Goal: Task Accomplishment & Management: Complete application form

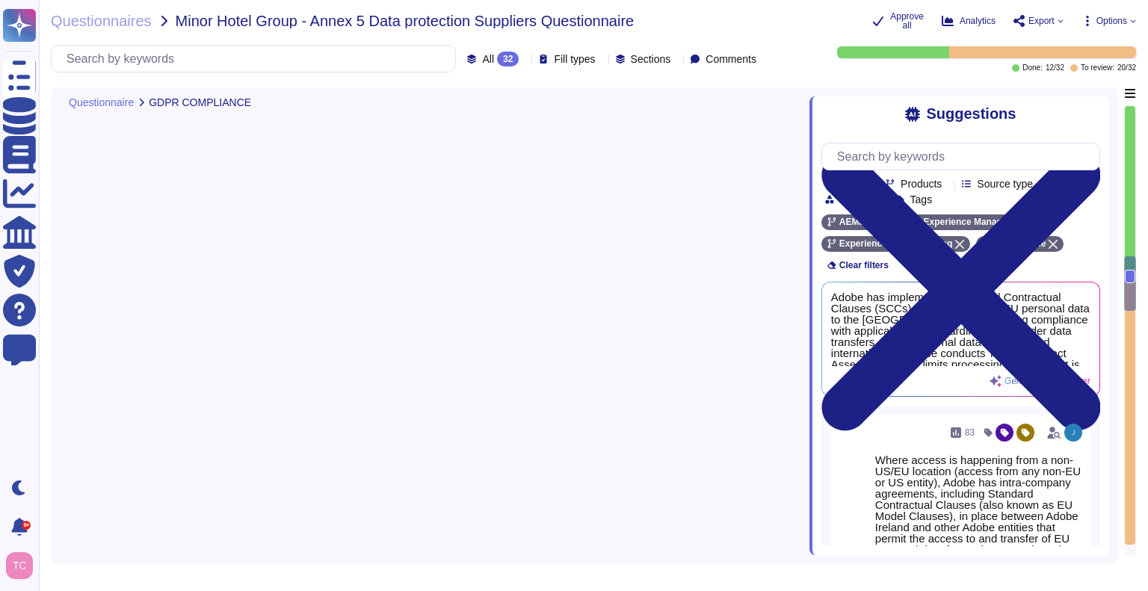
type textarea "Adobe has appointed a Chief Privacy Officer who also serves as the acting Data …"
type textarea "The SOC 2 audit is performed from [DATE] to [DATE] each year."
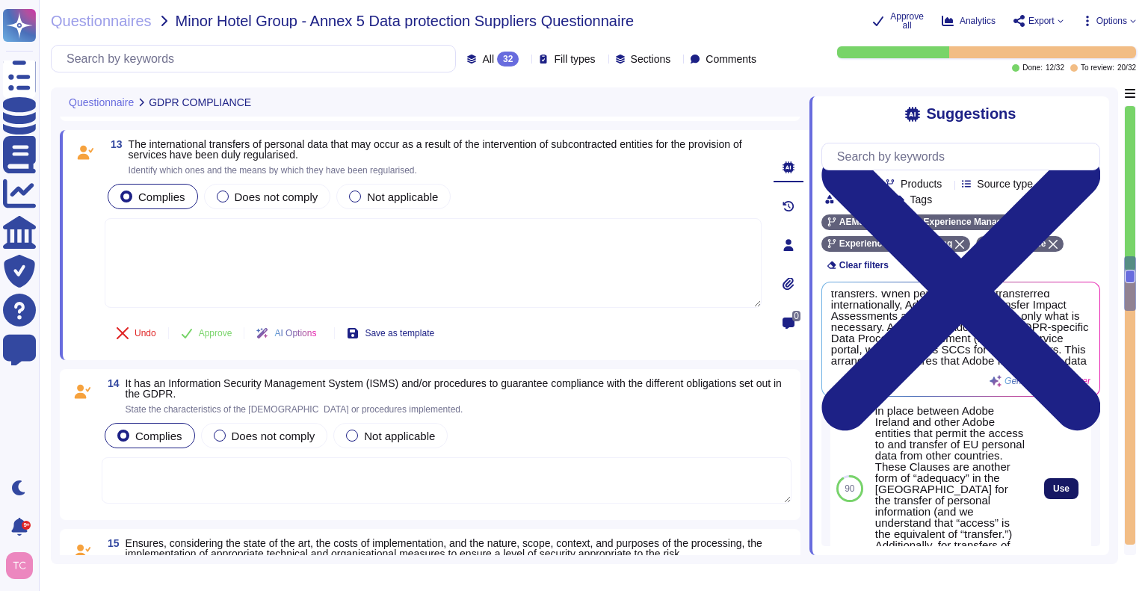
scroll to position [151, 0]
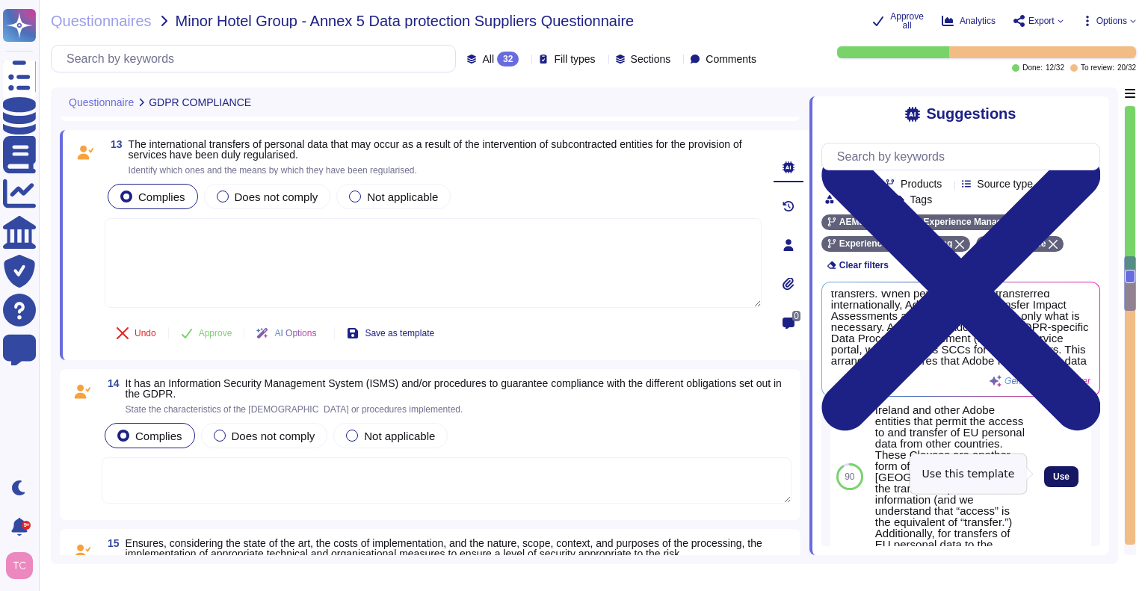
click at [1053, 474] on span "Use" at bounding box center [1061, 476] width 16 height 9
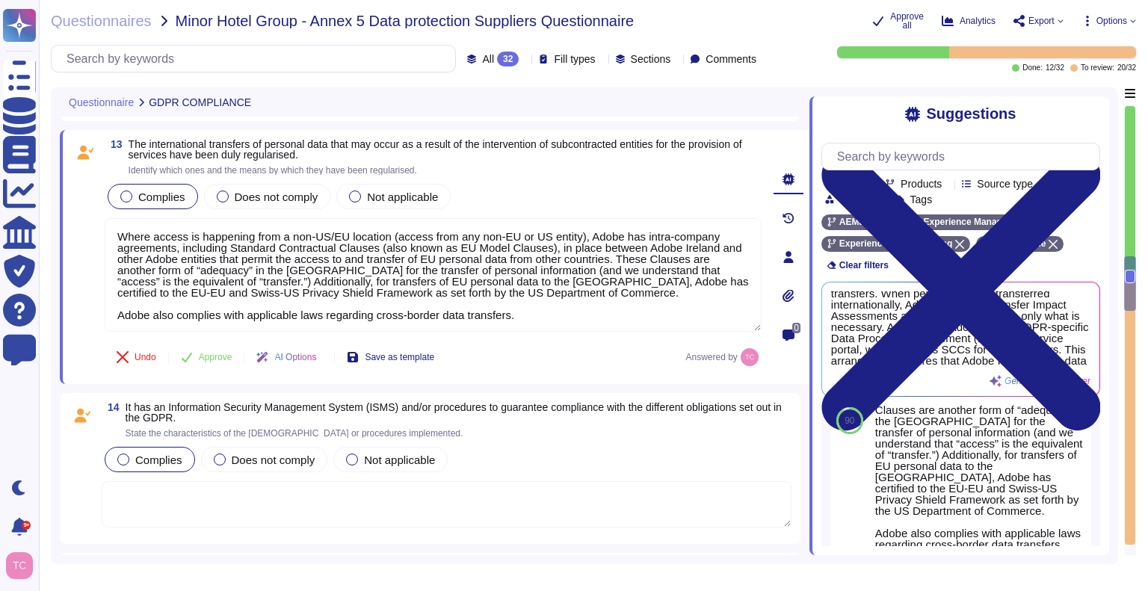
click at [583, 357] on div "Undo Approve AI Options Save as template Answered by" at bounding box center [433, 357] width 657 height 36
click at [226, 353] on span "Approve" at bounding box center [216, 357] width 34 height 9
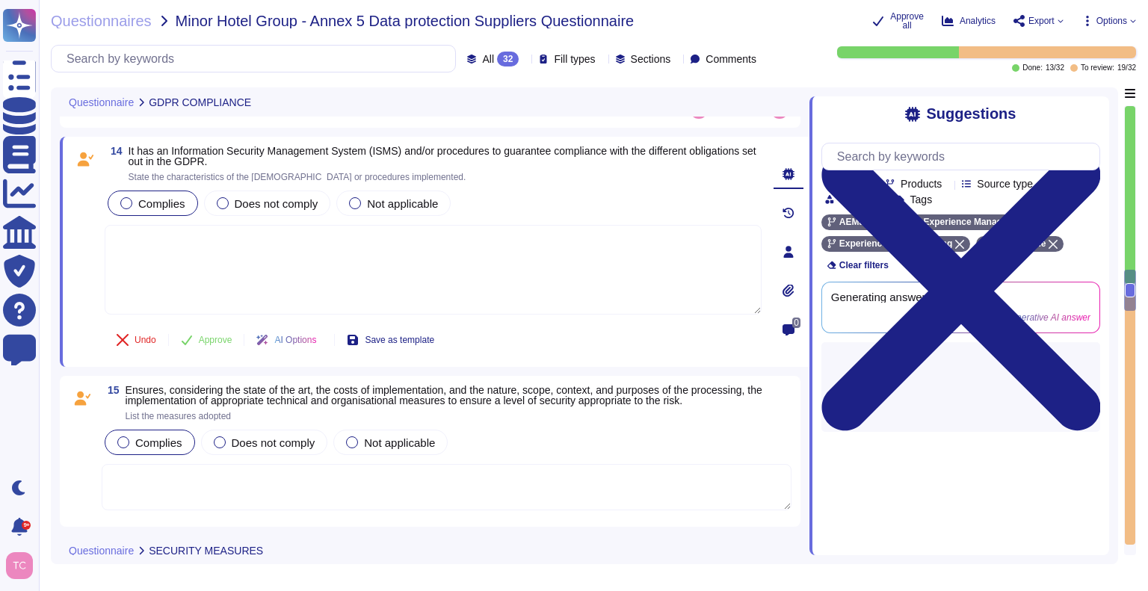
scroll to position [2788, 0]
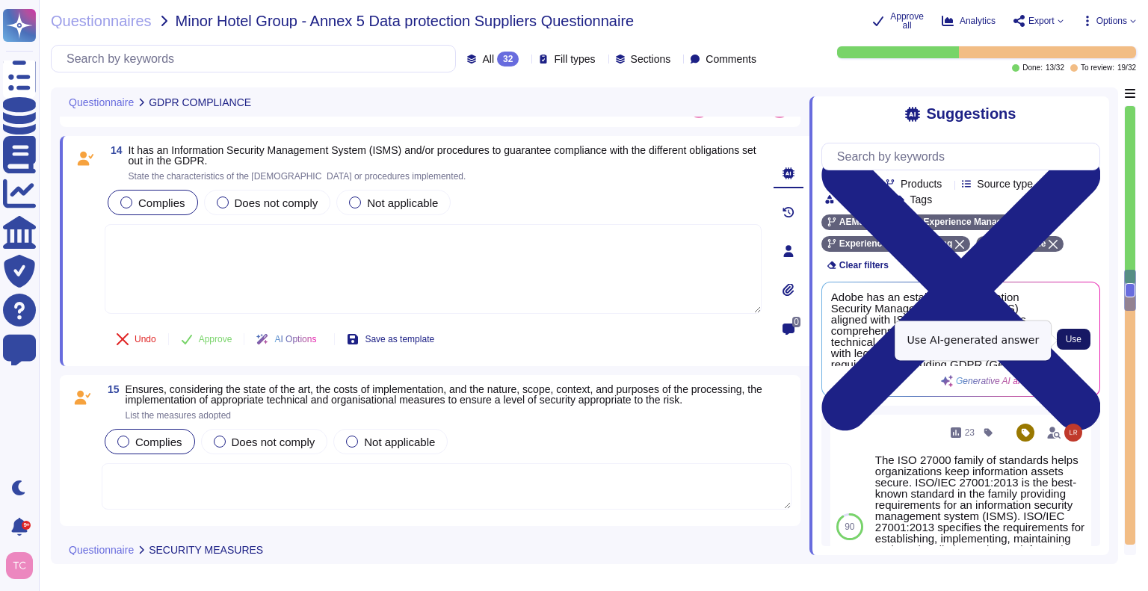
click at [1065, 338] on button "Use" at bounding box center [1073, 339] width 34 height 21
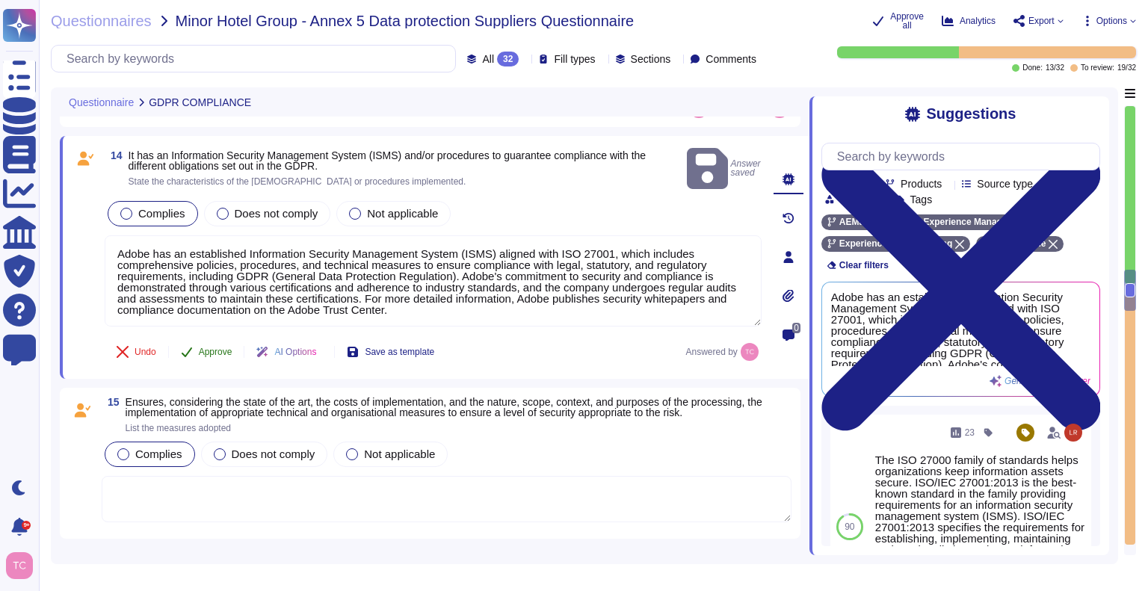
click at [205, 344] on button "Approve" at bounding box center [206, 352] width 75 height 30
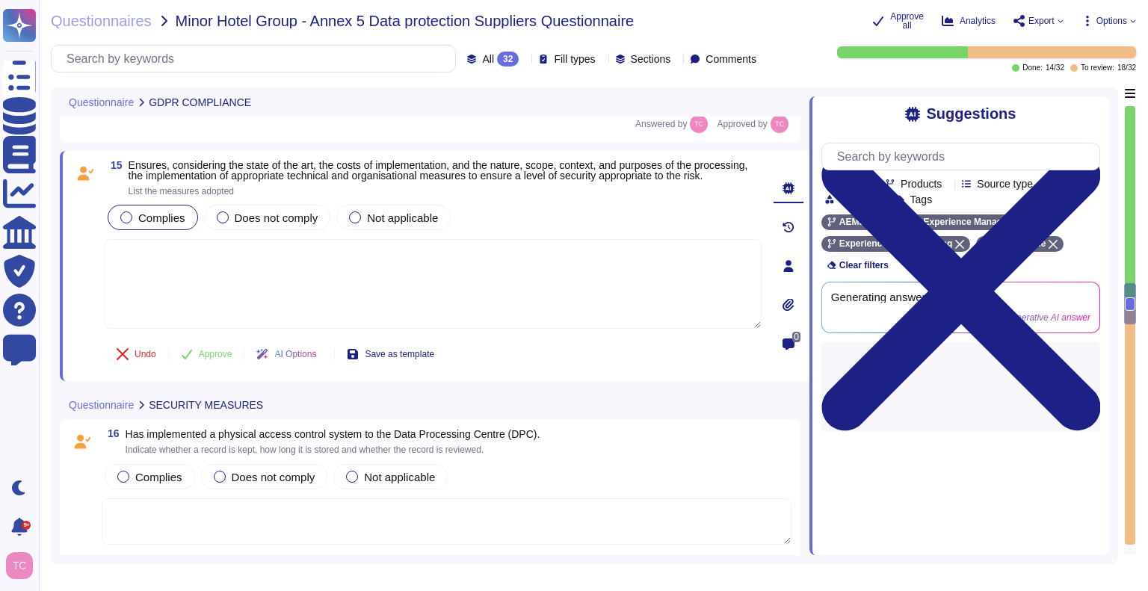
scroll to position [2986, 0]
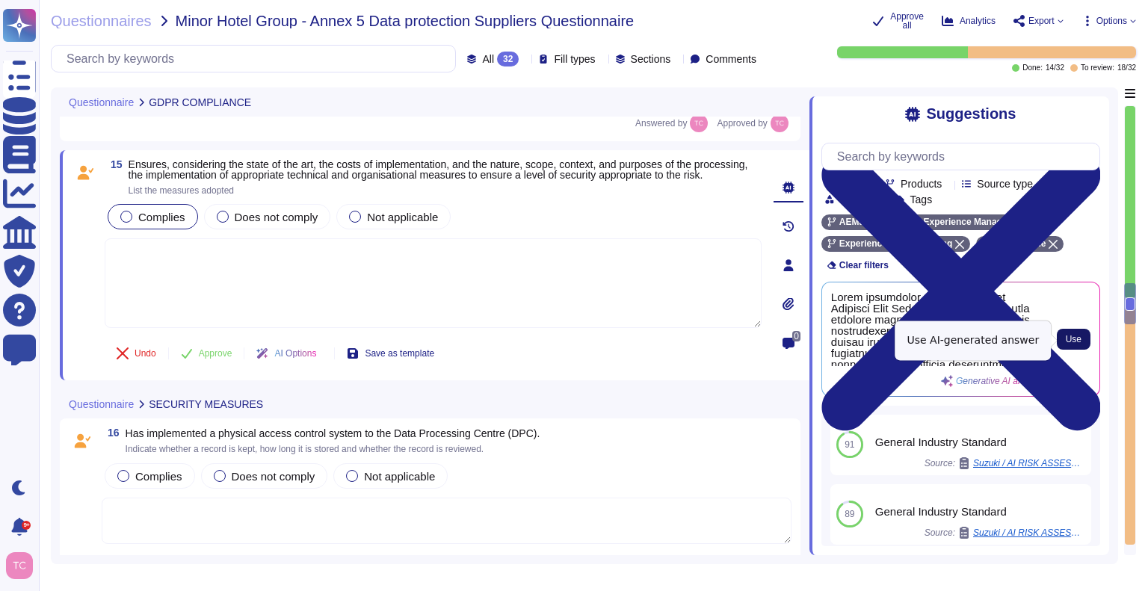
click at [1074, 337] on span "Use" at bounding box center [1073, 339] width 16 height 9
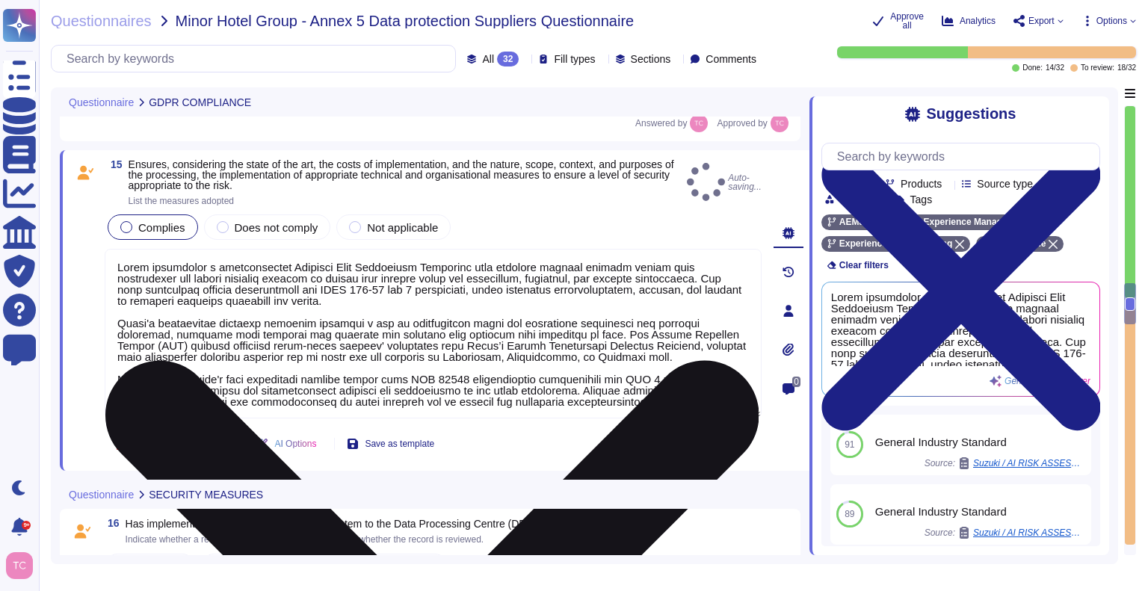
scroll to position [1, 0]
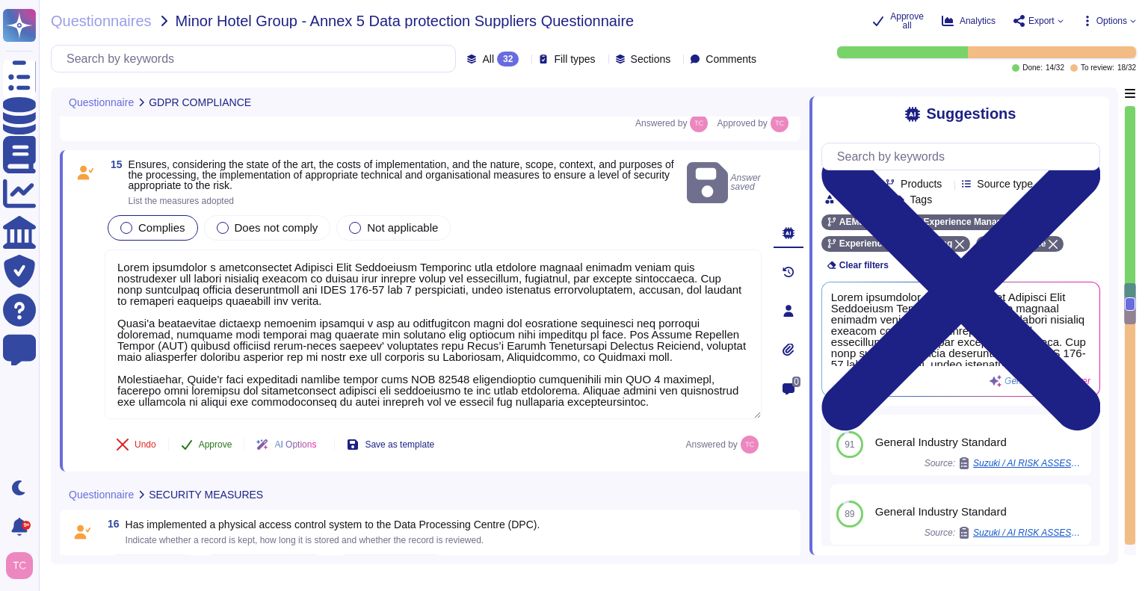
click at [208, 443] on span "Approve" at bounding box center [216, 444] width 34 height 9
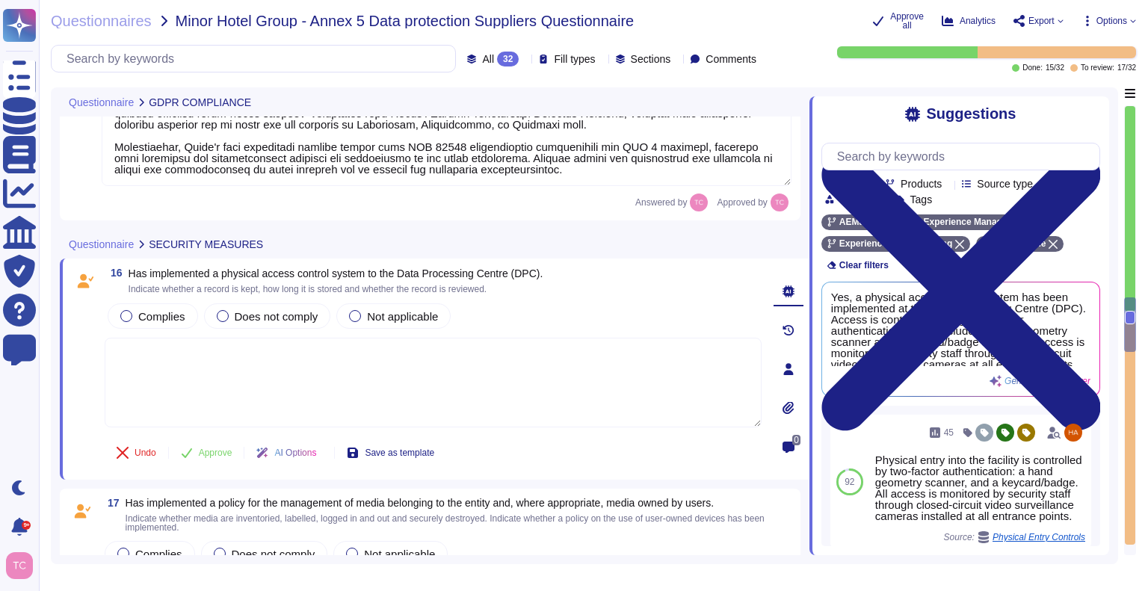
type textarea "Adobe has an established Information Security Management System (ISMS) aligned …"
type textarea "Lorem ipsumdolor s ametconsectet Adipisci Elit Seddoeiusm Temporinc utla etdolo…"
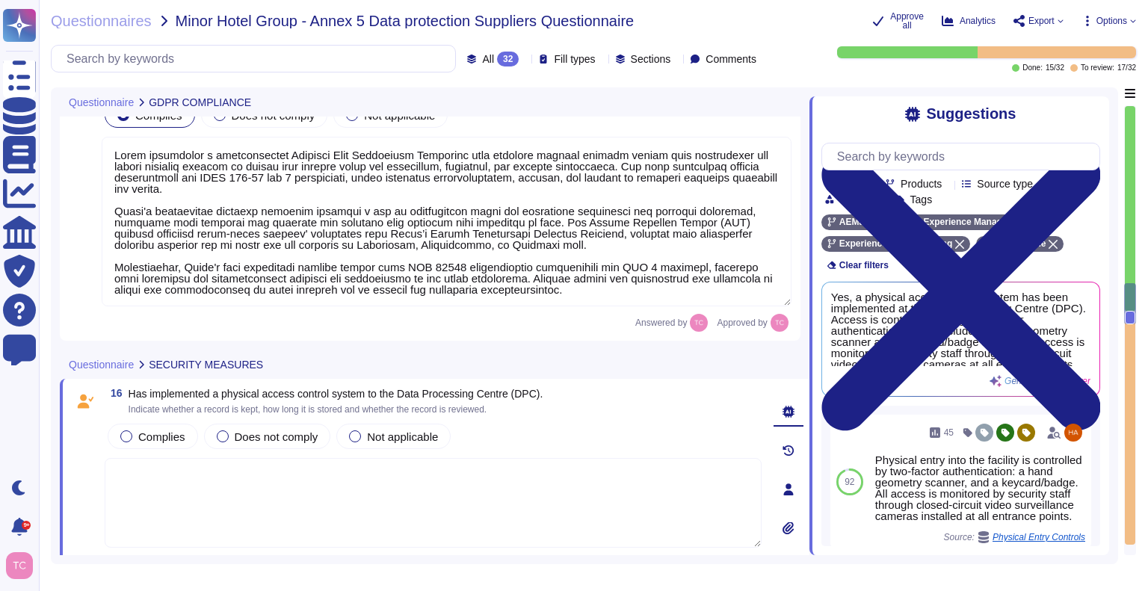
type textarea "Where access is happening from a non-US/EU location (access from any non-EU or …"
type textarea "Adobe has an established Information Security Management System (ISMS) aligned …"
type textarea "Lorem ipsumdolor s ametconsectet Adipisci Elit Seddoeiusm Temporinc utla etdolo…"
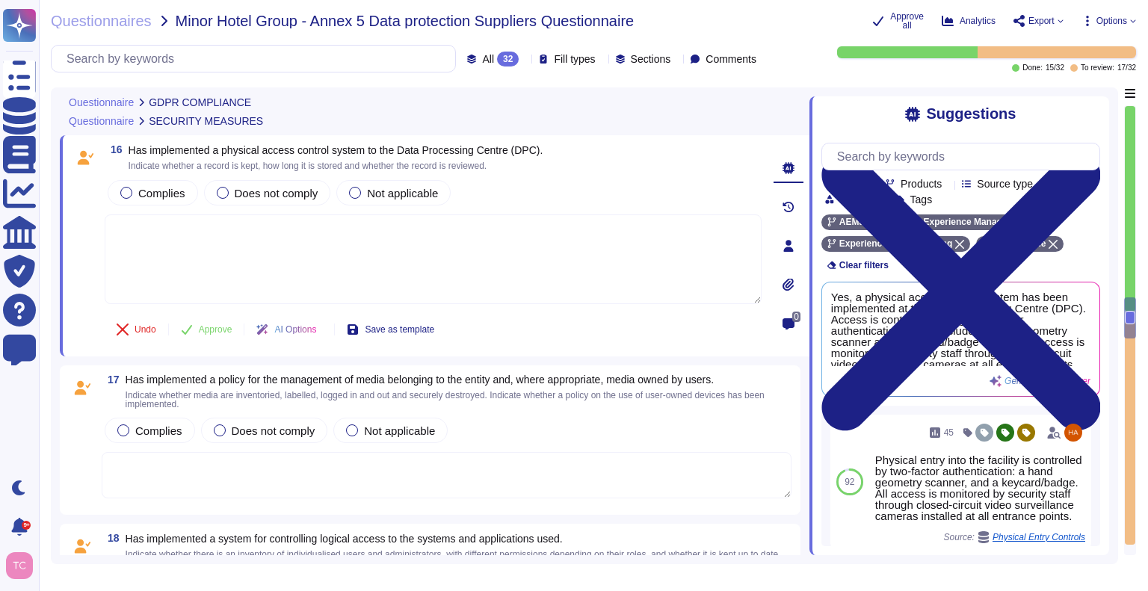
type textarea "Adobe has an established Information Security Management System (ISMS) aligned …"
type textarea "Lorem ipsumdolor s ametconsectet Adipisci Elit Seddoeiusm Temporinc utla etdolo…"
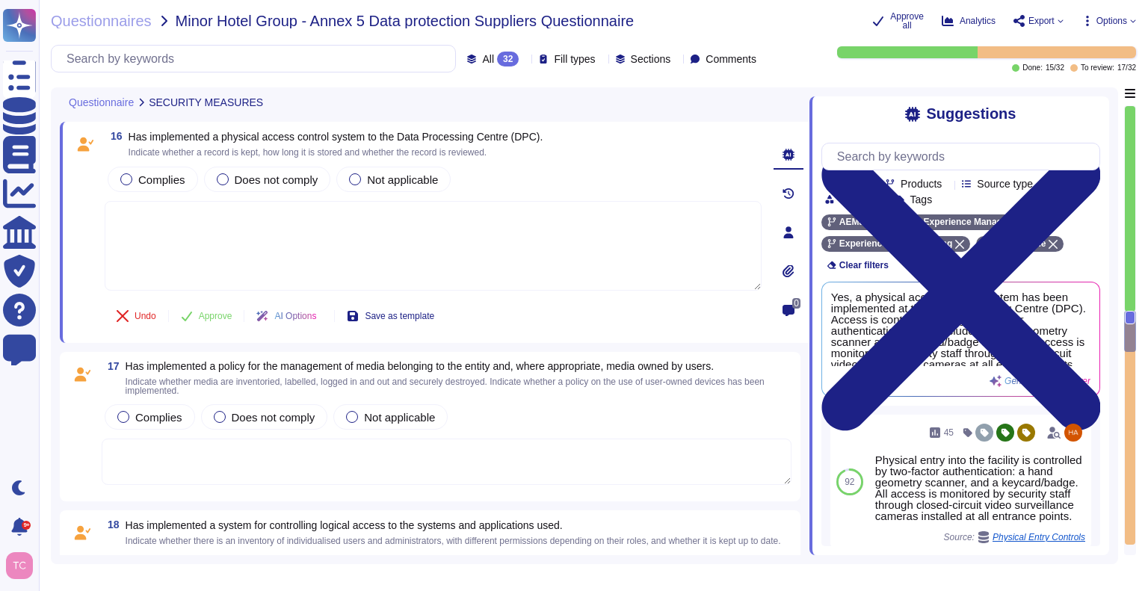
scroll to position [3321, 0]
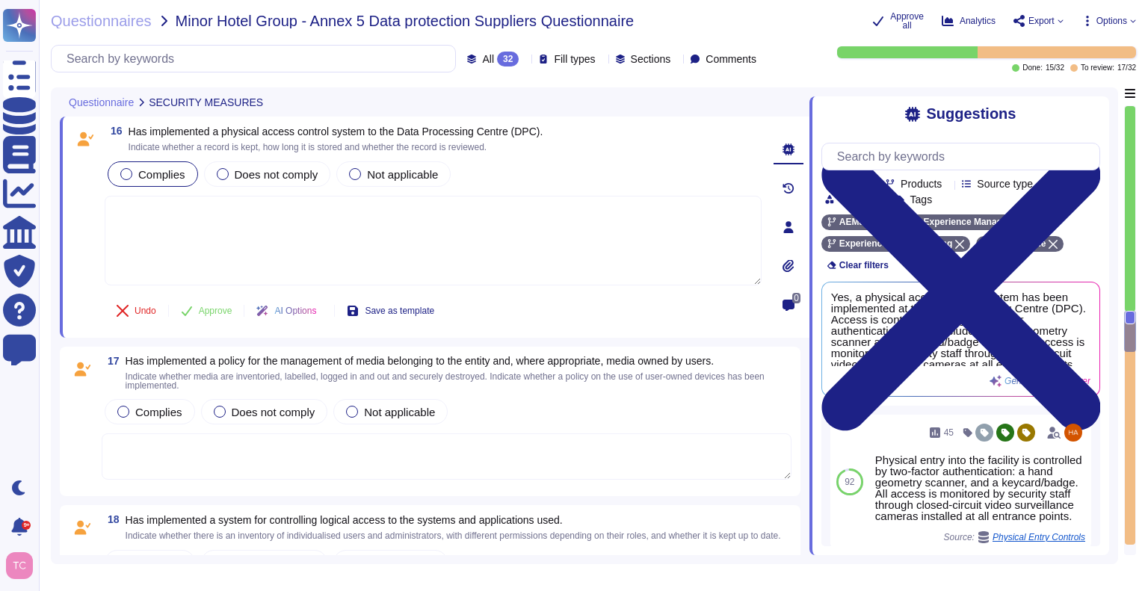
click at [124, 174] on div at bounding box center [126, 174] width 12 height 12
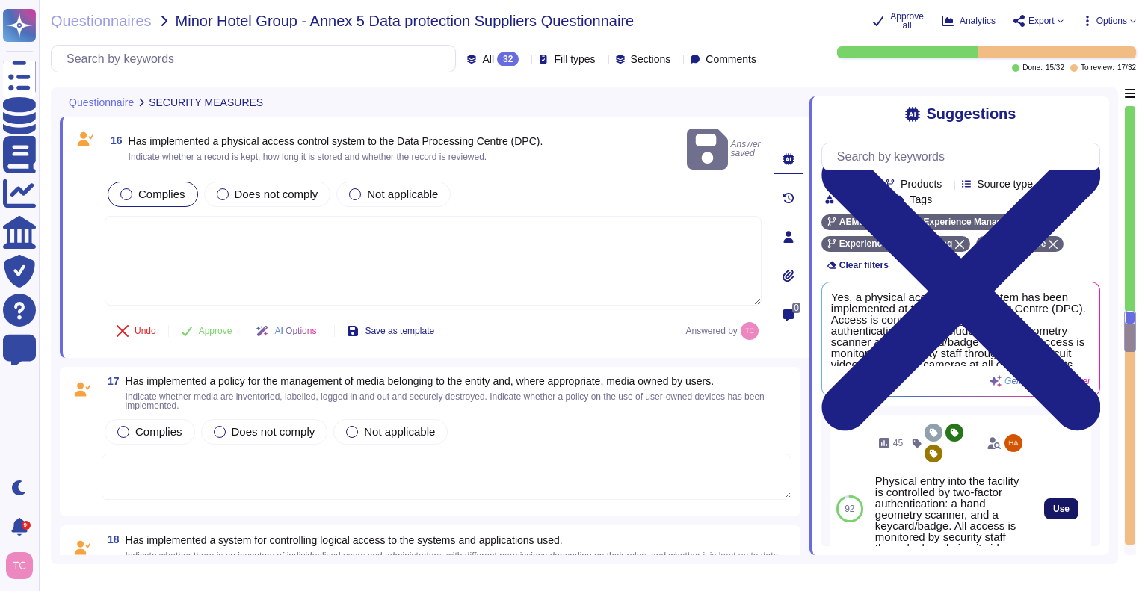
click at [1053, 513] on span "Use" at bounding box center [1061, 508] width 16 height 9
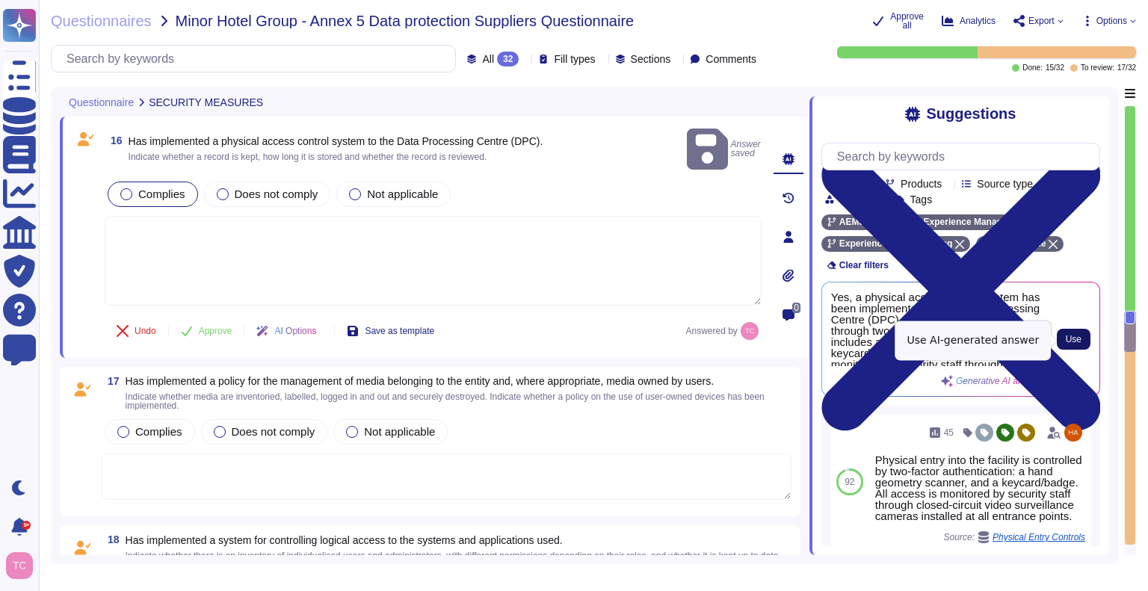
click at [1083, 338] on button "Use" at bounding box center [1073, 339] width 34 height 21
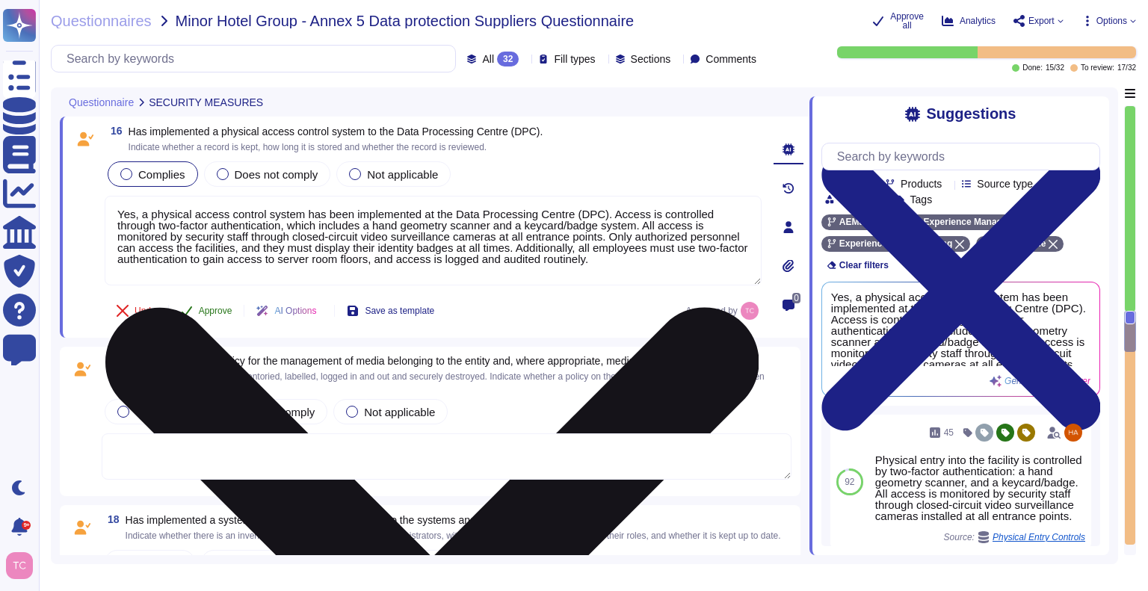
click at [216, 309] on span "Approve" at bounding box center [216, 310] width 34 height 9
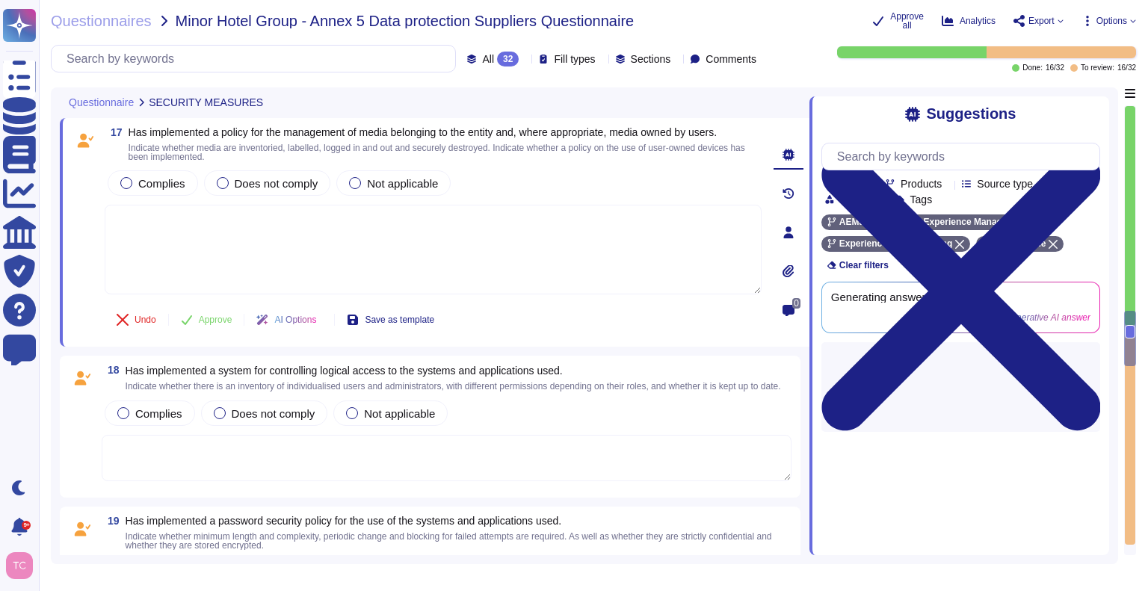
scroll to position [3522, 0]
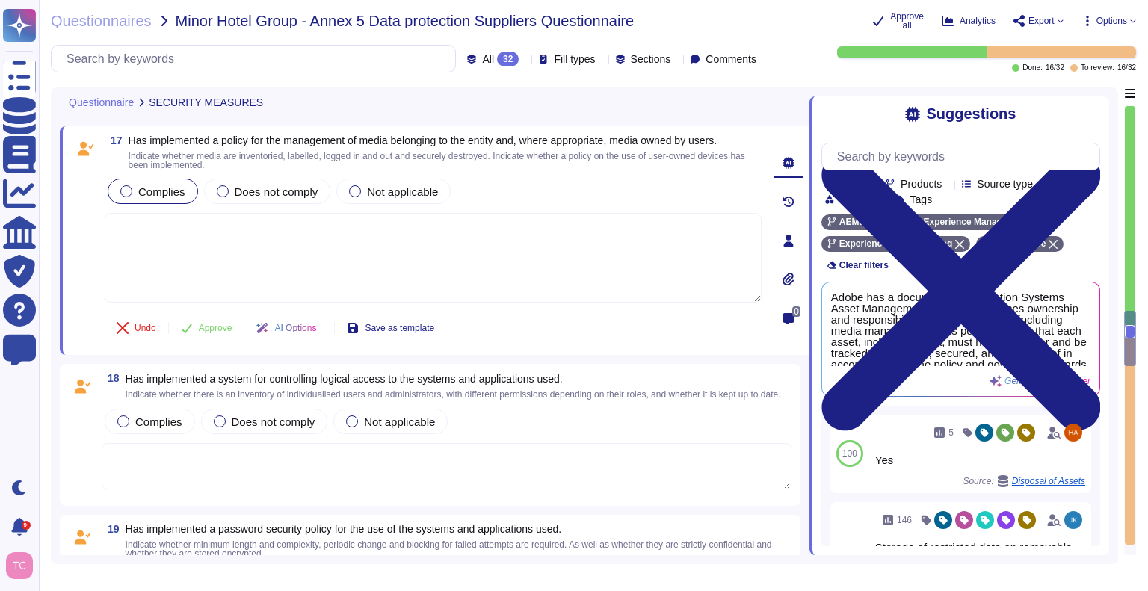
click at [138, 186] on span "Complies" at bounding box center [161, 191] width 47 height 13
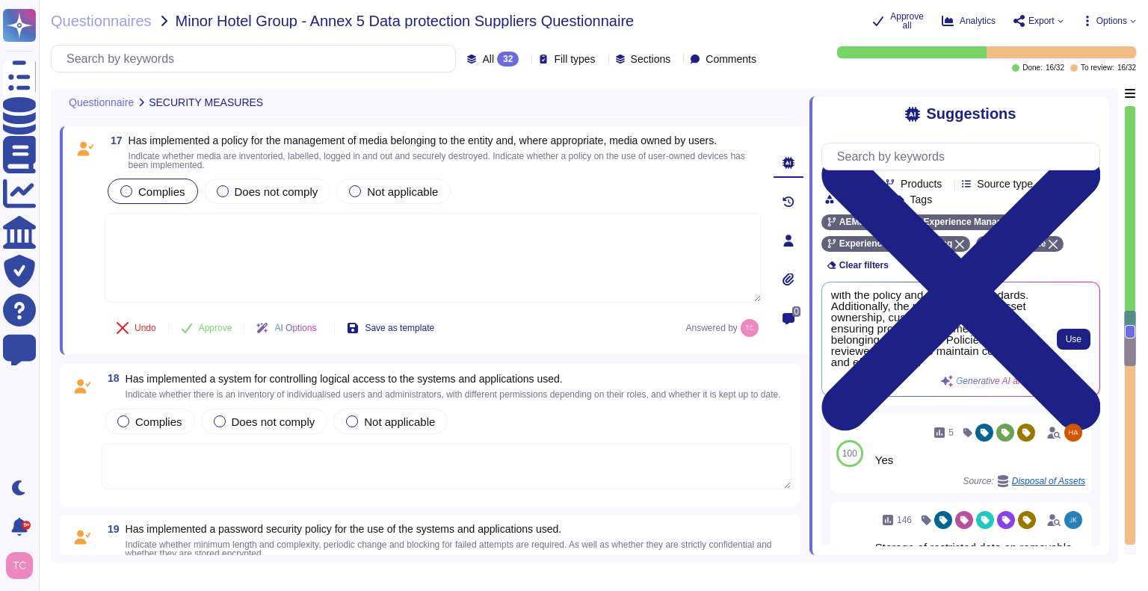
scroll to position [95, 0]
click at [1073, 344] on span "Use" at bounding box center [1073, 339] width 16 height 9
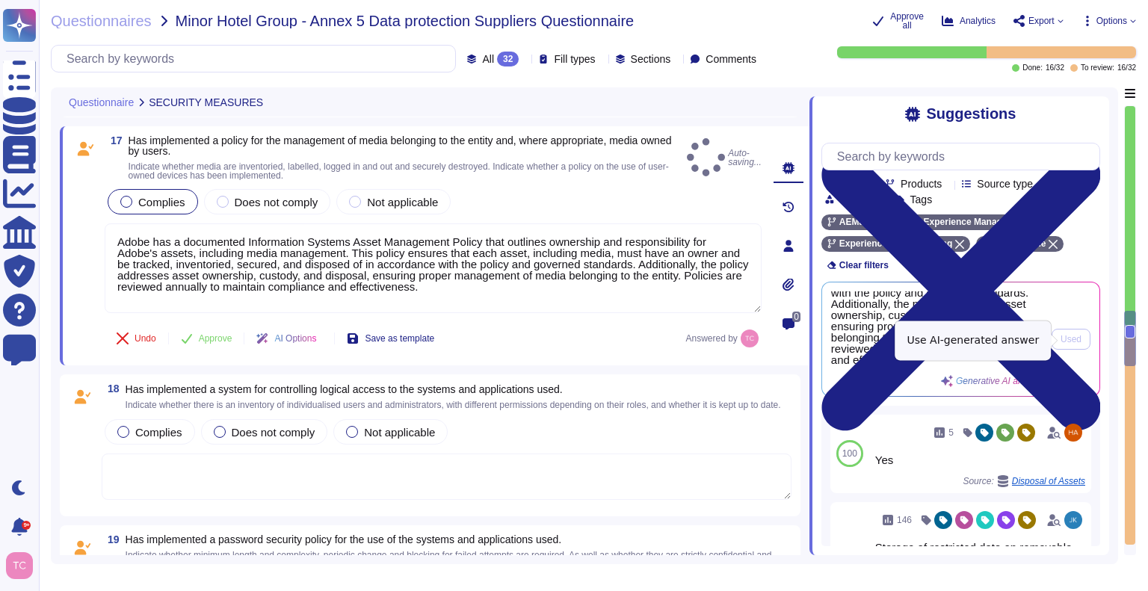
type textarea "Adobe has a documented Information Systems Asset Management Policy that outline…"
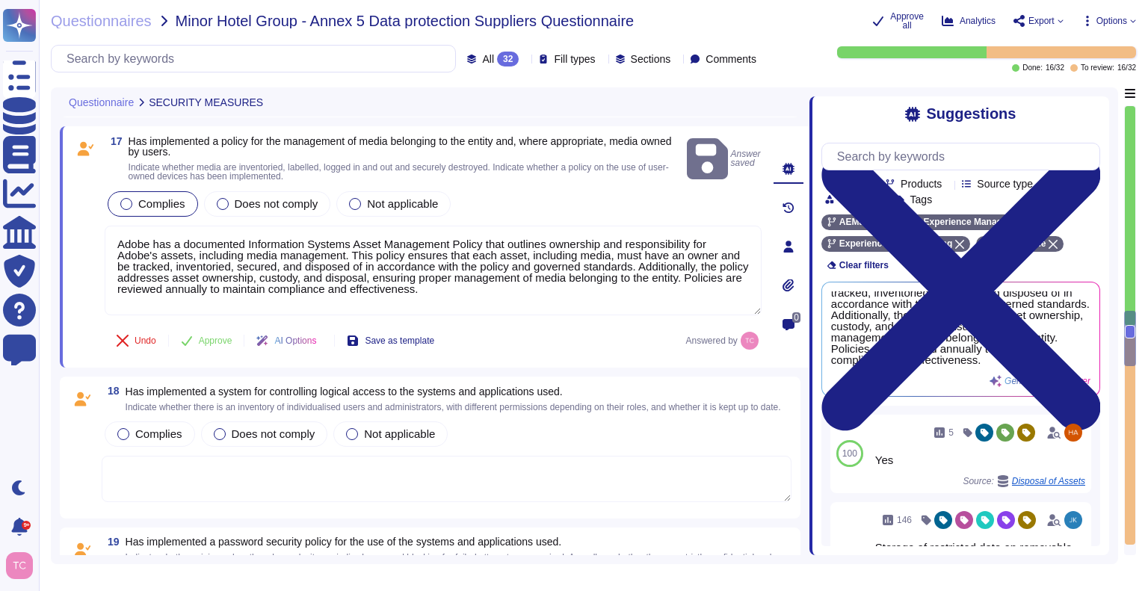
scroll to position [61, 0]
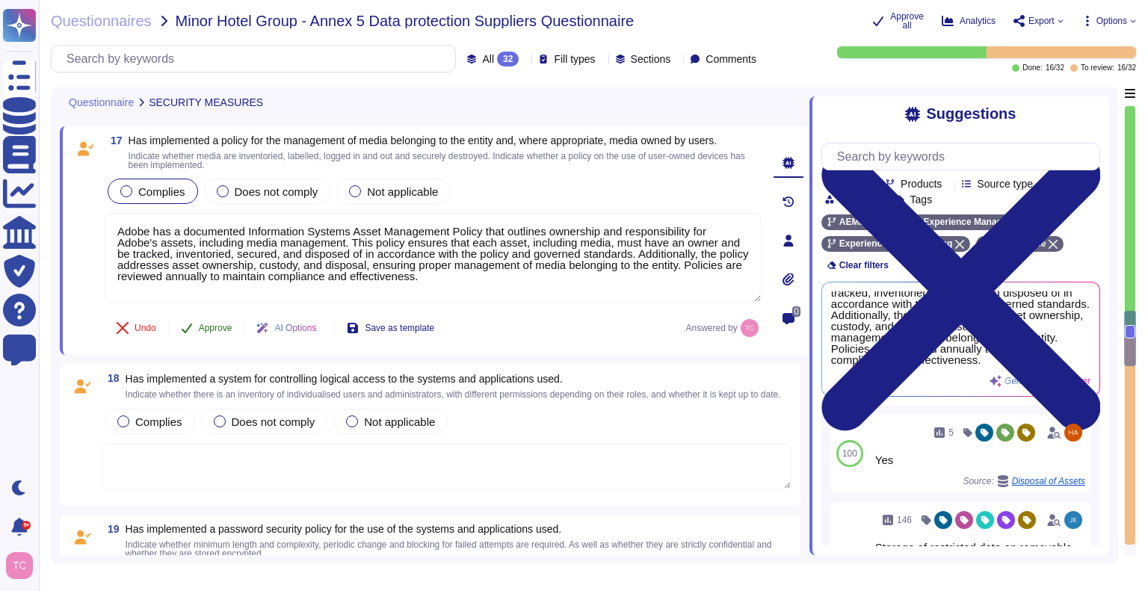
click at [196, 329] on button "Approve" at bounding box center [206, 328] width 75 height 30
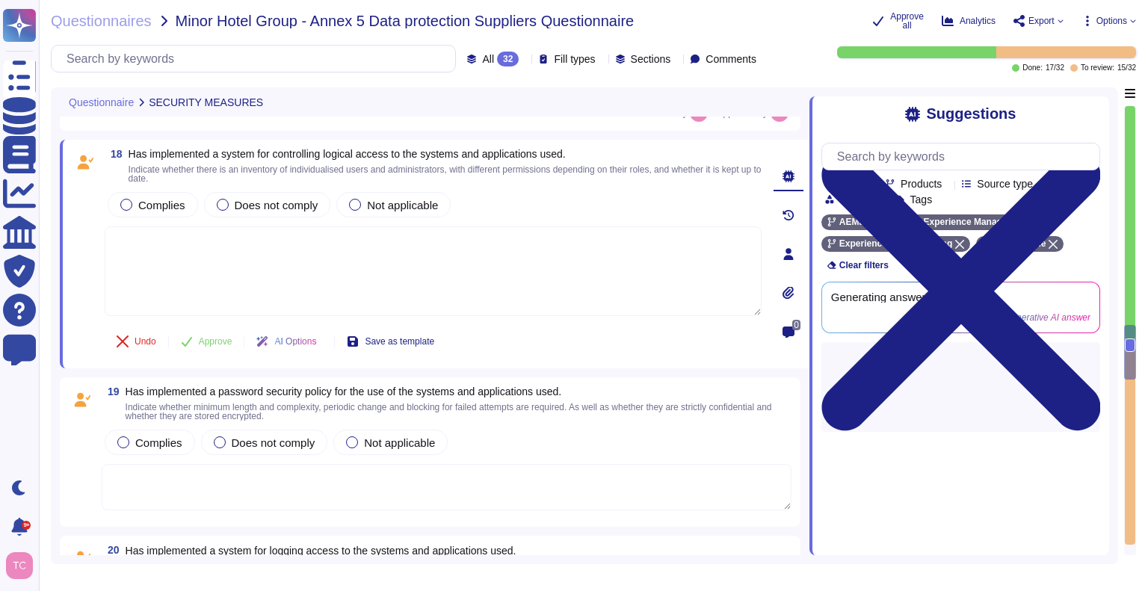
scroll to position [3730, 0]
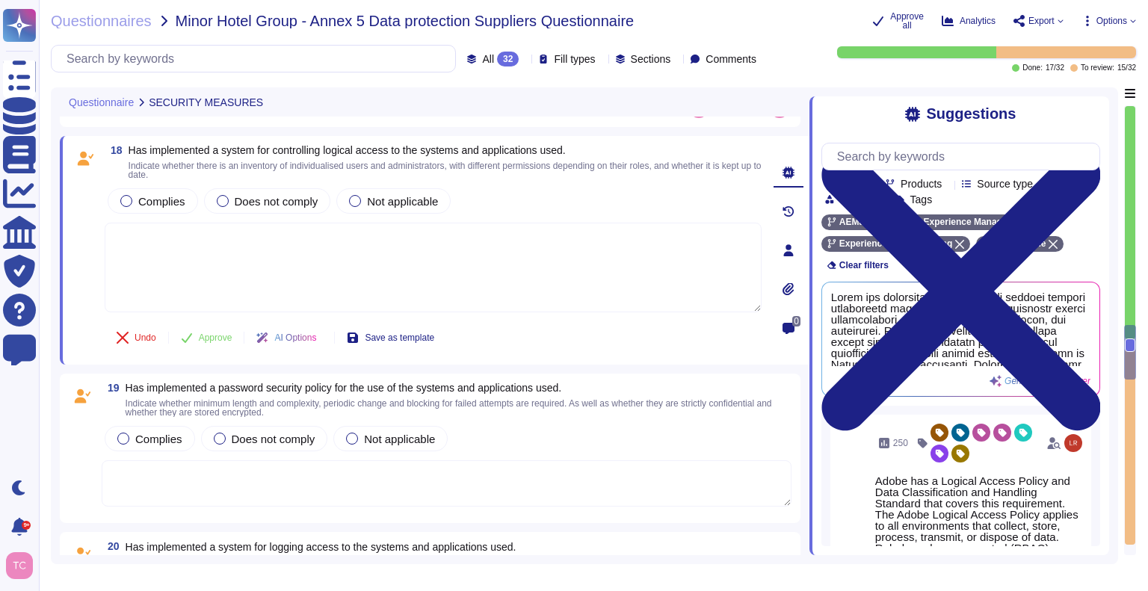
click at [383, 324] on button "Save as template" at bounding box center [390, 338] width 111 height 30
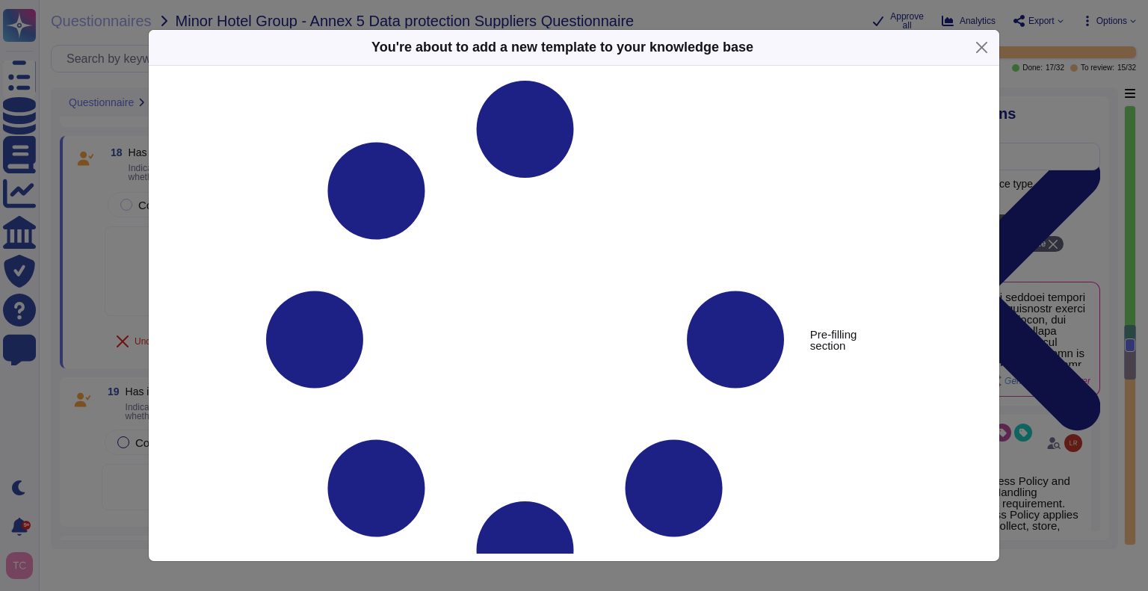
type textarea "Has implemented a system for controlling logical access to the systems and appl…"
click at [981, 43] on button "Close" at bounding box center [981, 47] width 23 height 23
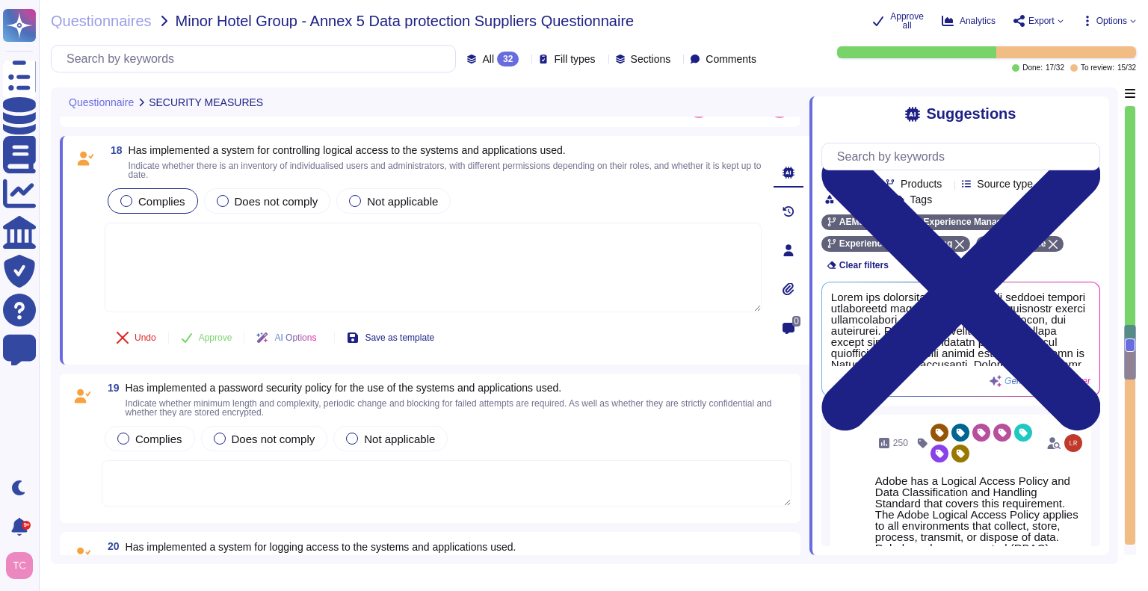
click at [156, 204] on span "Complies" at bounding box center [161, 201] width 47 height 13
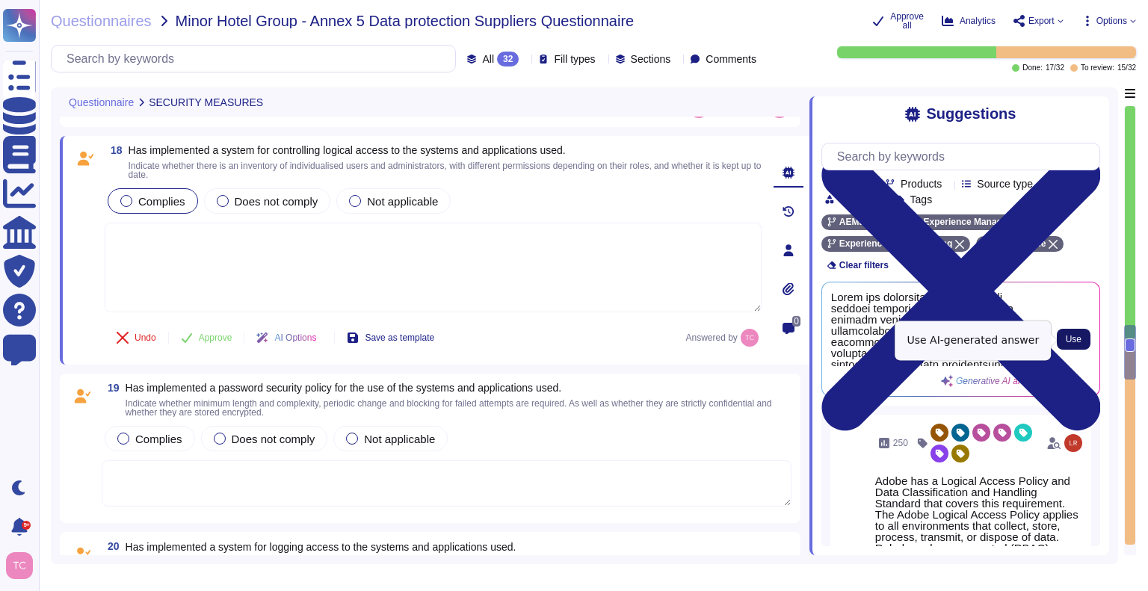
click at [1077, 341] on span "Use" at bounding box center [1073, 339] width 16 height 9
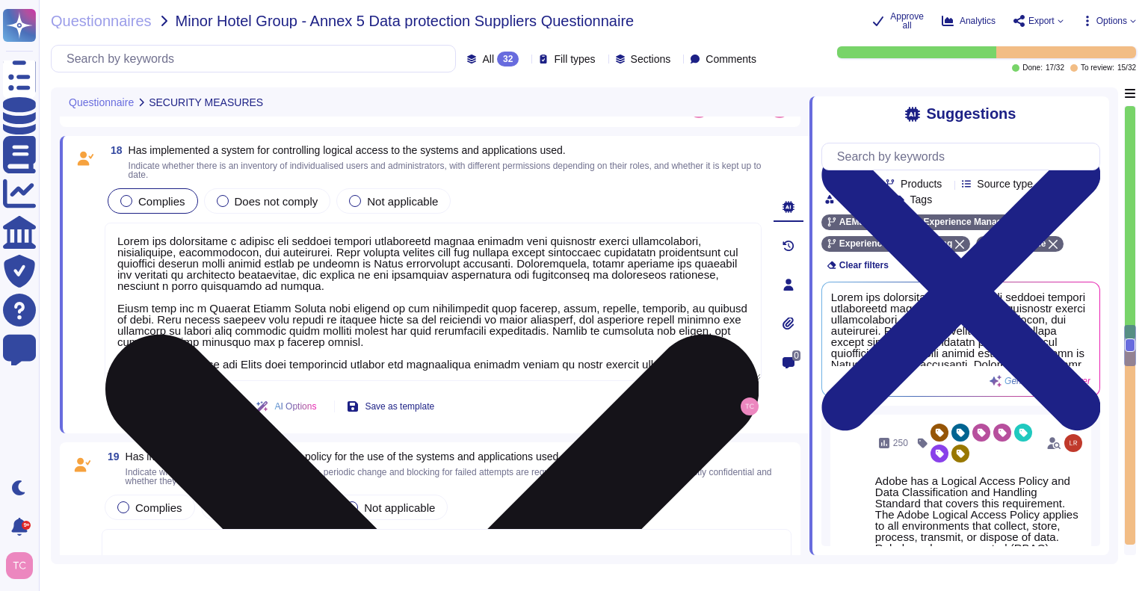
click at [297, 363] on textarea at bounding box center [433, 302] width 657 height 158
click at [184, 368] on textarea at bounding box center [433, 302] width 657 height 158
type textarea "Adobe has implemented a defined and managed logical information access process …"
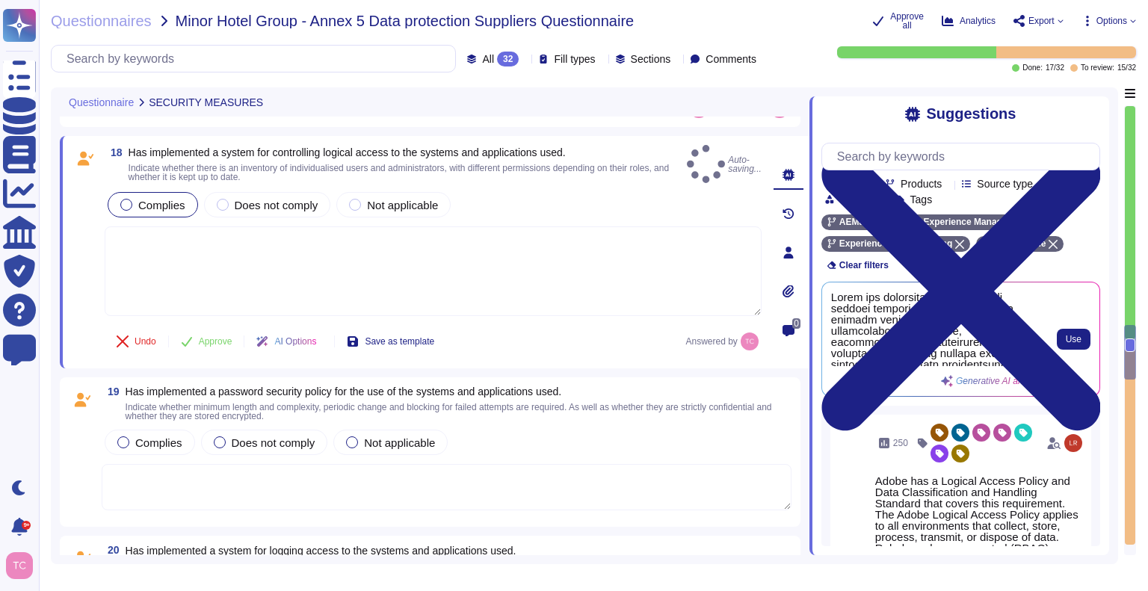
type textarea "Adobe has implemented a defined and managed logical information access process …"
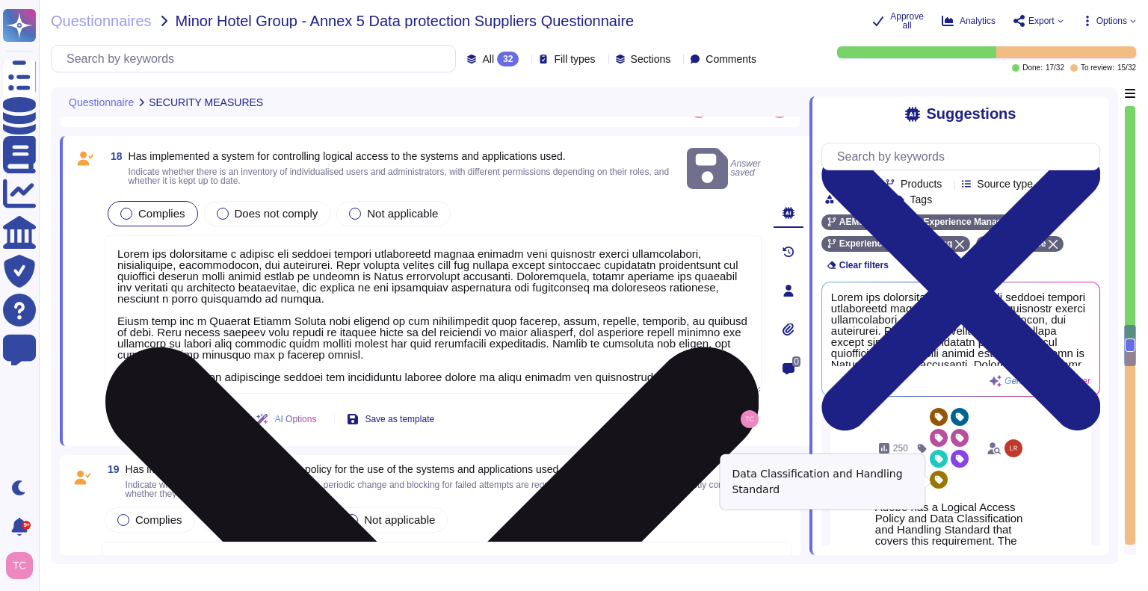
scroll to position [16, 0]
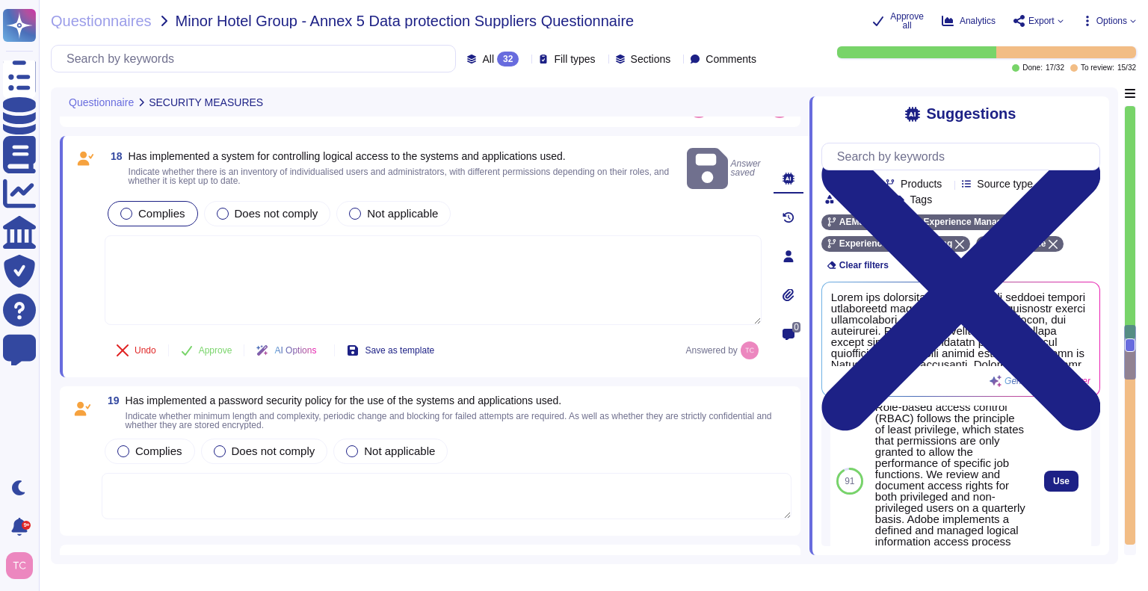
scroll to position [221, 0]
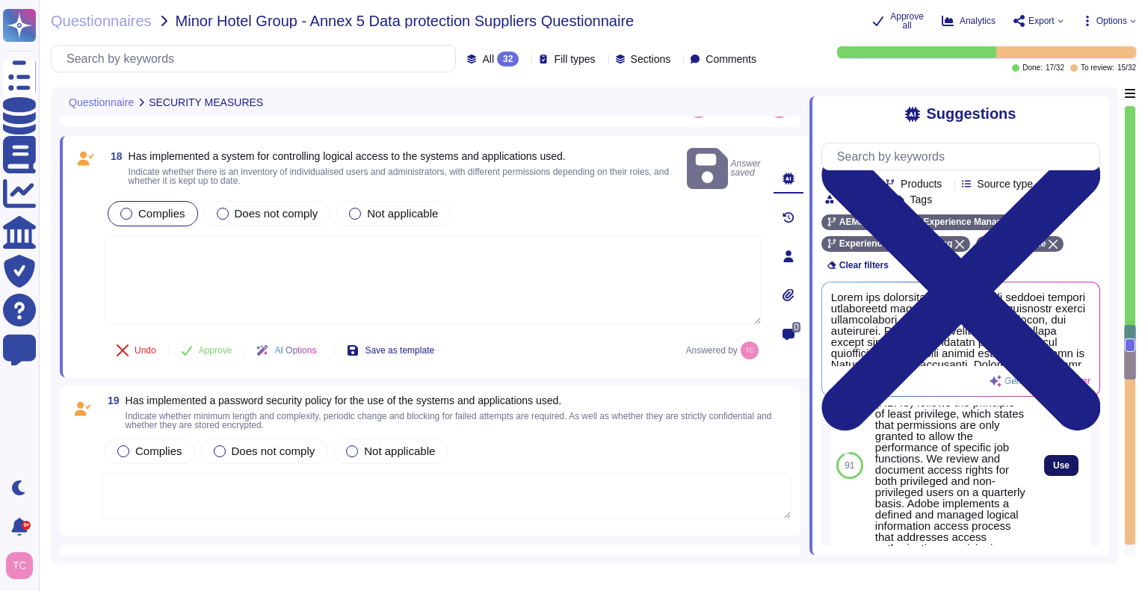
click at [1046, 476] on button "Use" at bounding box center [1061, 465] width 34 height 21
type textarea "Adobe has a Logical Access Policy and Data Classification and Handling Standard…"
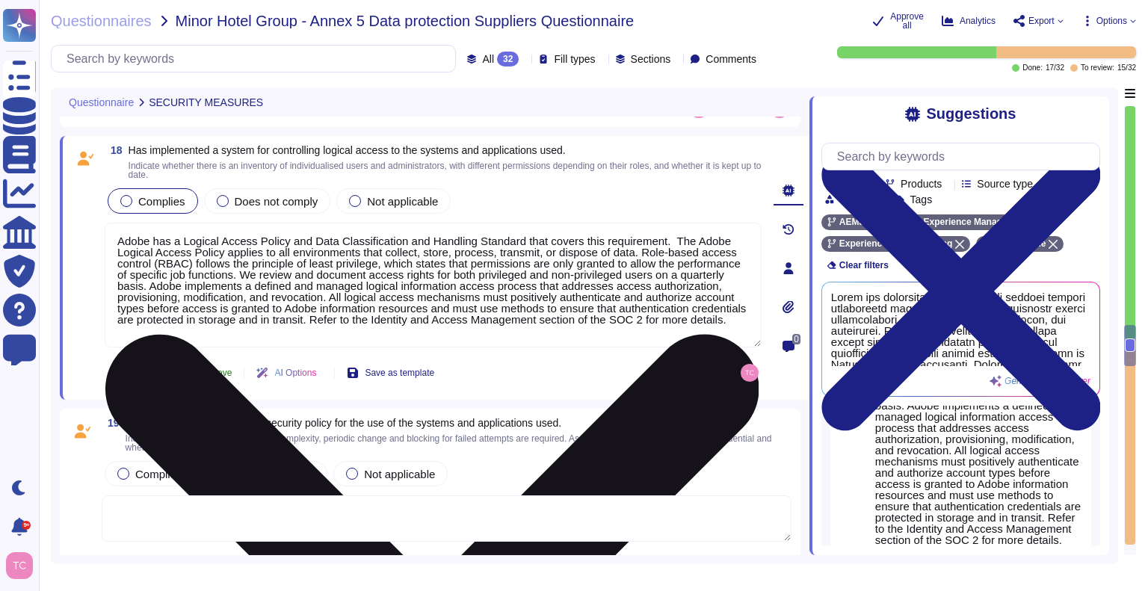
click at [214, 371] on span "Approve" at bounding box center [216, 372] width 34 height 9
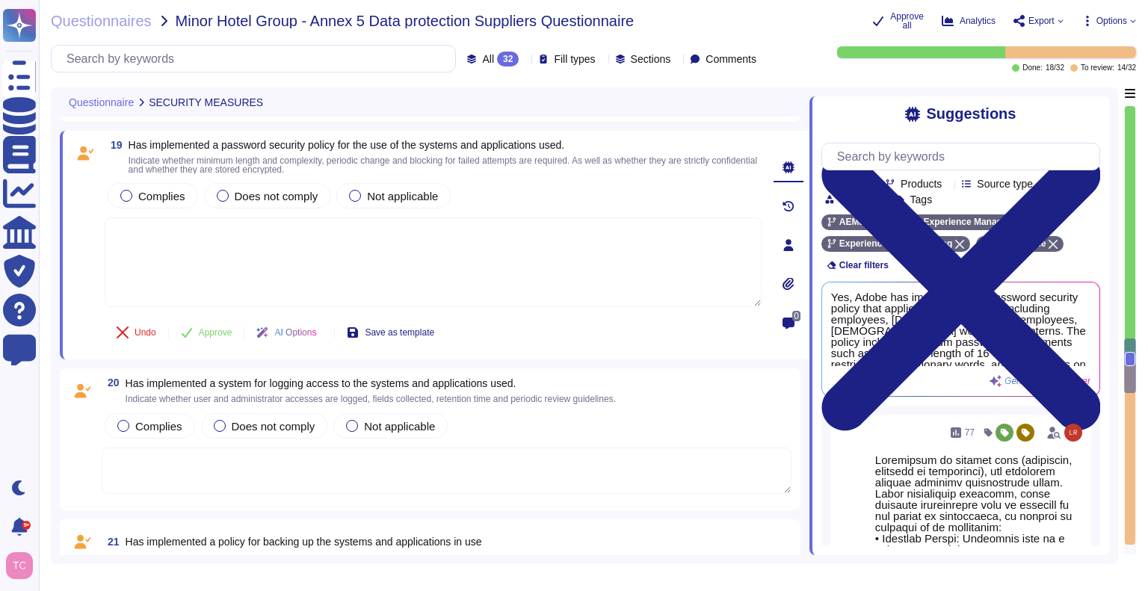
scroll to position [3973, 0]
click at [131, 198] on label "Complies" at bounding box center [152, 196] width 65 height 12
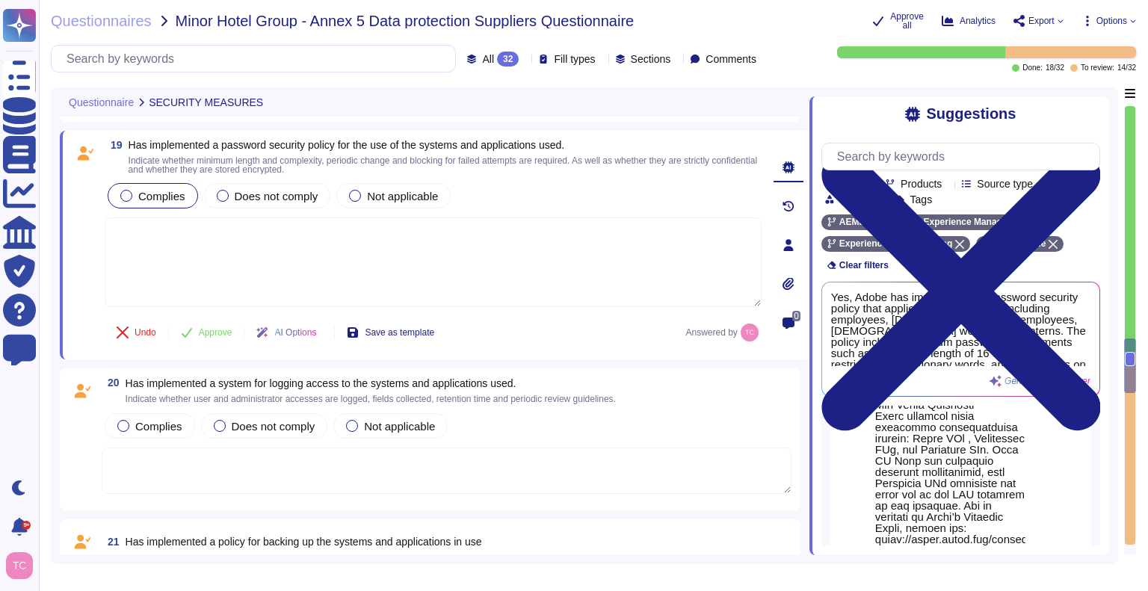
scroll to position [527, 0]
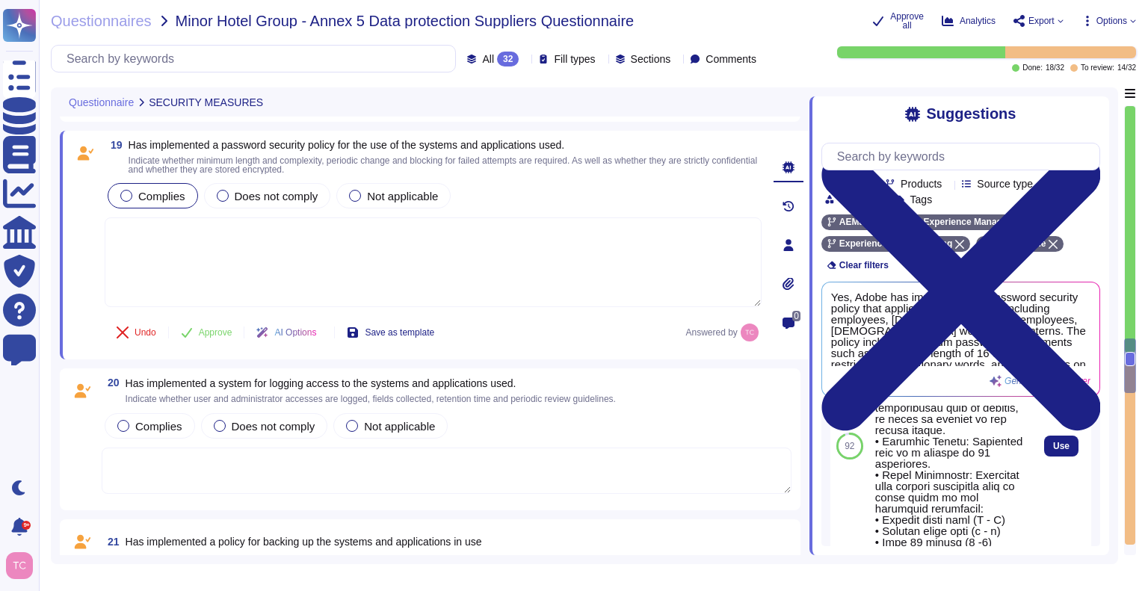
scroll to position [746, 0]
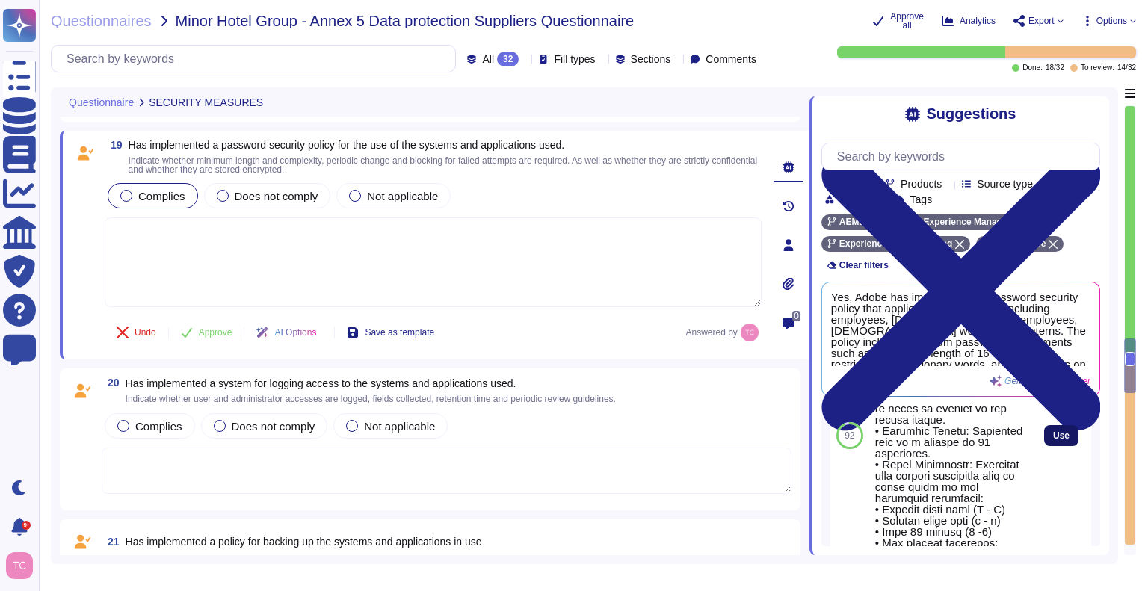
click at [1053, 440] on span "Use" at bounding box center [1061, 435] width 16 height 9
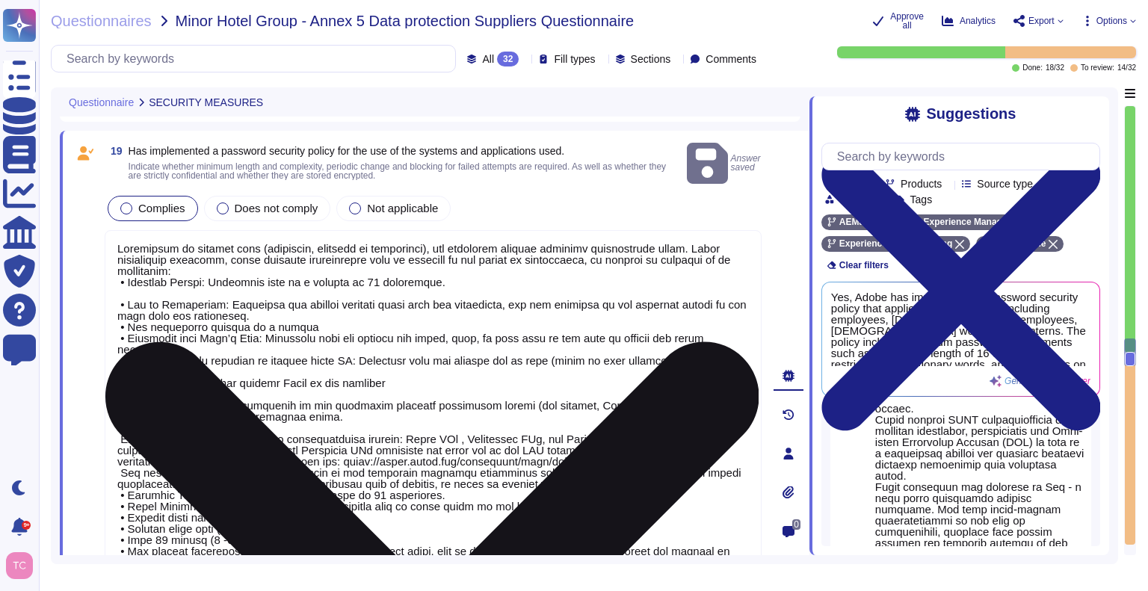
scroll to position [1, 0]
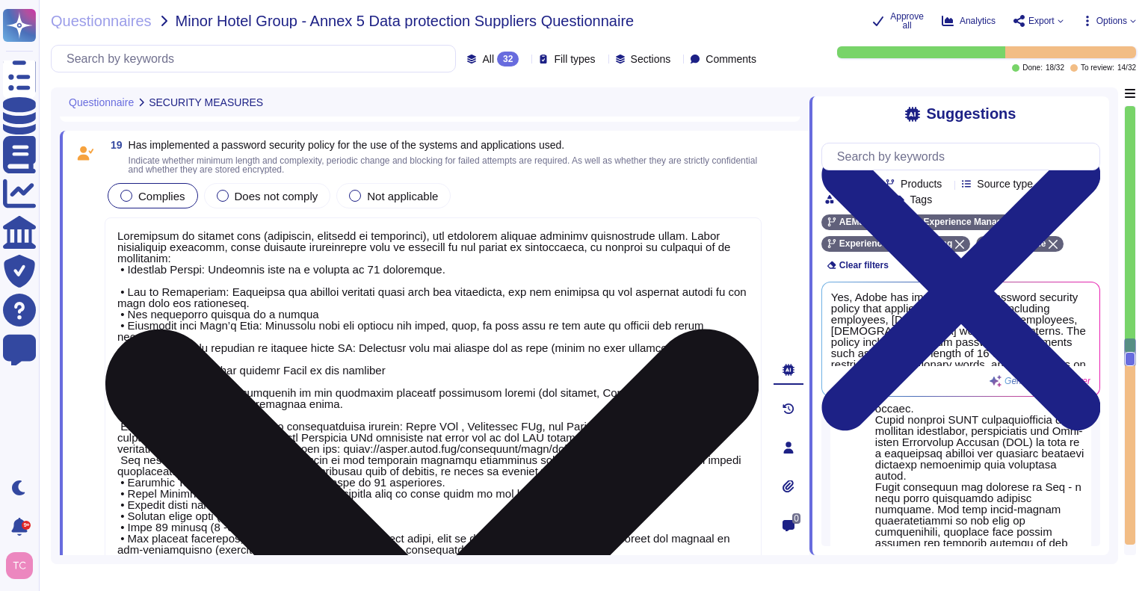
click at [276, 408] on textarea at bounding box center [433, 464] width 657 height 495
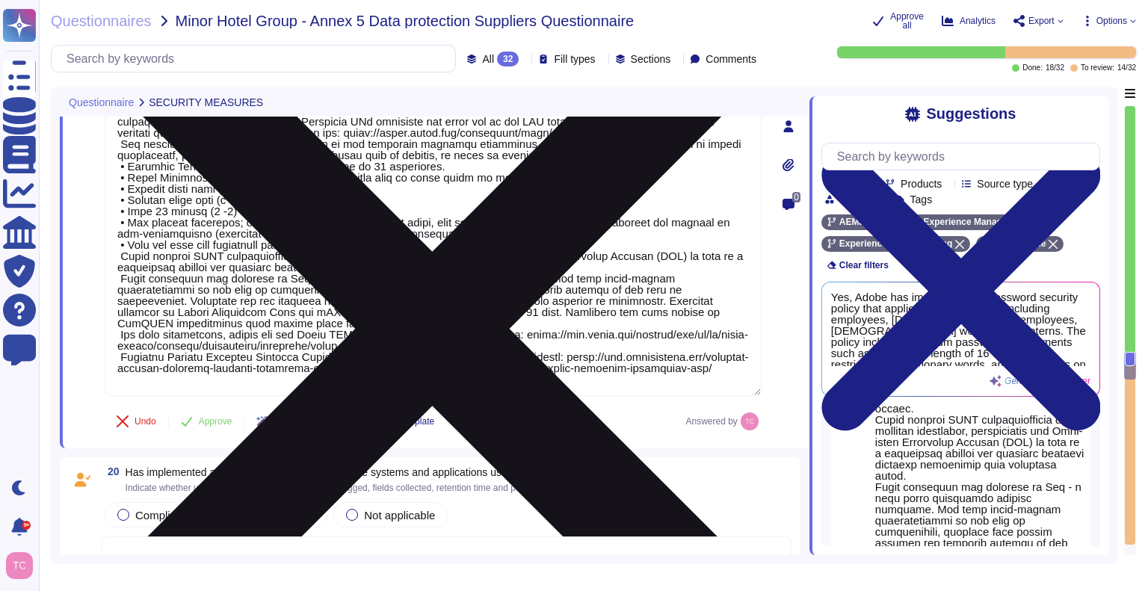
scroll to position [4292, 0]
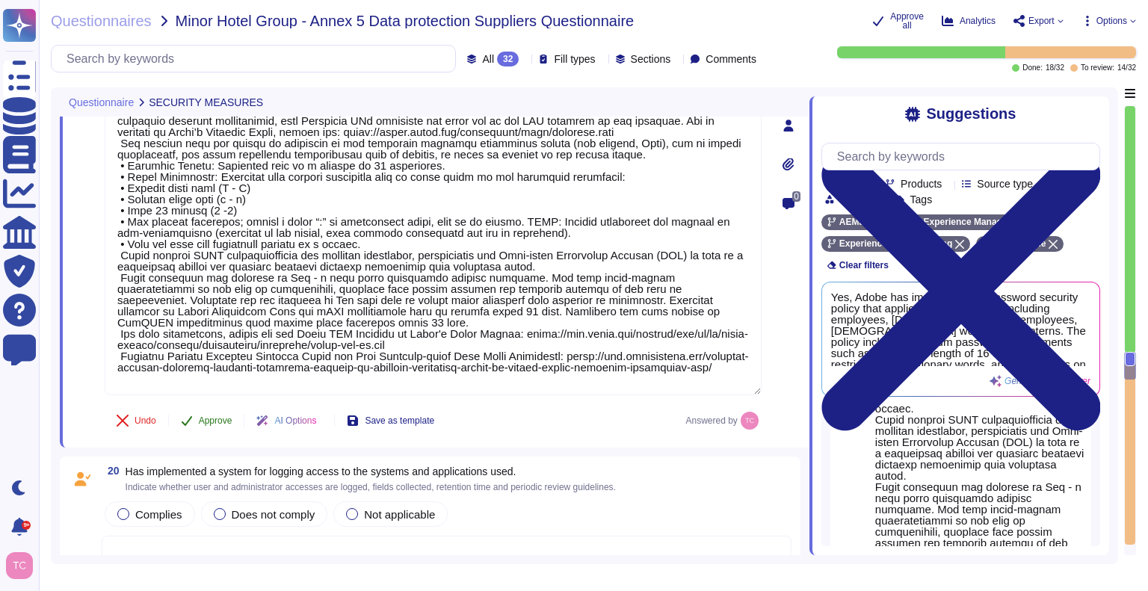
type textarea "Loremipsum do sitamet cons (adipiscin, elitsedd ei temporinci), utl etdolorem a…"
click at [221, 425] on span "Approve" at bounding box center [216, 420] width 34 height 9
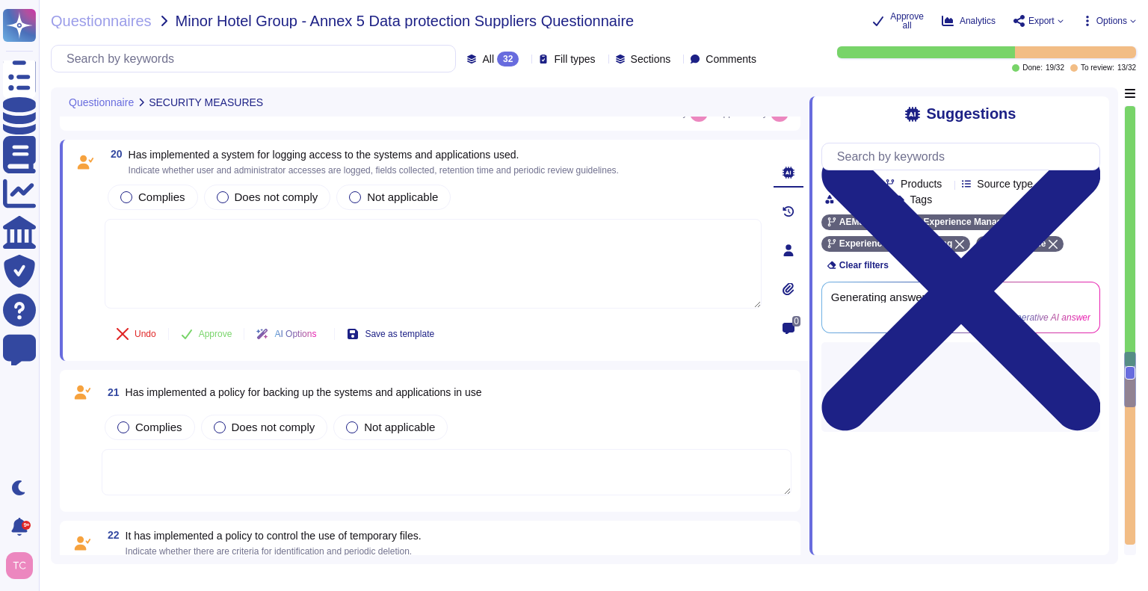
scroll to position [4602, 0]
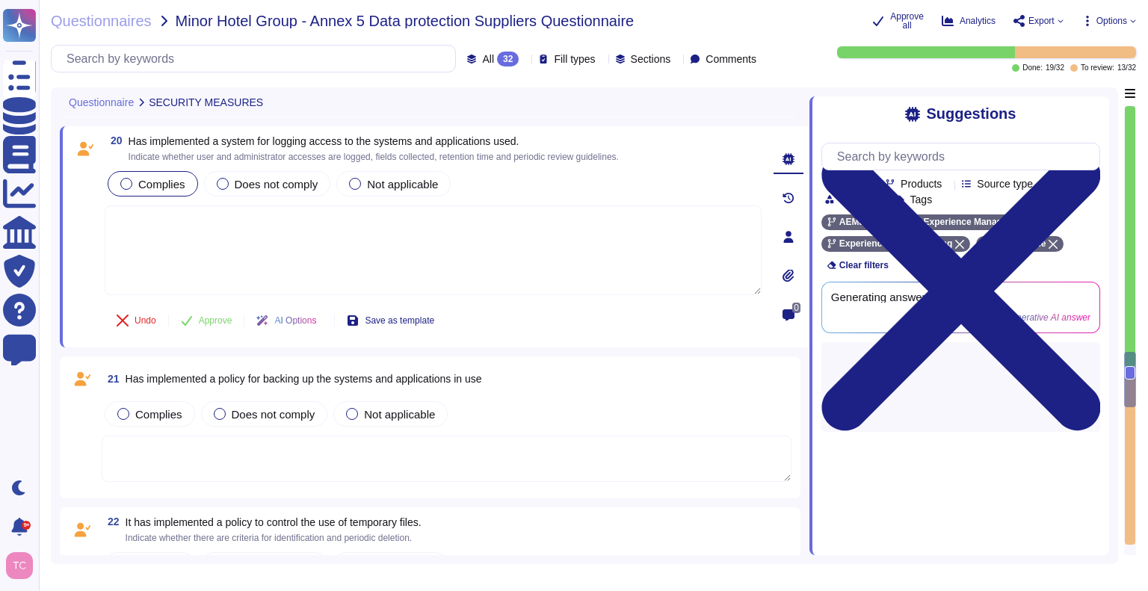
click at [166, 178] on span "Complies" at bounding box center [161, 184] width 47 height 13
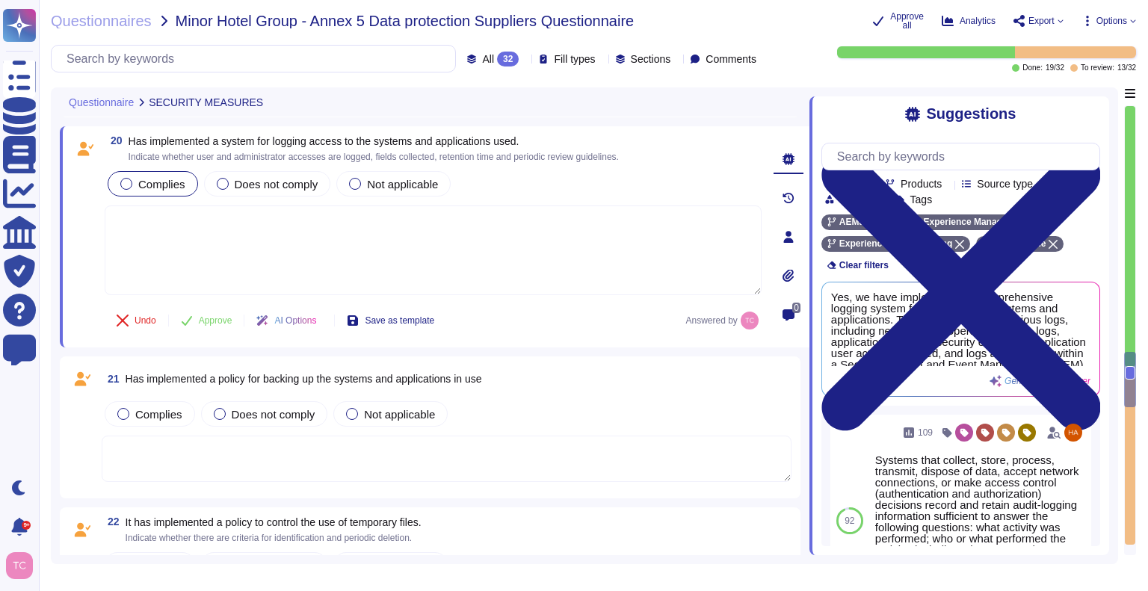
click at [348, 276] on textarea at bounding box center [433, 250] width 657 height 90
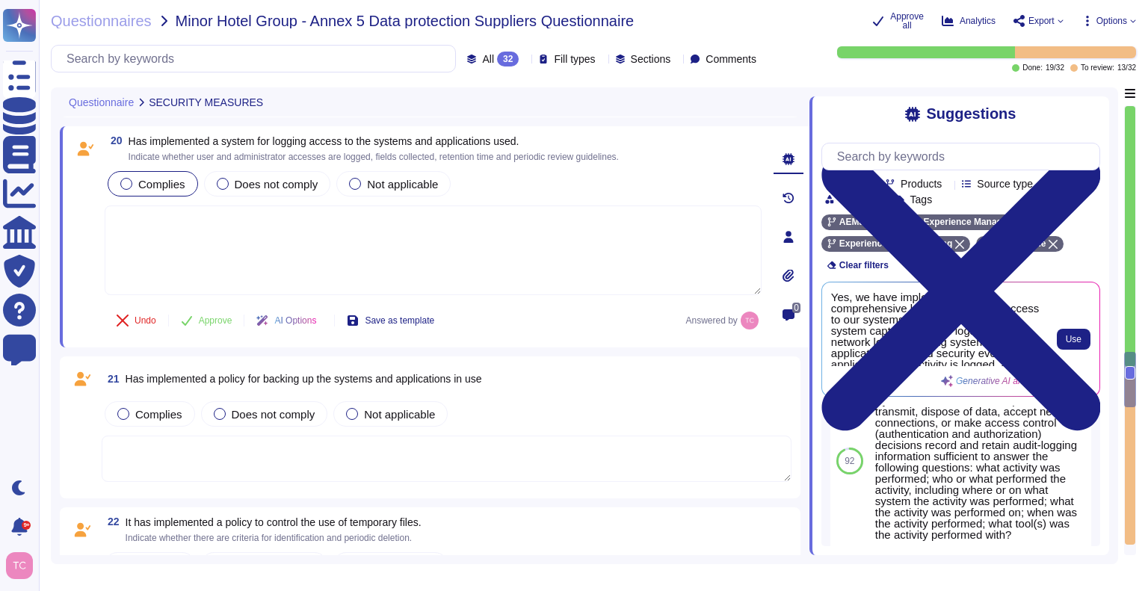
scroll to position [54, 0]
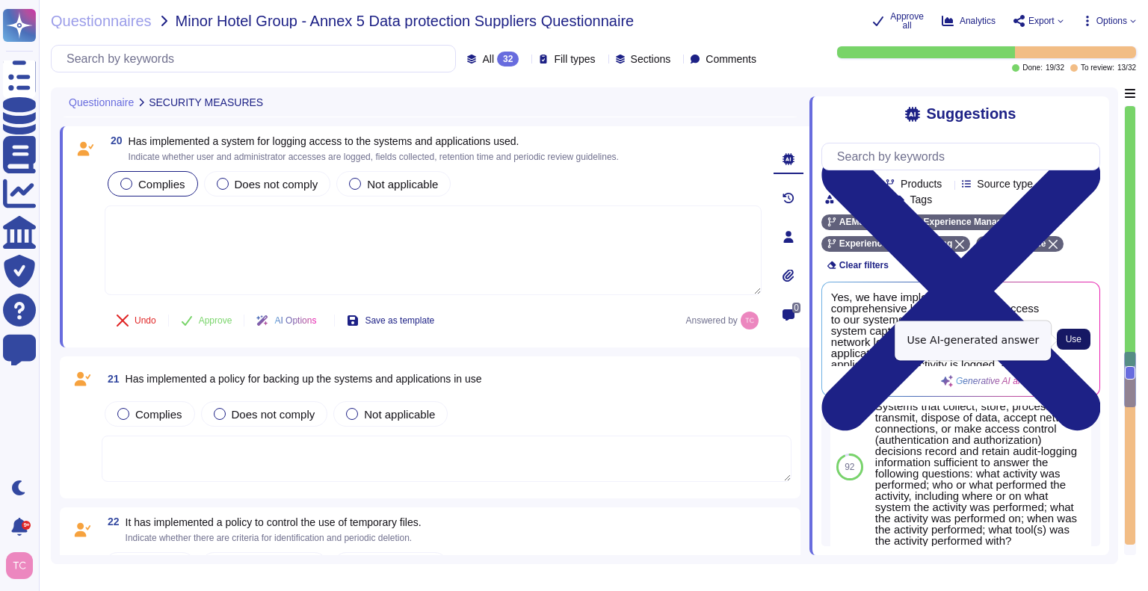
click at [1071, 344] on span "Use" at bounding box center [1073, 339] width 16 height 9
type textarea "Yes, we have implemented a comprehensive logging system for access to our syste…"
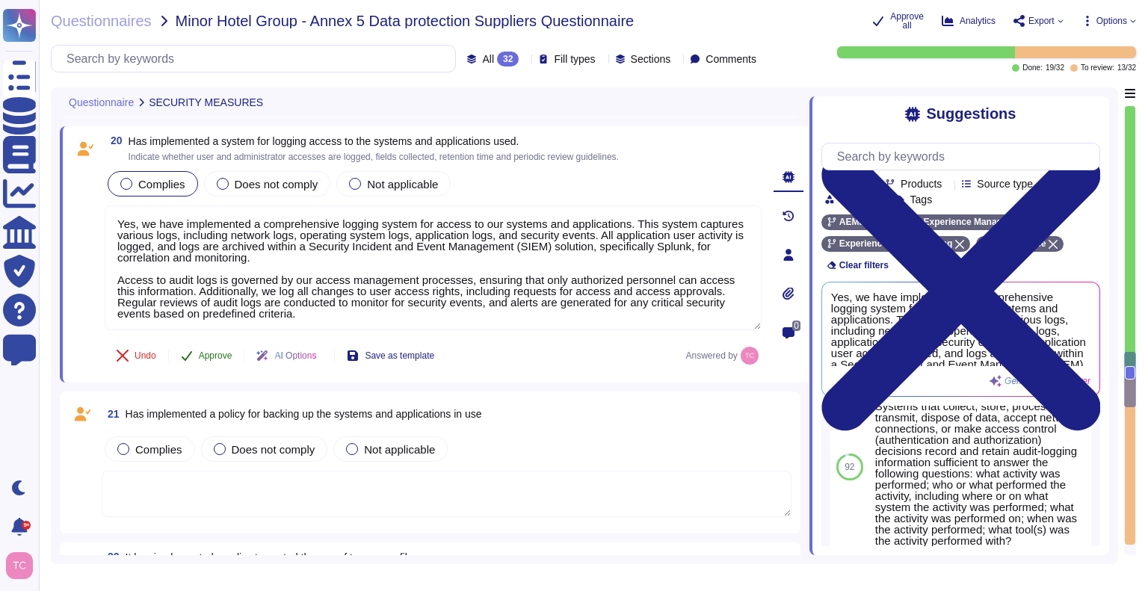
click at [202, 353] on span "Approve" at bounding box center [216, 355] width 34 height 9
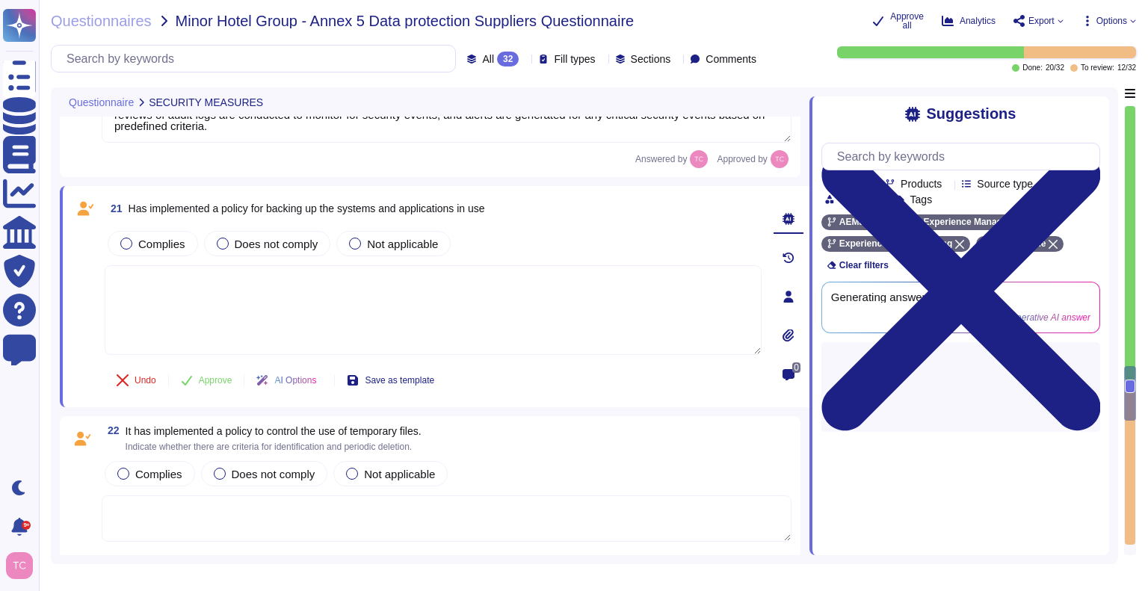
type textarea "Loremipsum do sitamet cons (adipiscin, elitsedd ei temporinci), utl etdolorem a…"
type textarea "Yes, we have implemented a comprehensive logging system for access to our syste…"
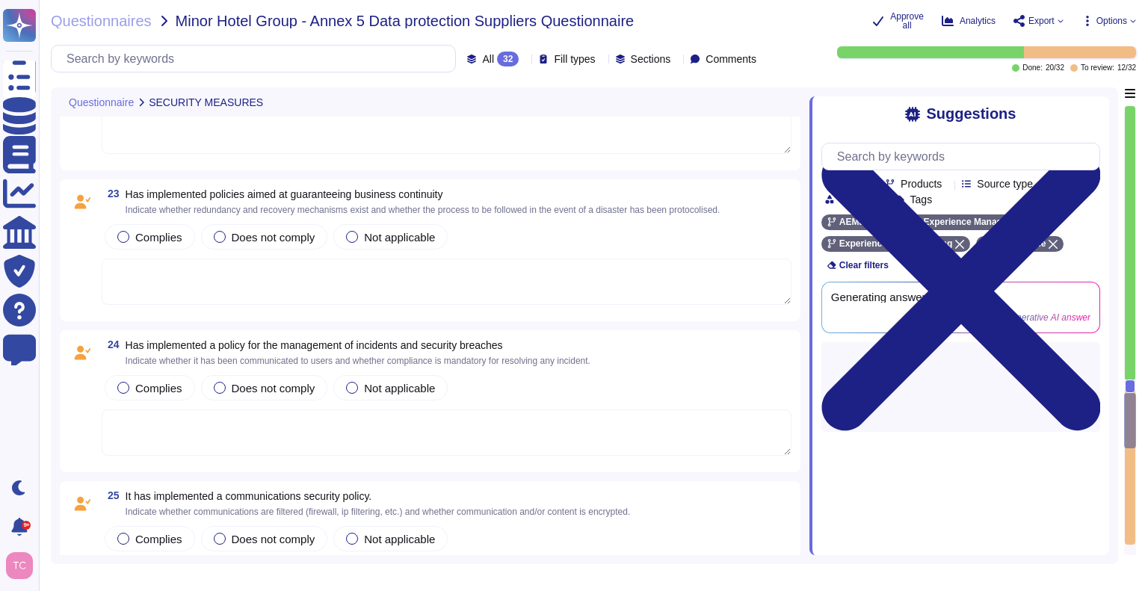
type textarea "Yes, we have implemented a comprehensive logging system for access to our syste…"
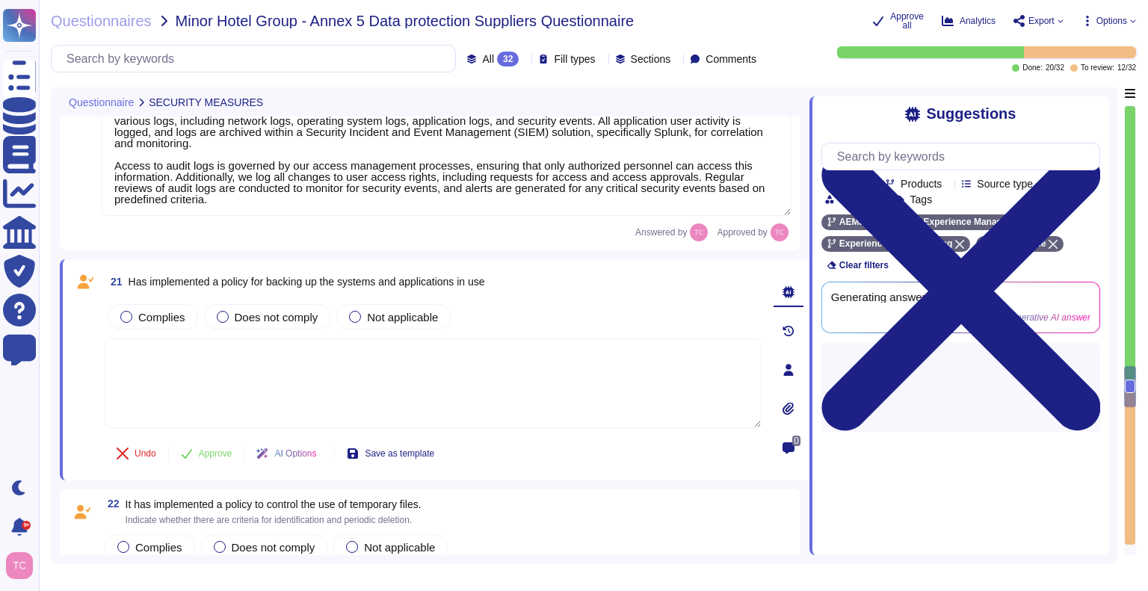
type textarea "Loremipsum do sitamet cons (adipiscin, elitsedd ei temporinci), utl etdolorem a…"
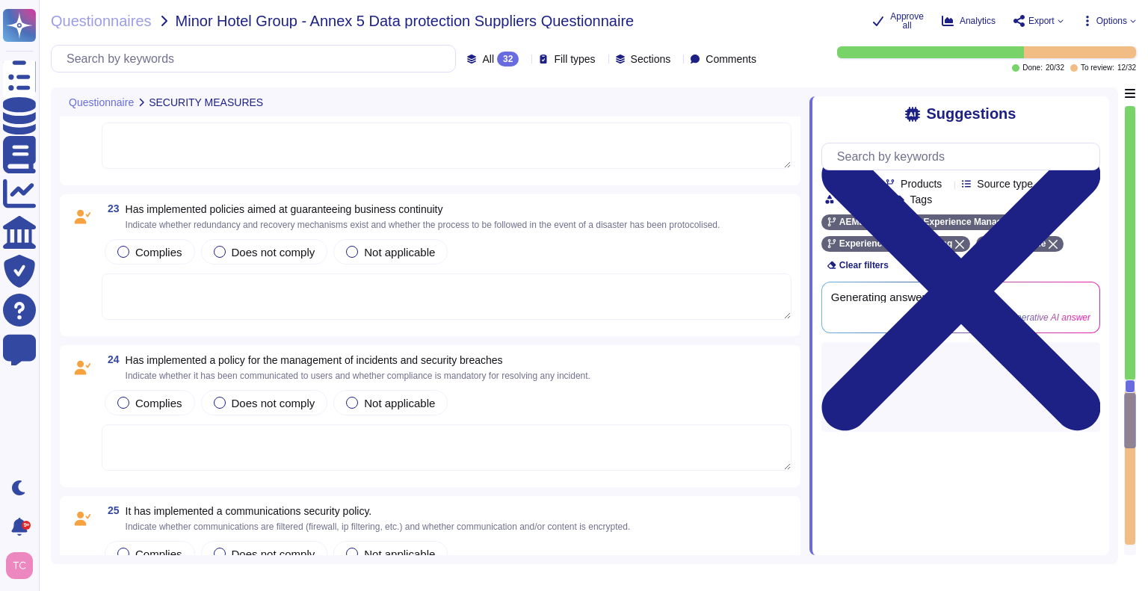
type textarea "Yes, we have implemented a comprehensive logging system for access to our syste…"
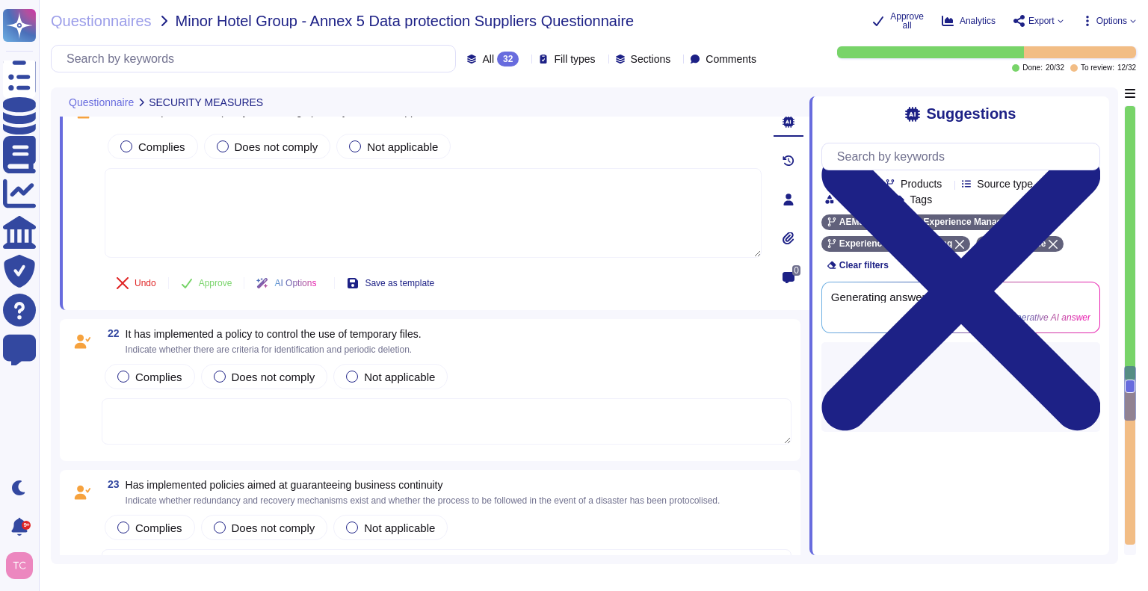
type textarea "Loremipsum do sitamet cons (adipiscin, elitsedd ei temporinci), utl etdolorem a…"
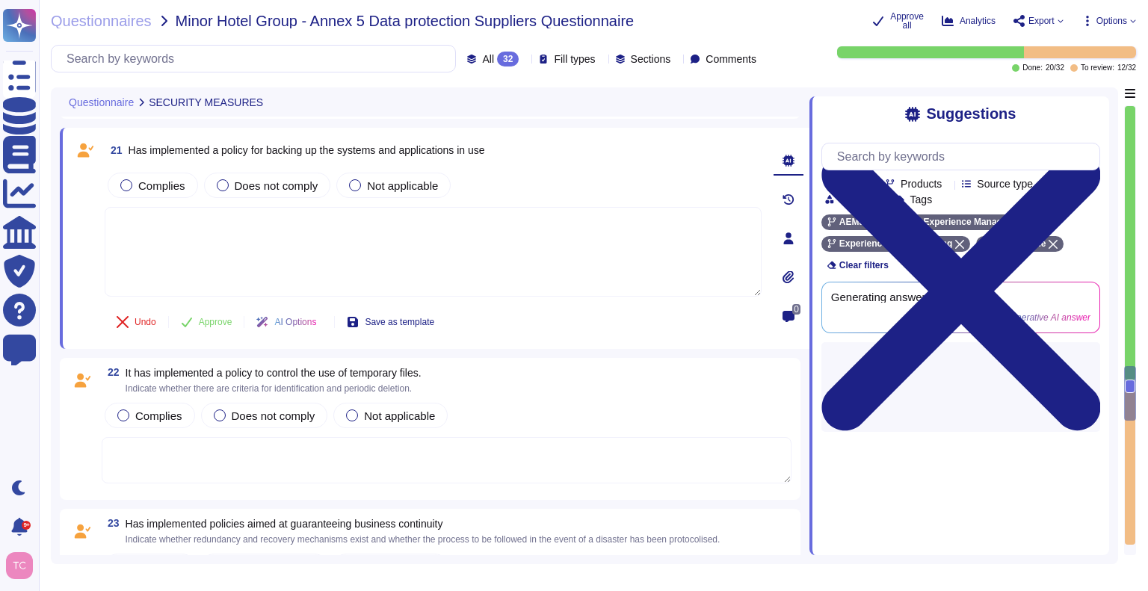
type textarea "Loremipsum do sitamet cons (adipiscin, elitsedd ei temporinci), utl etdolorem a…"
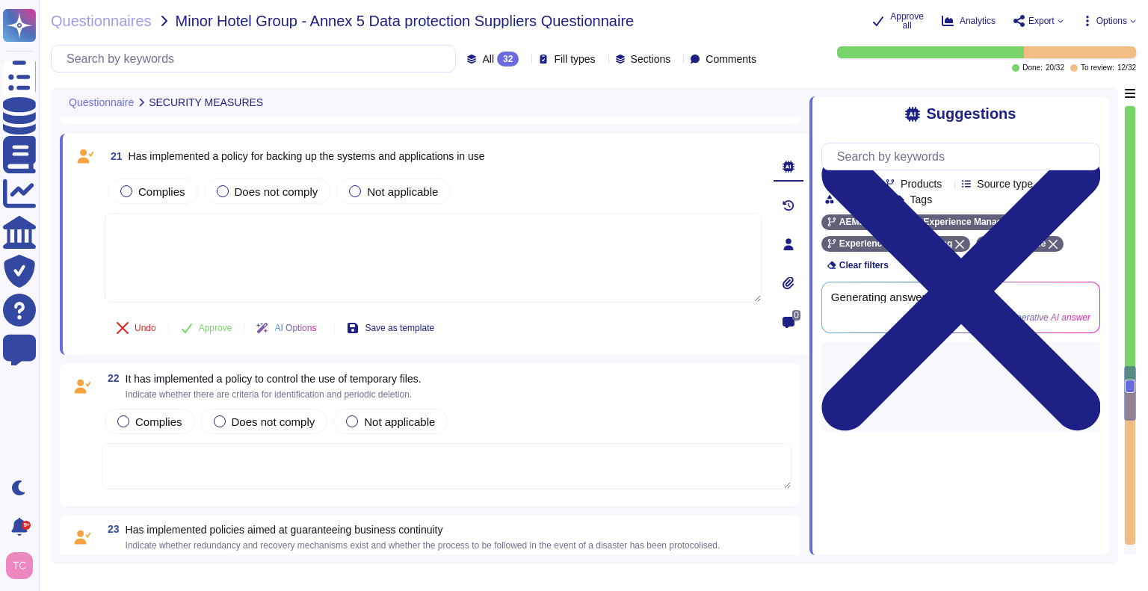
scroll to position [4817, 0]
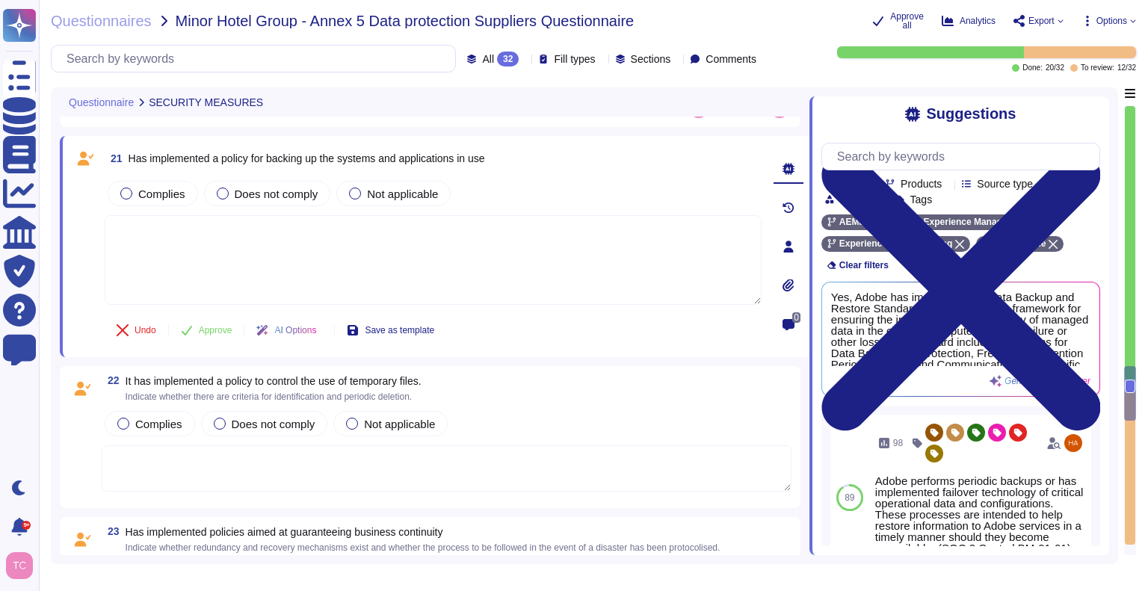
drag, startPoint x: 1130, startPoint y: 405, endPoint x: 1131, endPoint y: 521, distance: 115.8
click at [1131, 521] on div at bounding box center [1130, 330] width 12 height 450
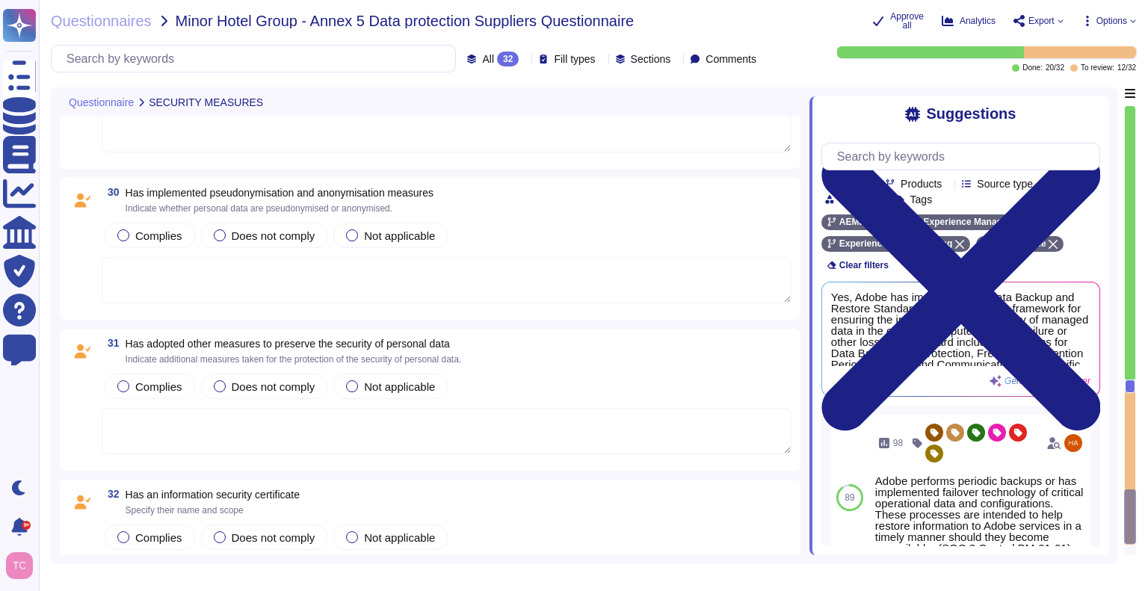
scroll to position [6204, 0]
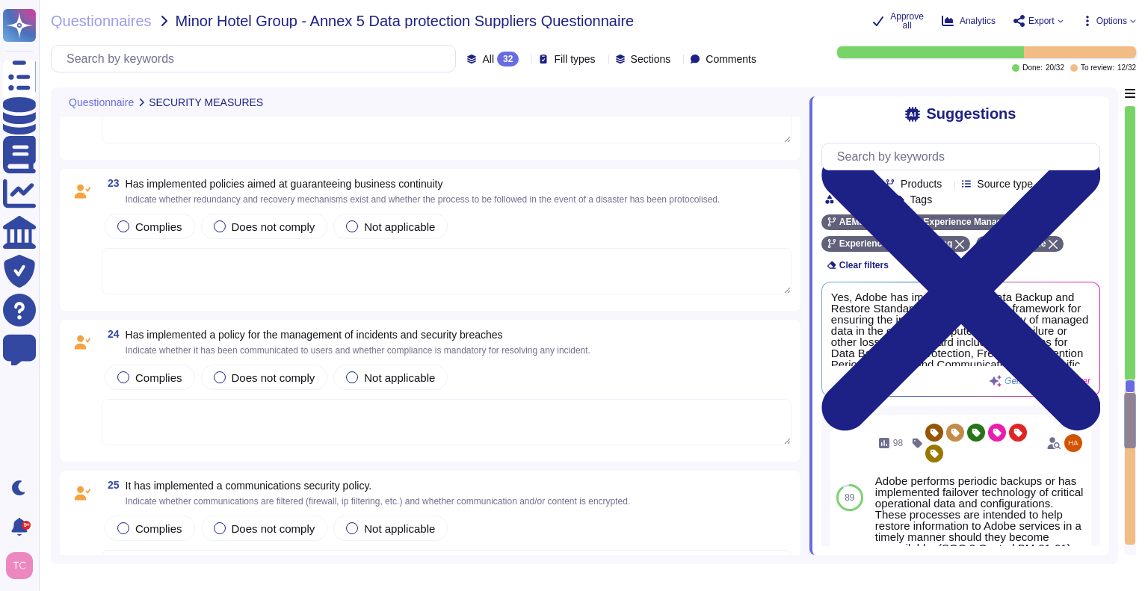
type textarea "Yes, we have implemented a comprehensive logging system for access to our syste…"
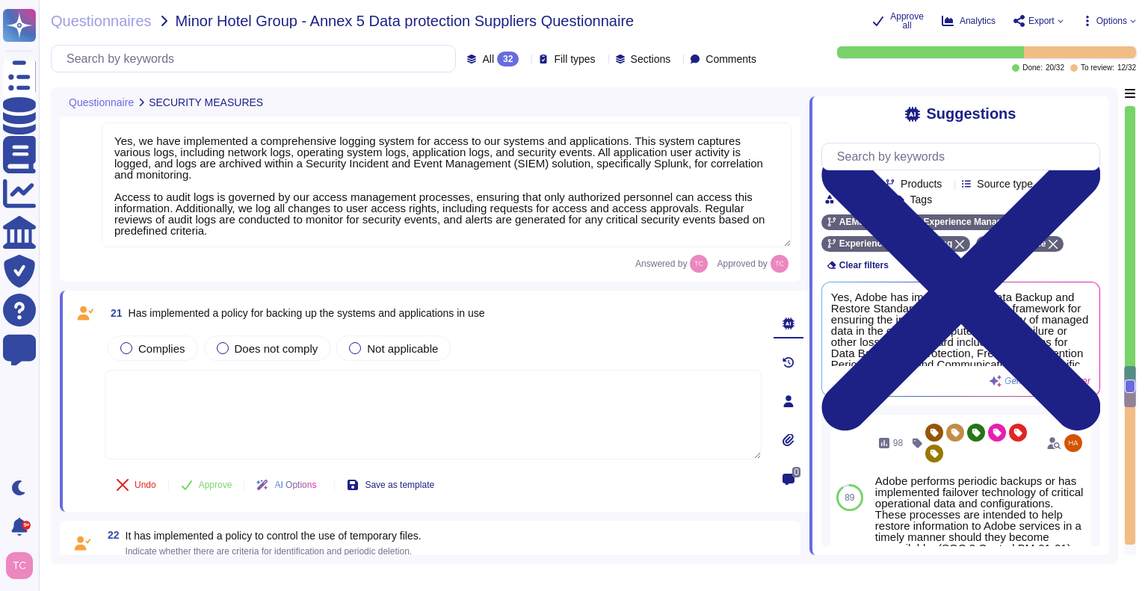
type textarea "Loremipsum do sitamet cons (adipiscin, elitsedd ei temporinci), utl etdolorem a…"
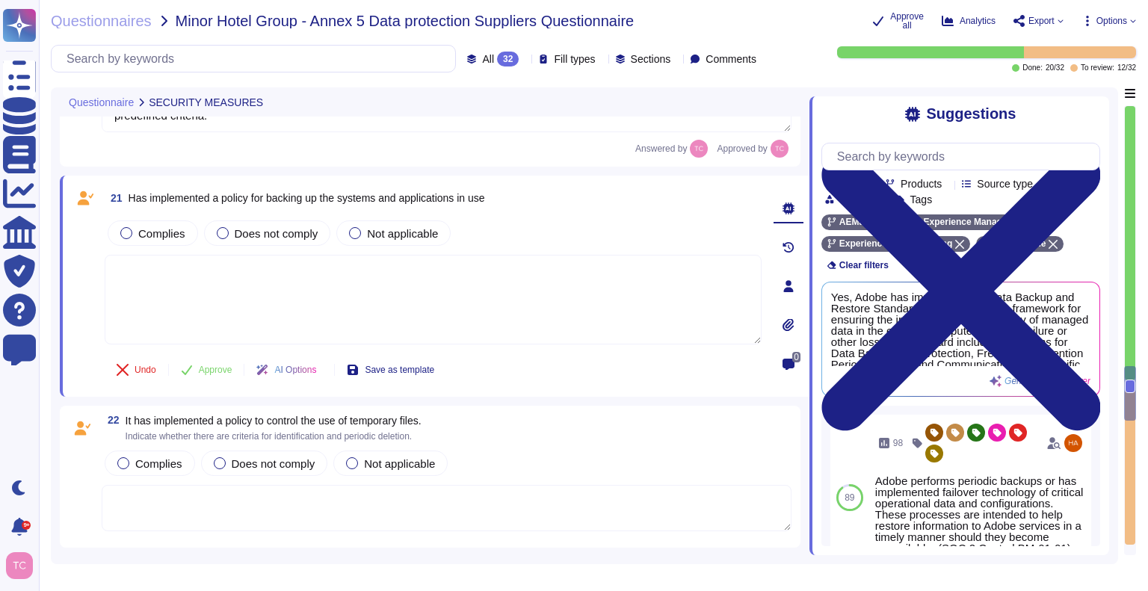
scroll to position [4779, 0]
click at [158, 234] on span "Complies" at bounding box center [161, 231] width 47 height 13
click at [176, 262] on textarea at bounding box center [433, 298] width 657 height 90
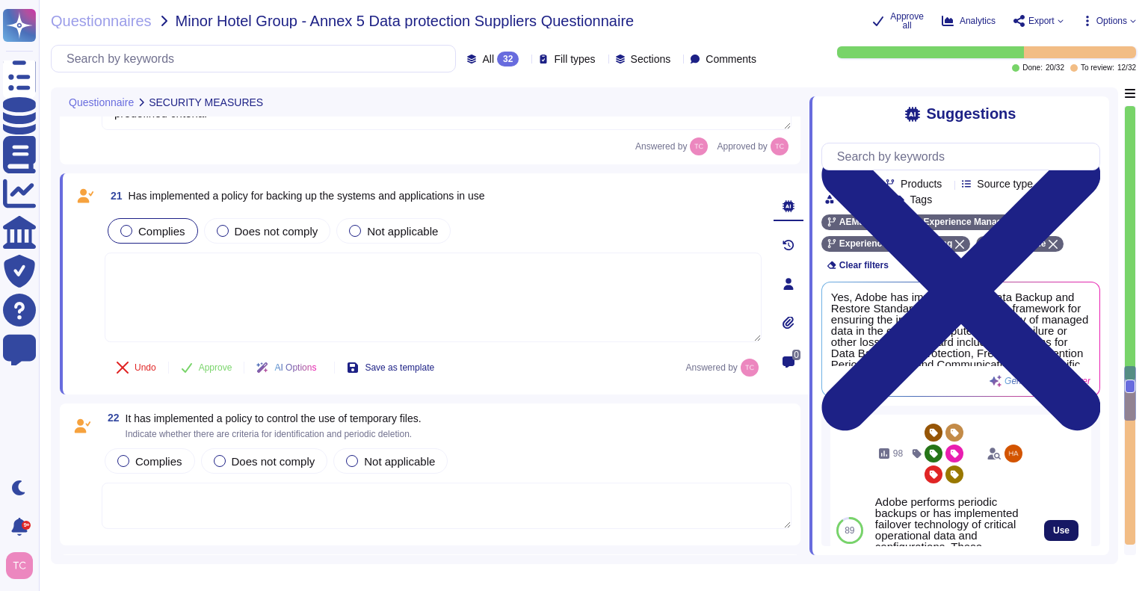
click at [1049, 535] on button "Use" at bounding box center [1061, 530] width 34 height 21
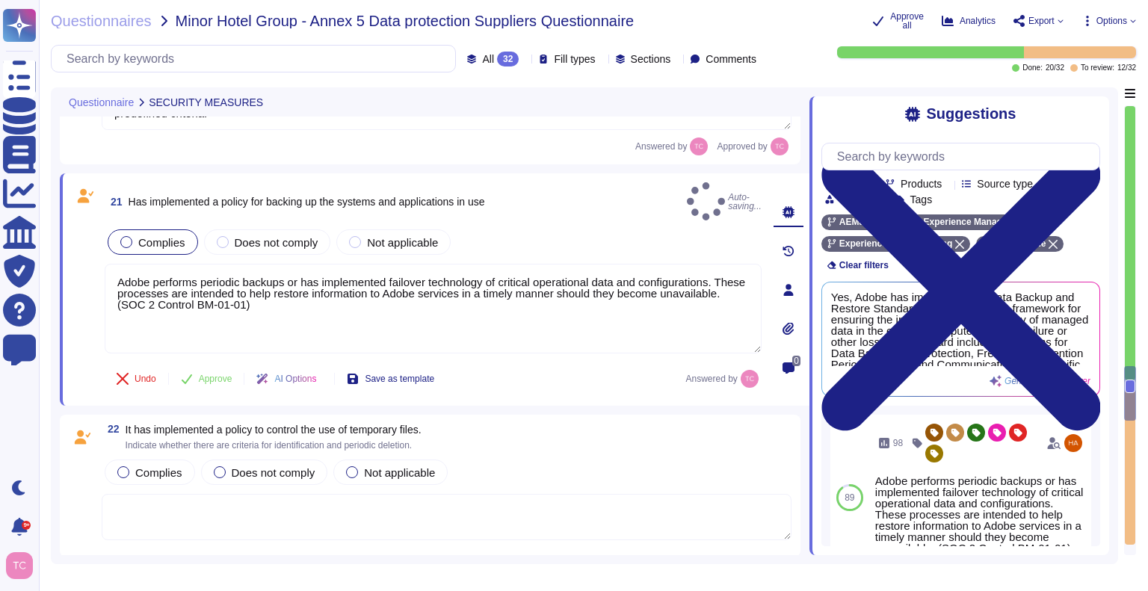
type textarea "Adobe performs periodic backups or has implemented failover technology of criti…"
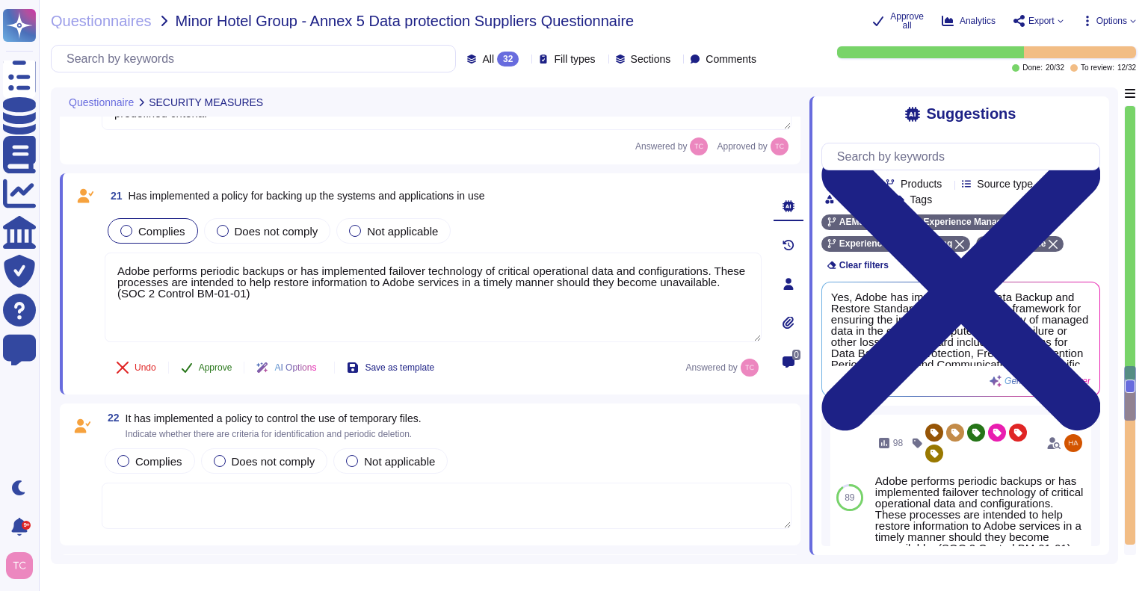
click at [216, 368] on span "Approve" at bounding box center [216, 367] width 34 height 9
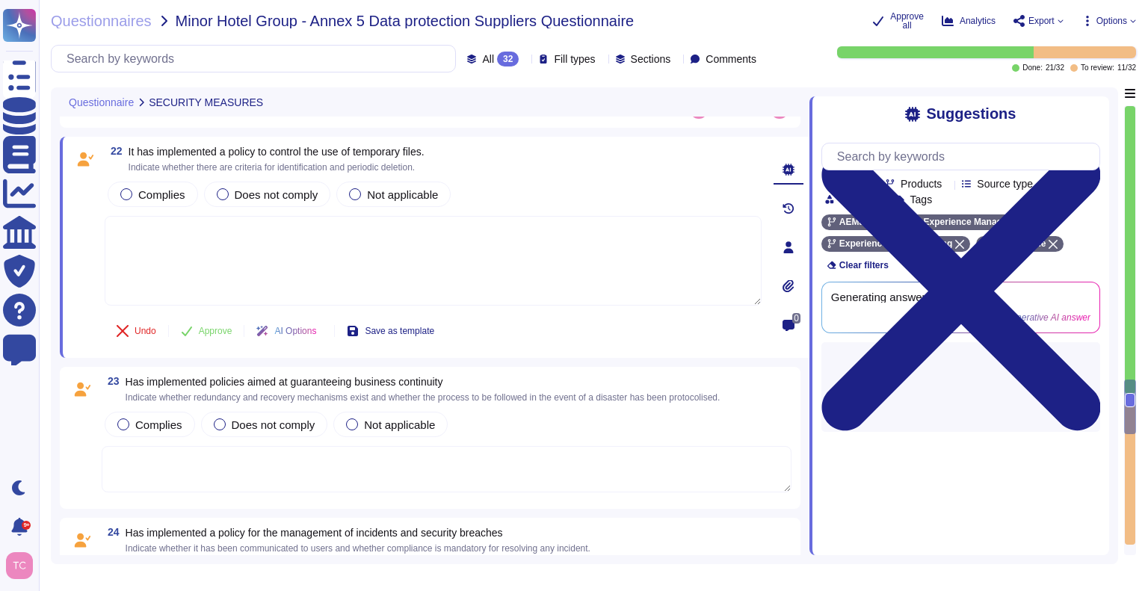
scroll to position [5018, 0]
click at [157, 191] on span "Complies" at bounding box center [161, 194] width 47 height 13
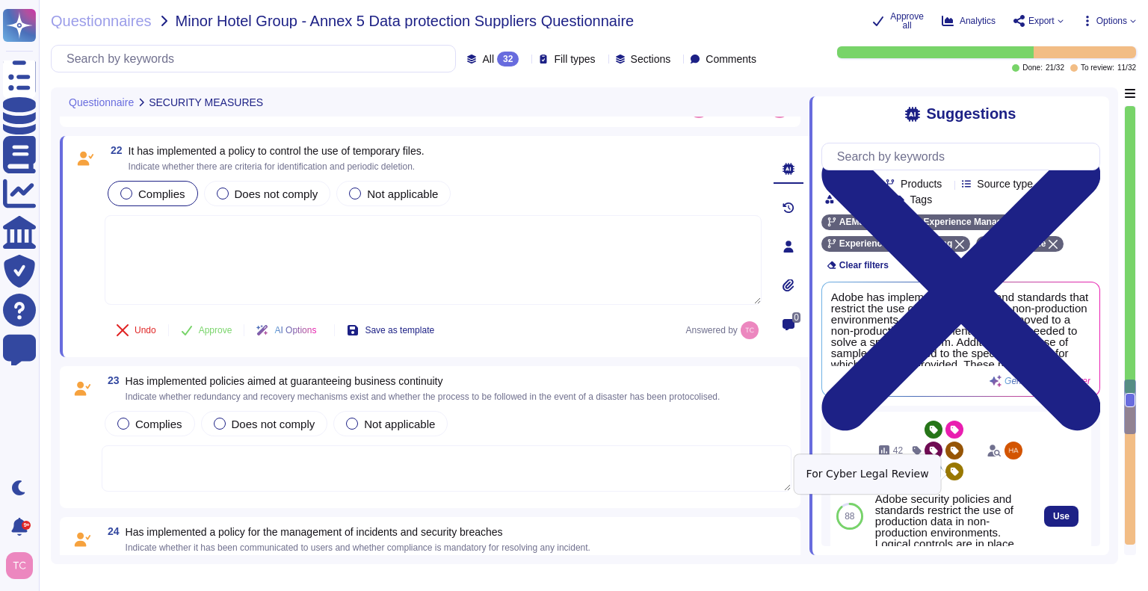
scroll to position [4, 0]
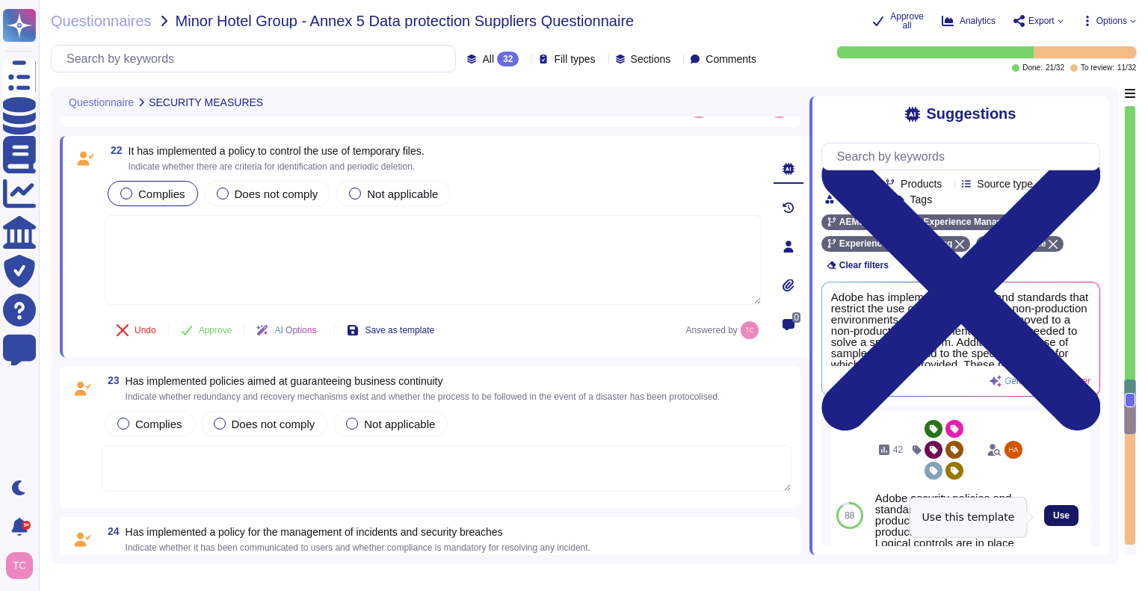
click at [1053, 516] on span "Use" at bounding box center [1061, 515] width 16 height 9
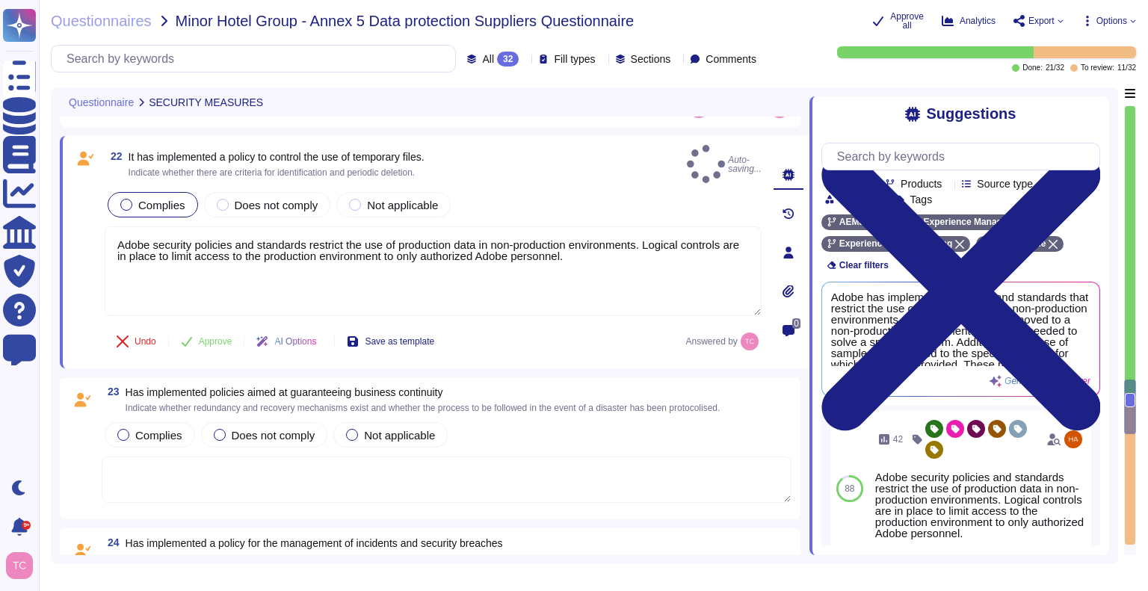
type textarea "Adobe security policies and standards restrict the use of production data in no…"
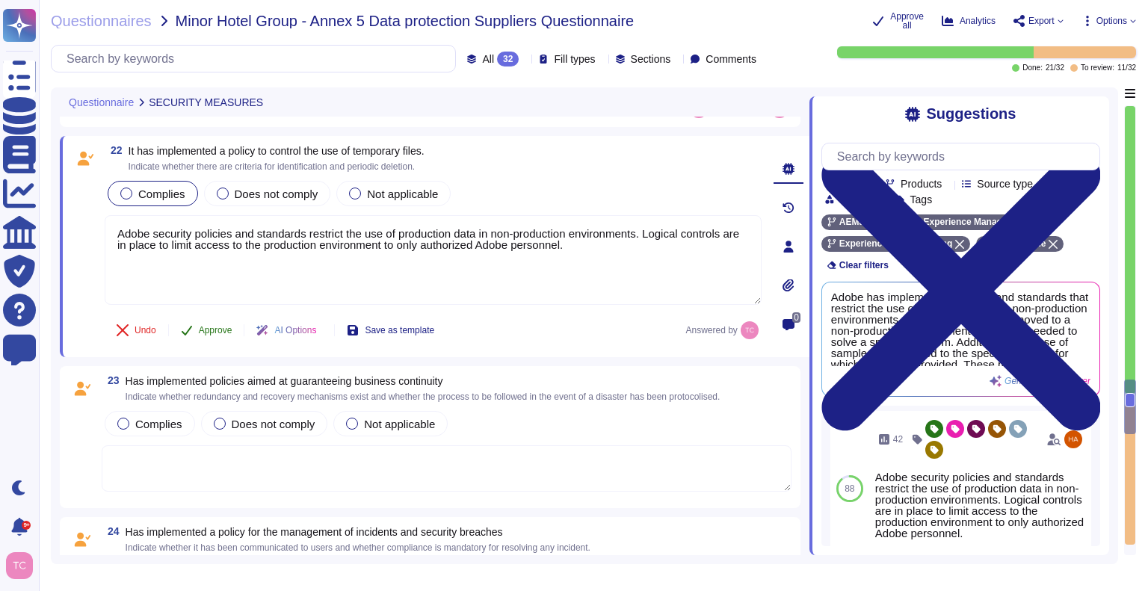
click at [226, 326] on span "Approve" at bounding box center [216, 330] width 34 height 9
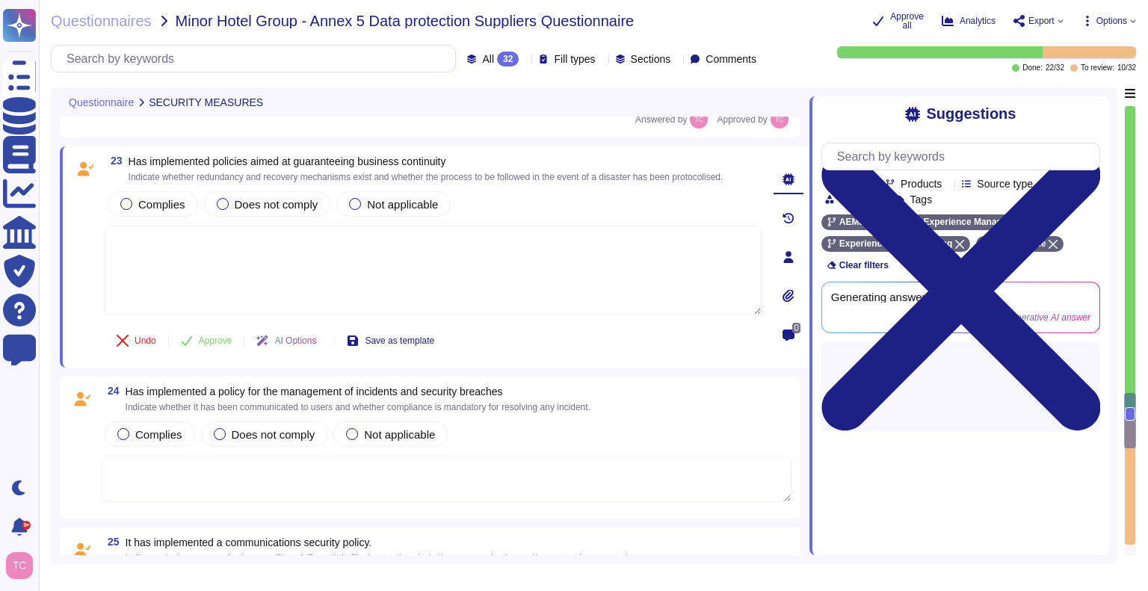
scroll to position [5219, 0]
click at [143, 200] on span "Complies" at bounding box center [161, 203] width 47 height 13
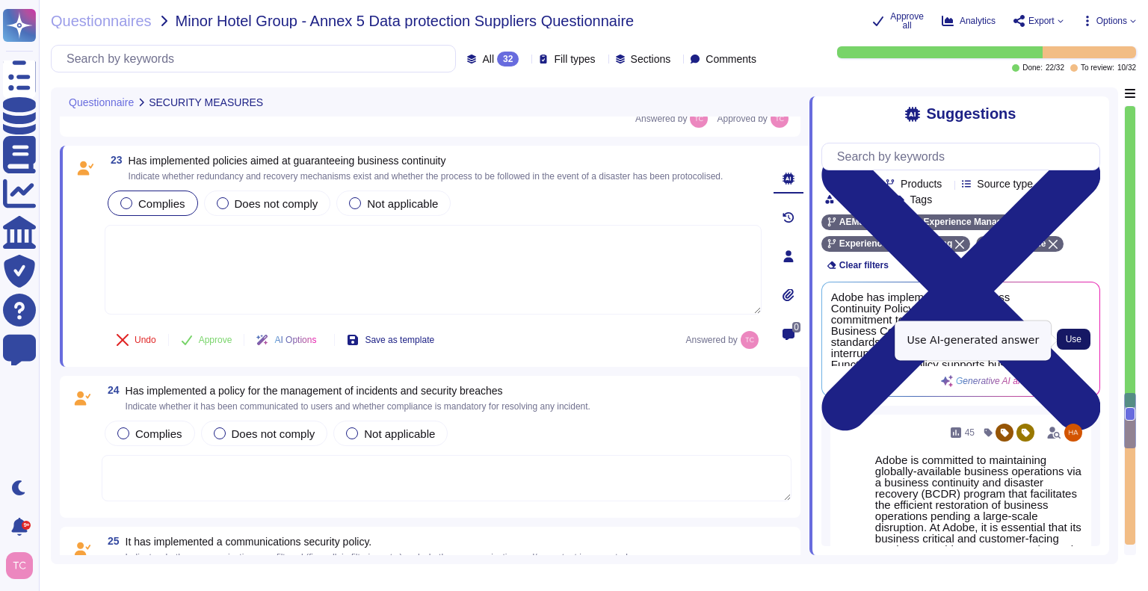
click at [1077, 340] on span "Use" at bounding box center [1073, 339] width 16 height 9
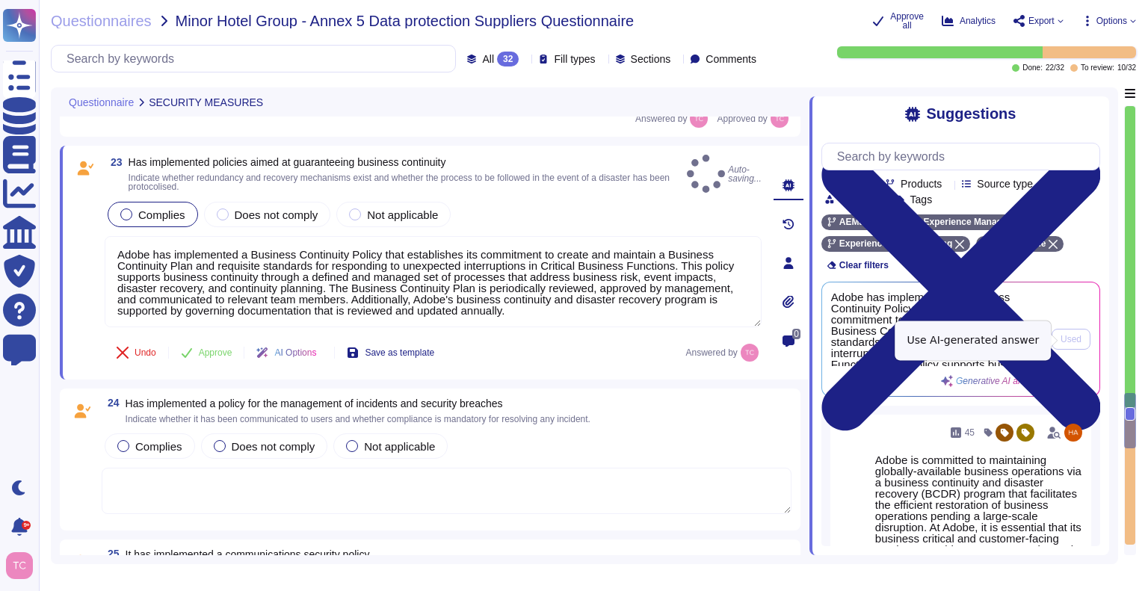
type textarea "Adobe has implemented a Business Continuity Policy that establishes its commitm…"
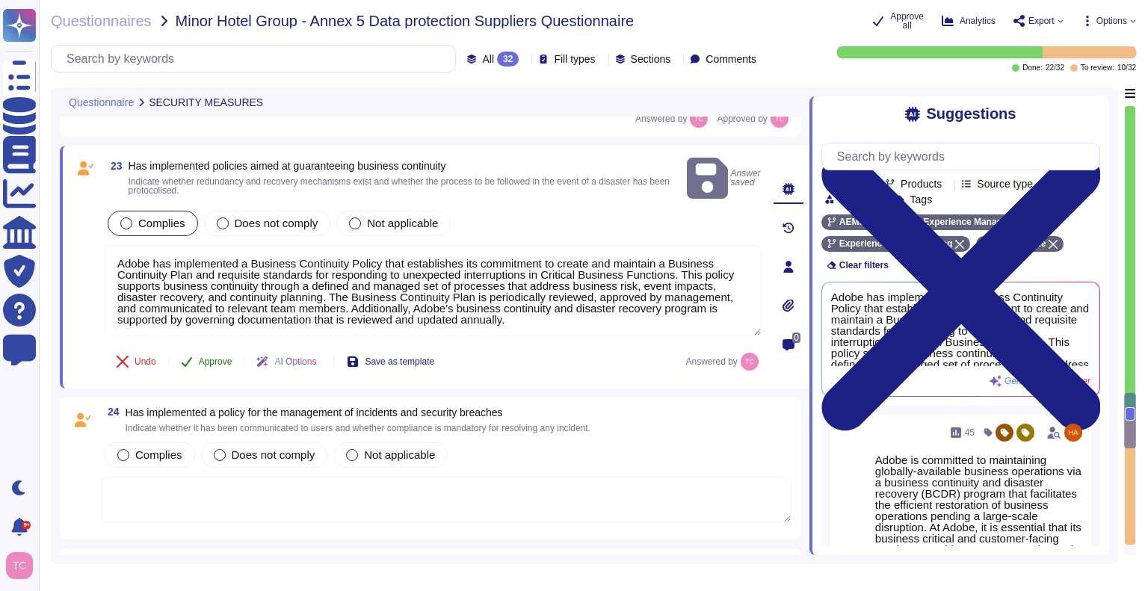
click at [214, 357] on span "Approve" at bounding box center [216, 361] width 34 height 9
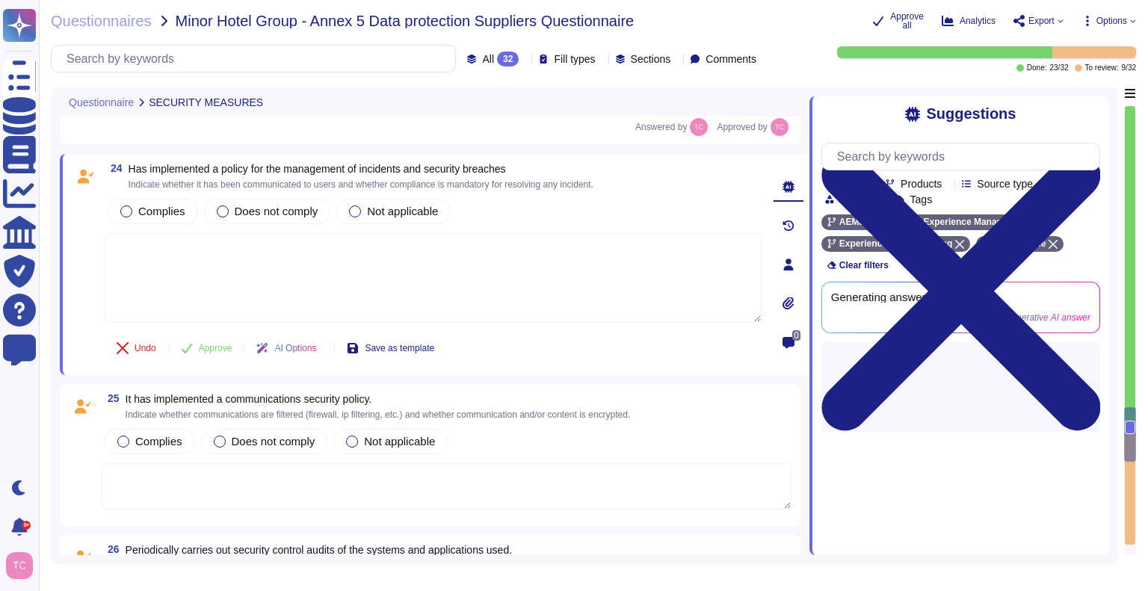
scroll to position [5430, 0]
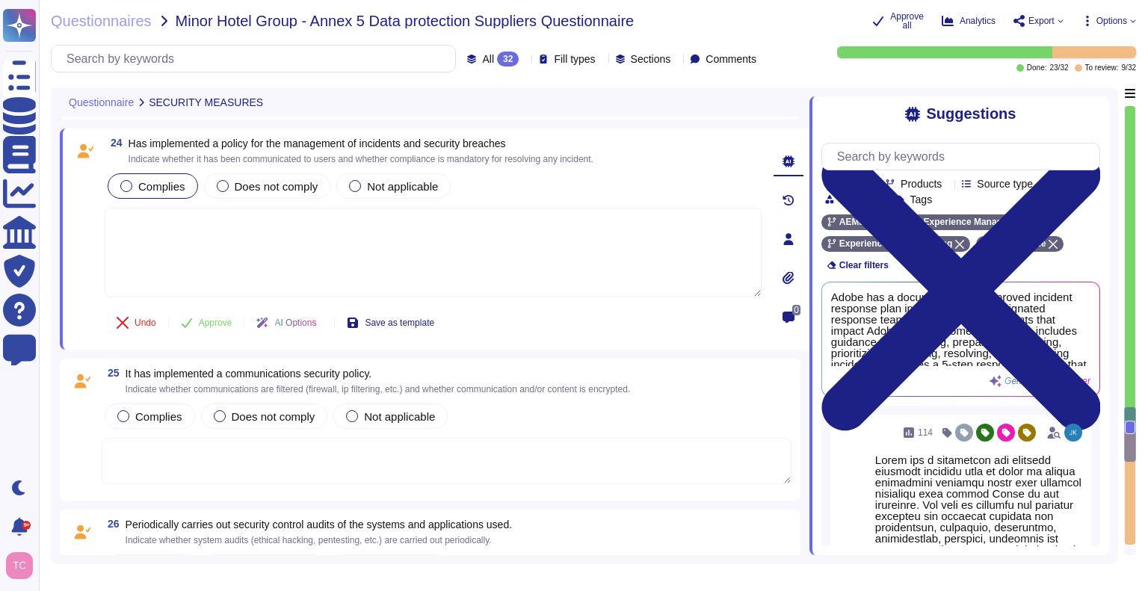
click at [137, 175] on div "Complies" at bounding box center [153, 185] width 90 height 25
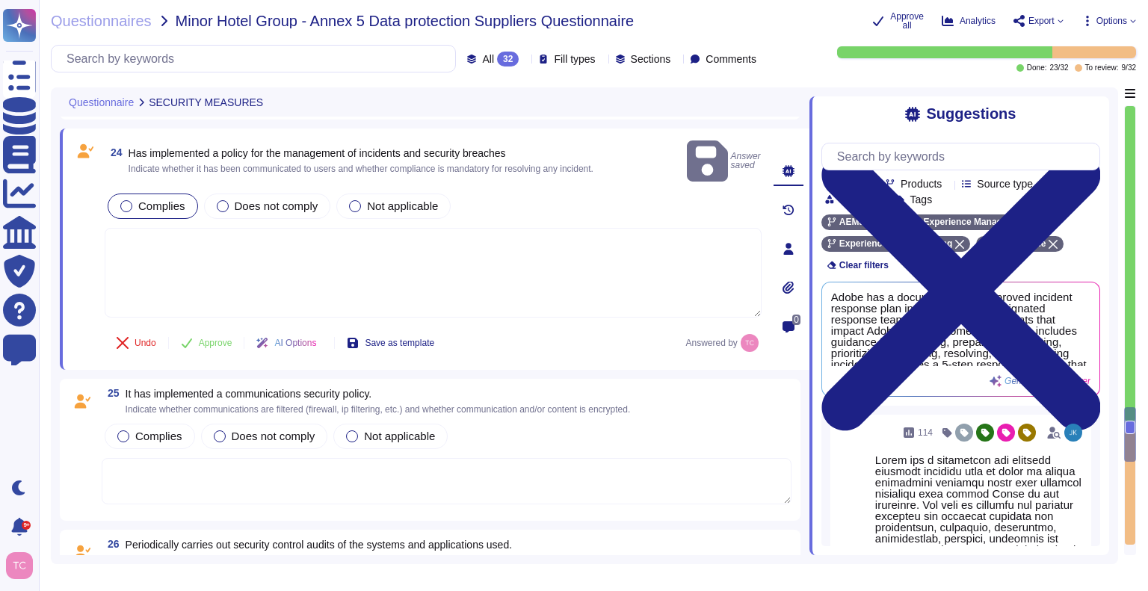
click at [137, 194] on div "Complies" at bounding box center [153, 206] width 90 height 25
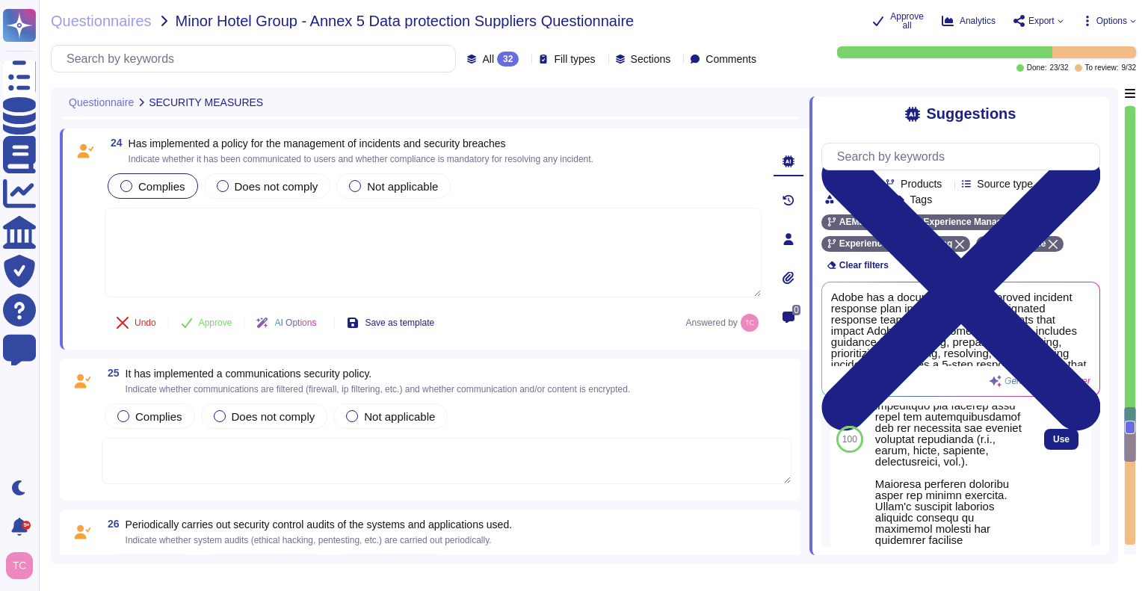
scroll to position [334, 0]
click at [1053, 443] on span "Use" at bounding box center [1061, 438] width 16 height 9
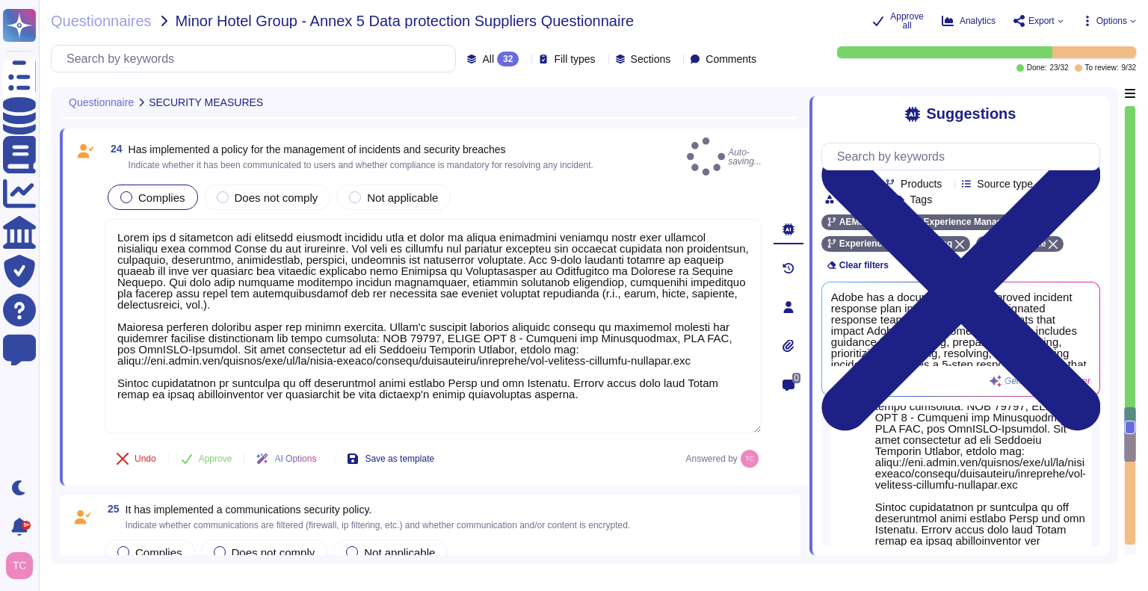
type textarea "Lorem ips d sitametcon adi elitsedd eiusmodt incididu utla et dolor ma aliqua e…"
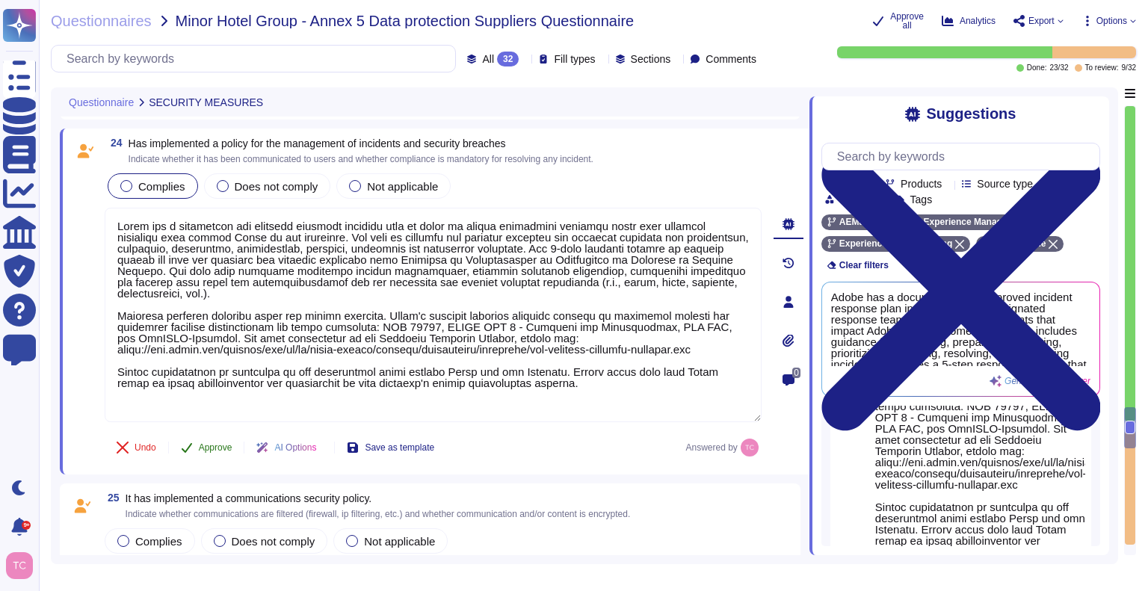
click at [209, 445] on span "Approve" at bounding box center [216, 447] width 34 height 9
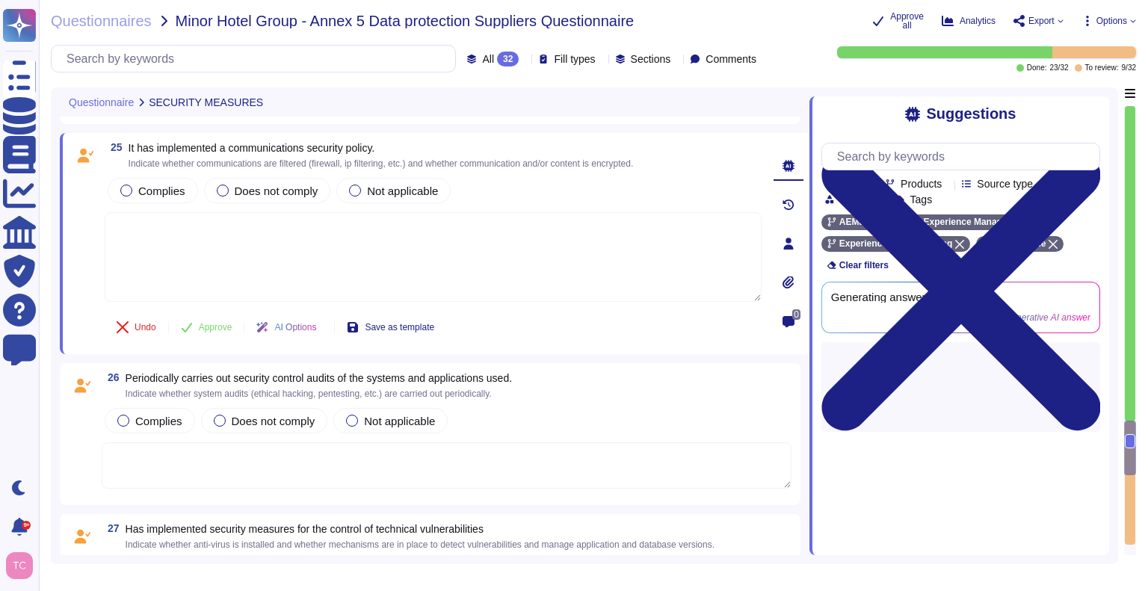
scroll to position [5750, 0]
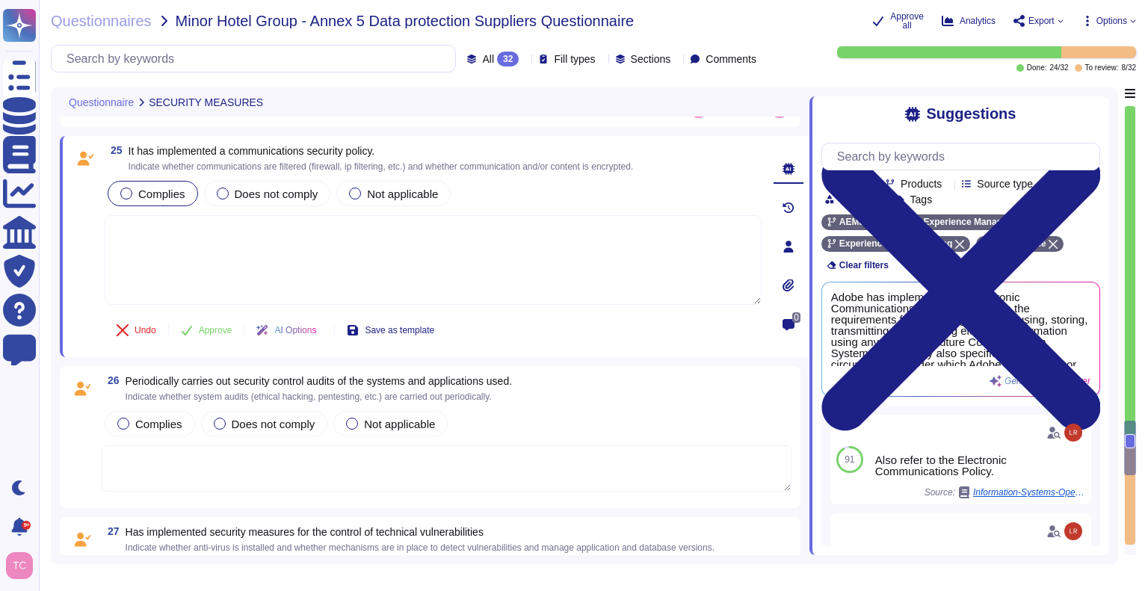
click at [163, 195] on span "Complies" at bounding box center [161, 194] width 47 height 13
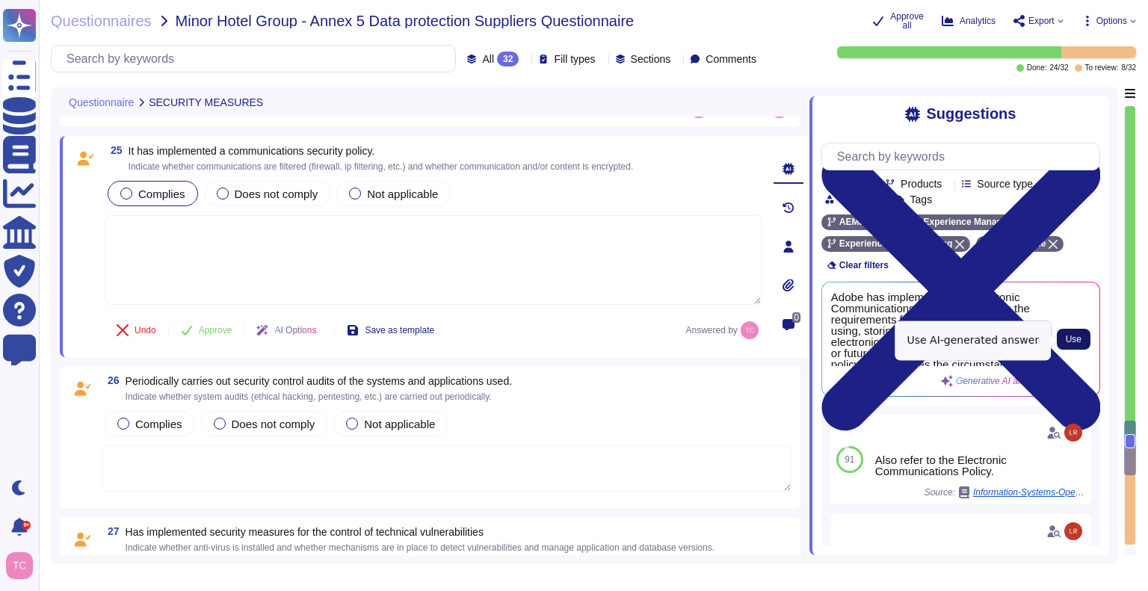
click at [1084, 341] on button "Use" at bounding box center [1073, 339] width 34 height 21
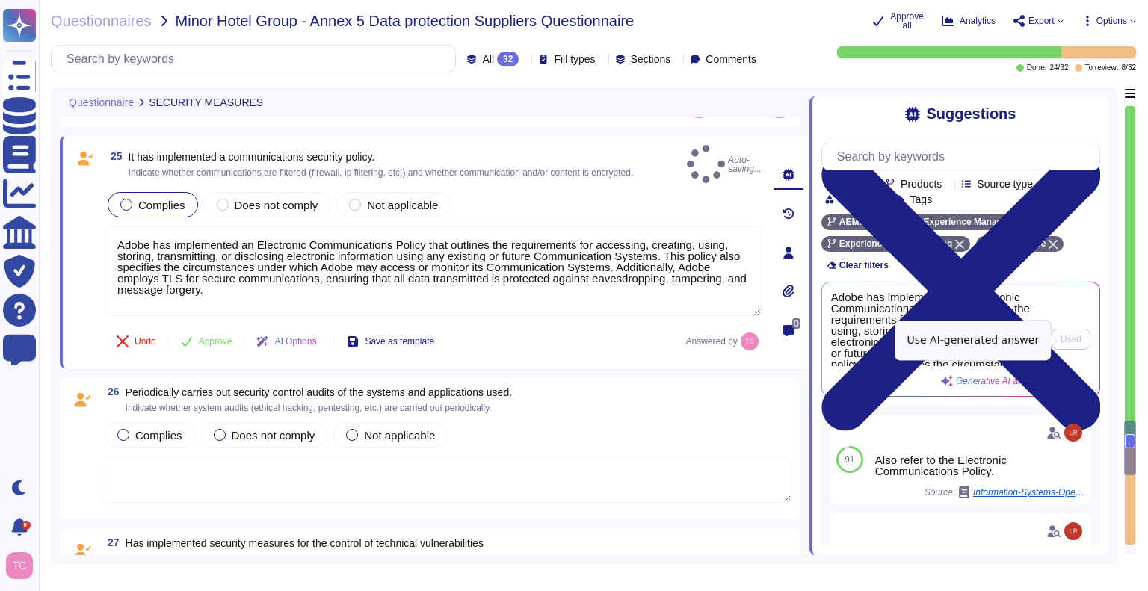
type textarea "Adobe has implemented an Electronic Communications Policy that outlines the req…"
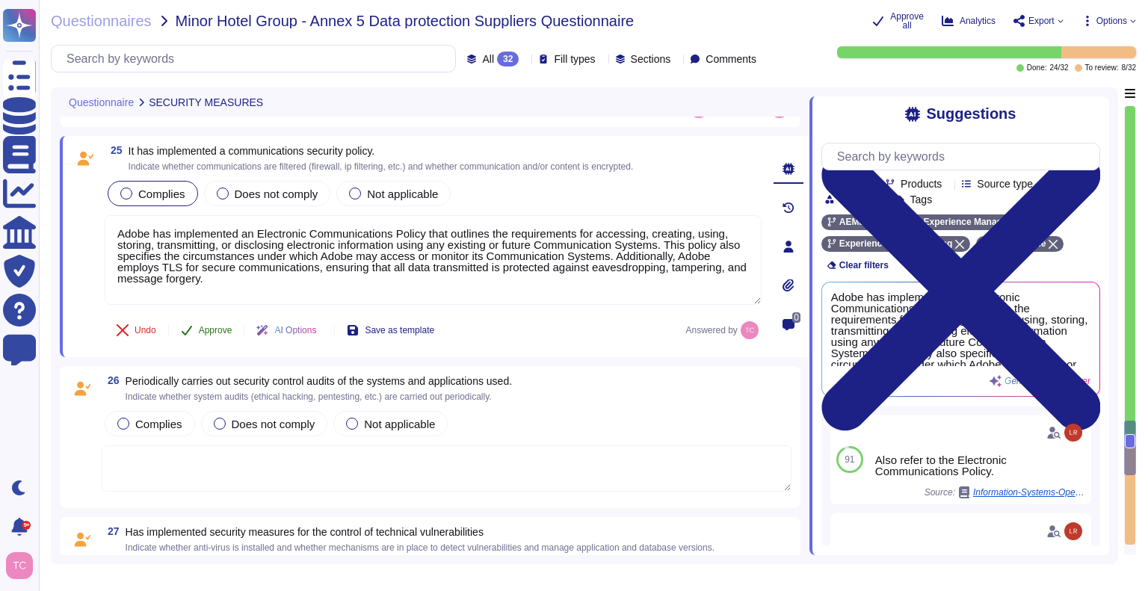
click at [213, 326] on span "Approve" at bounding box center [216, 330] width 34 height 9
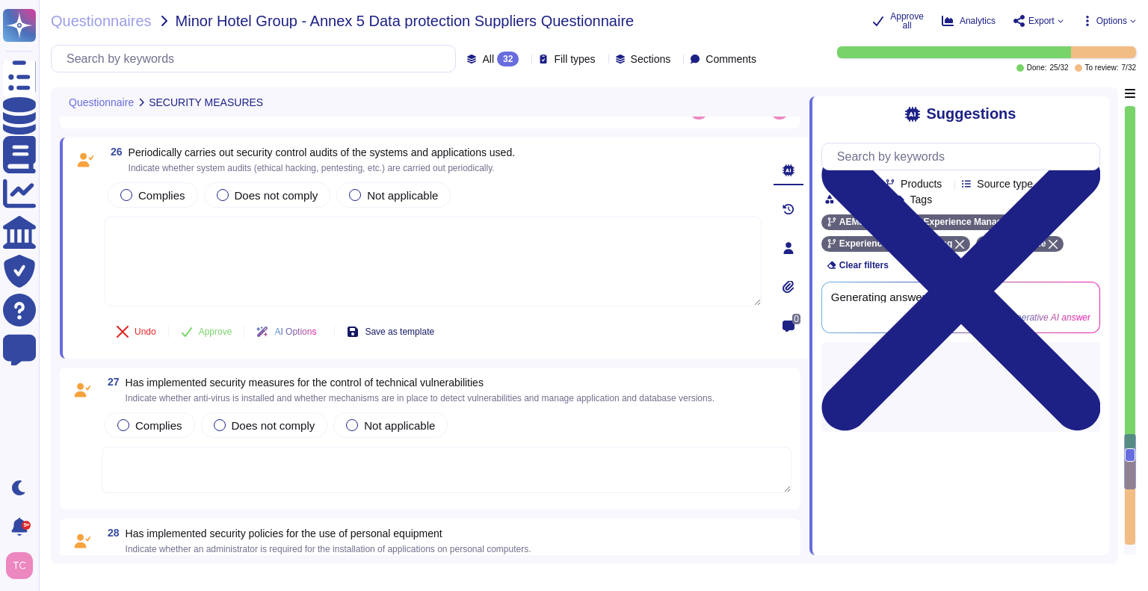
scroll to position [5951, 0]
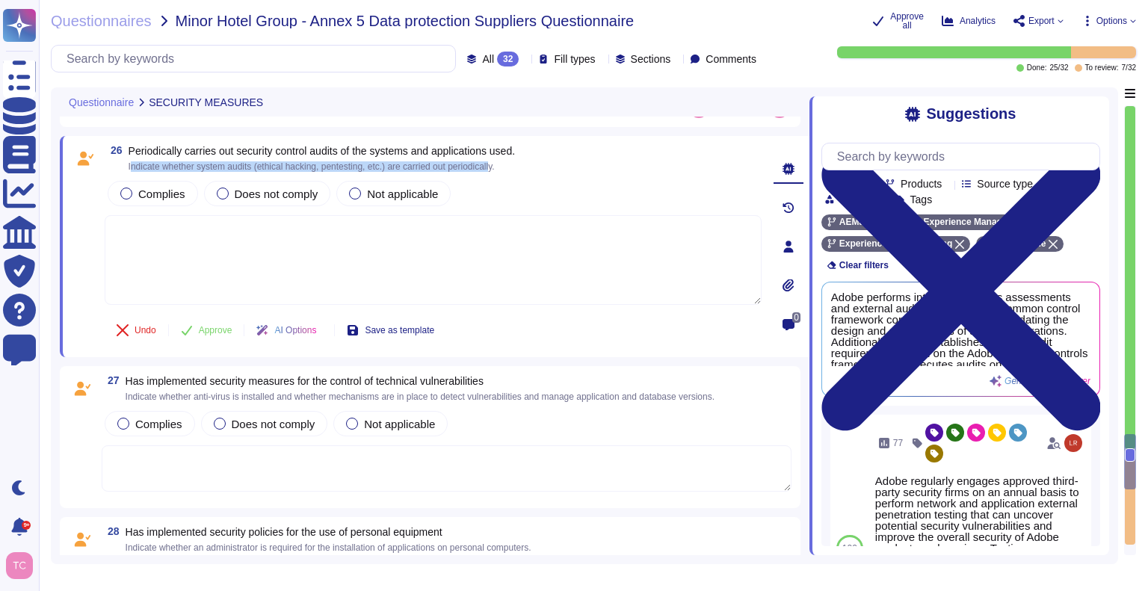
drag, startPoint x: 131, startPoint y: 160, endPoint x: 498, endPoint y: 171, distance: 366.3
click at [498, 171] on div "26 Periodically carries out security control audits of the systems and applicat…" at bounding box center [417, 246] width 690 height 203
click at [507, 168] on span "Indicate whether system audits (ethical hacking, pentesting, etc.) are carried …" at bounding box center [322, 166] width 386 height 9
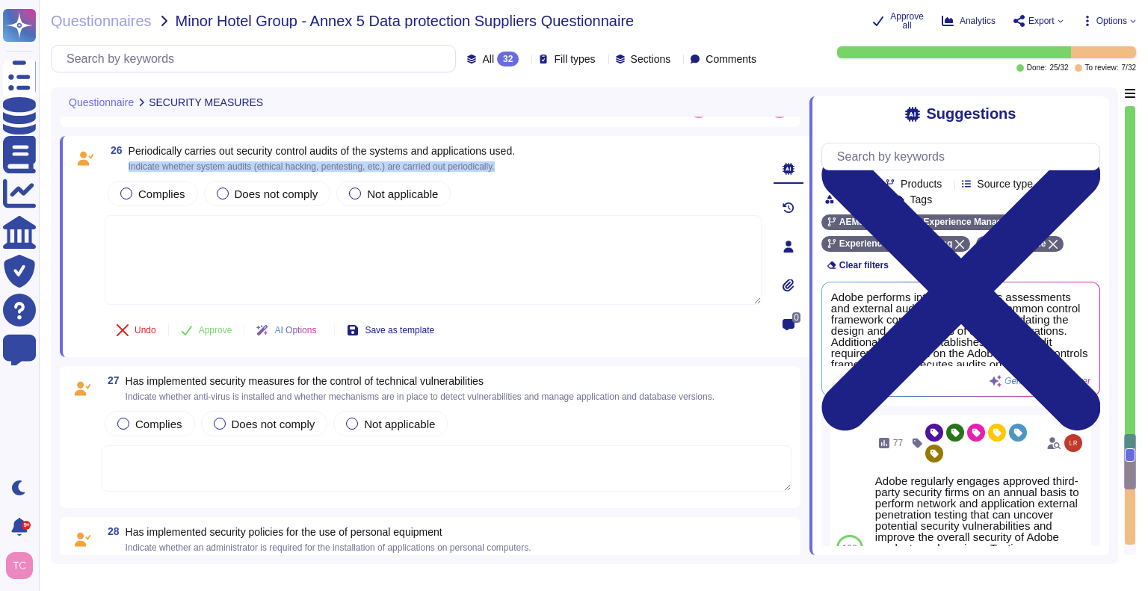
copy span "Indicate whether system audits (ethical hacking, pentesting, etc.) are carried …"
click at [162, 191] on span "Complies" at bounding box center [161, 194] width 47 height 13
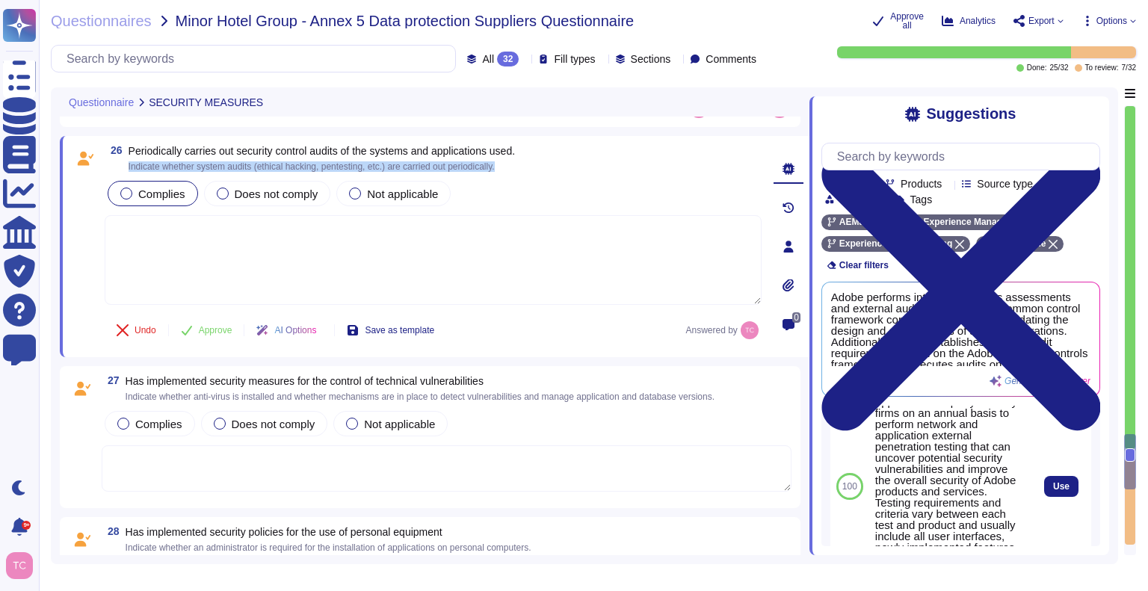
scroll to position [113, 0]
click at [1053, 489] on span "Use" at bounding box center [1061, 484] width 16 height 9
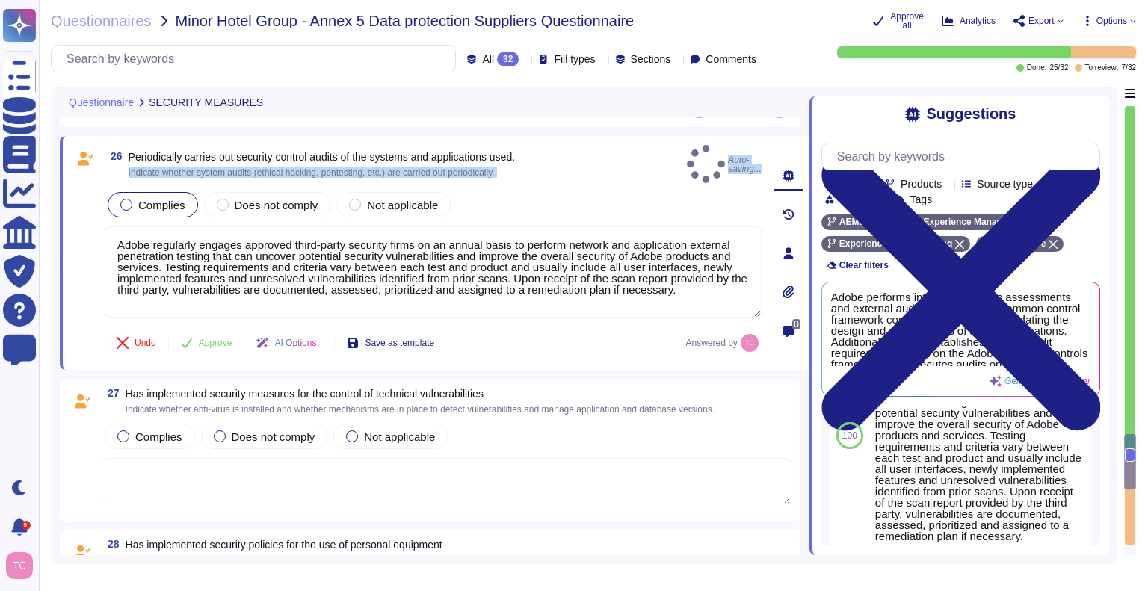
type textarea "Adobe regularly engages approved third-party security firms on an annual basis …"
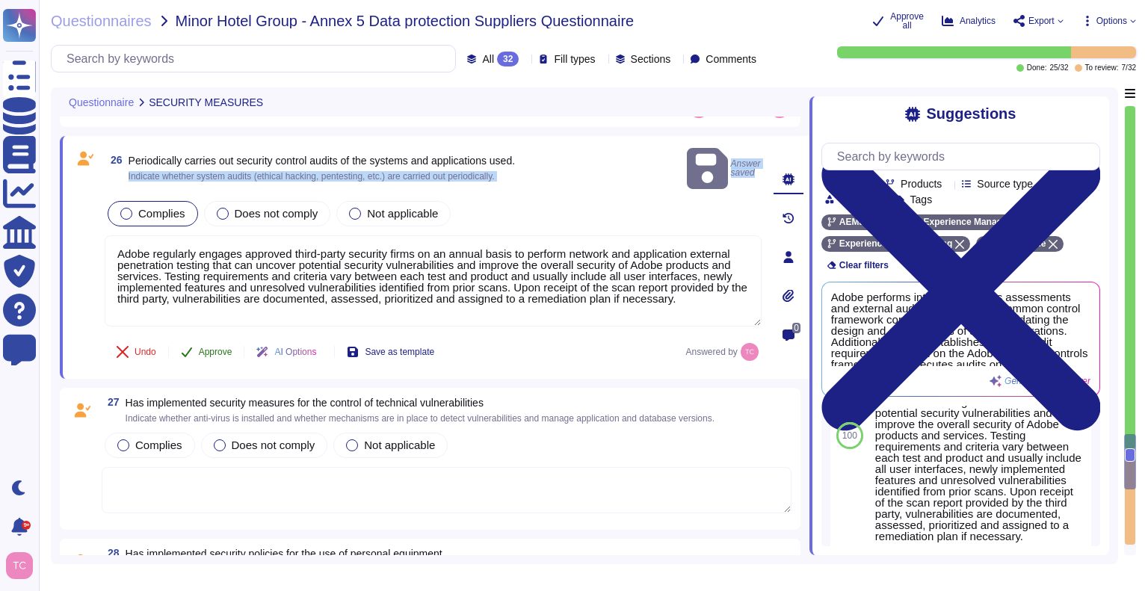
click at [206, 347] on span "Approve" at bounding box center [216, 351] width 34 height 9
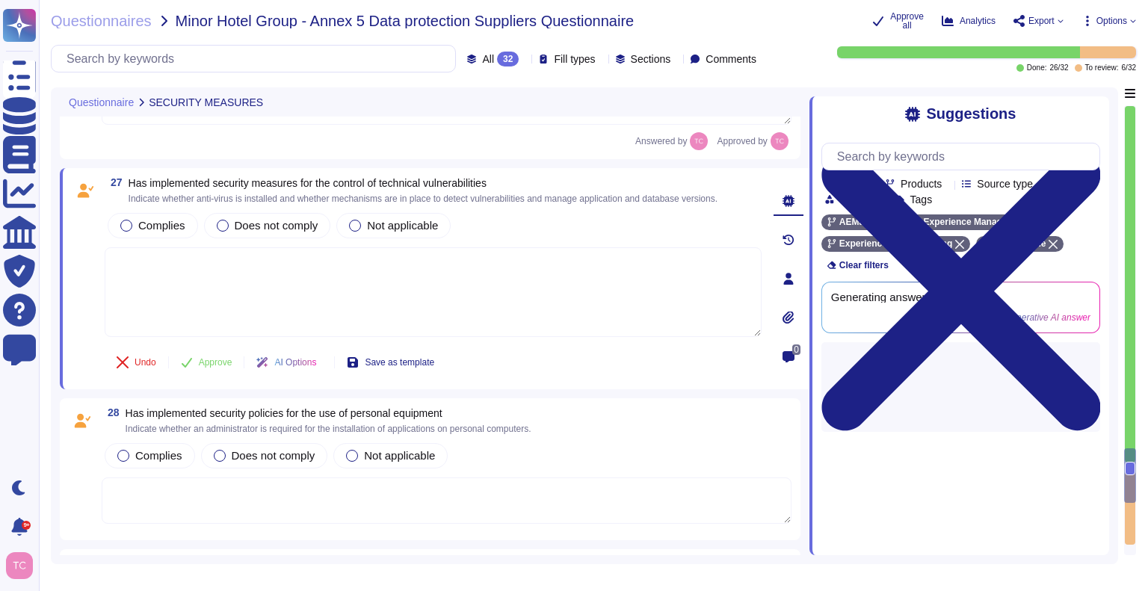
scroll to position [6155, 0]
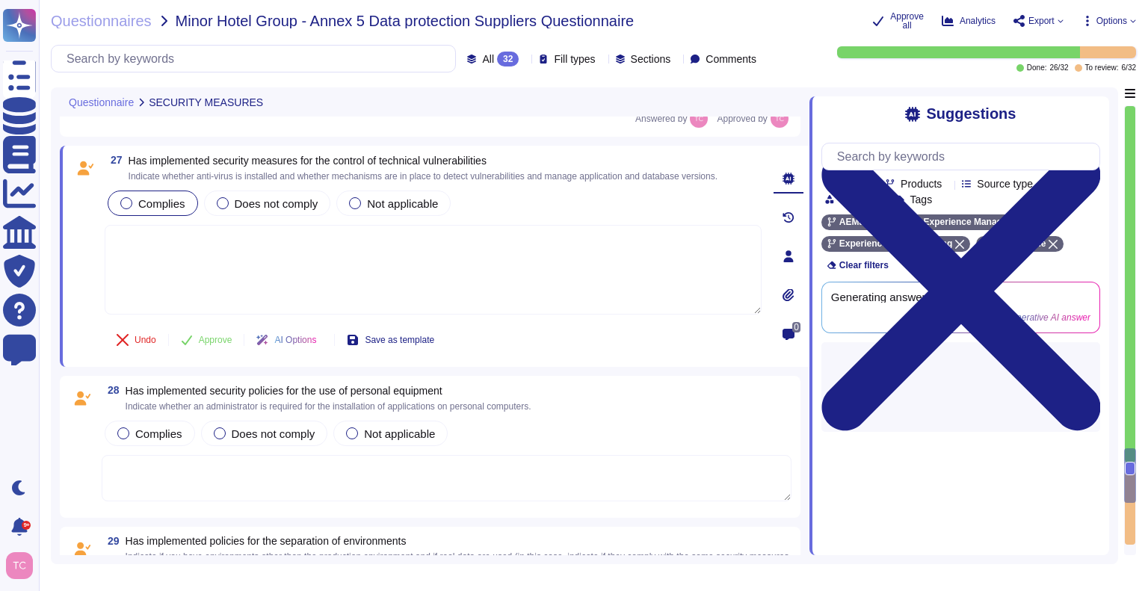
click at [156, 211] on div "Complies" at bounding box center [153, 203] width 90 height 25
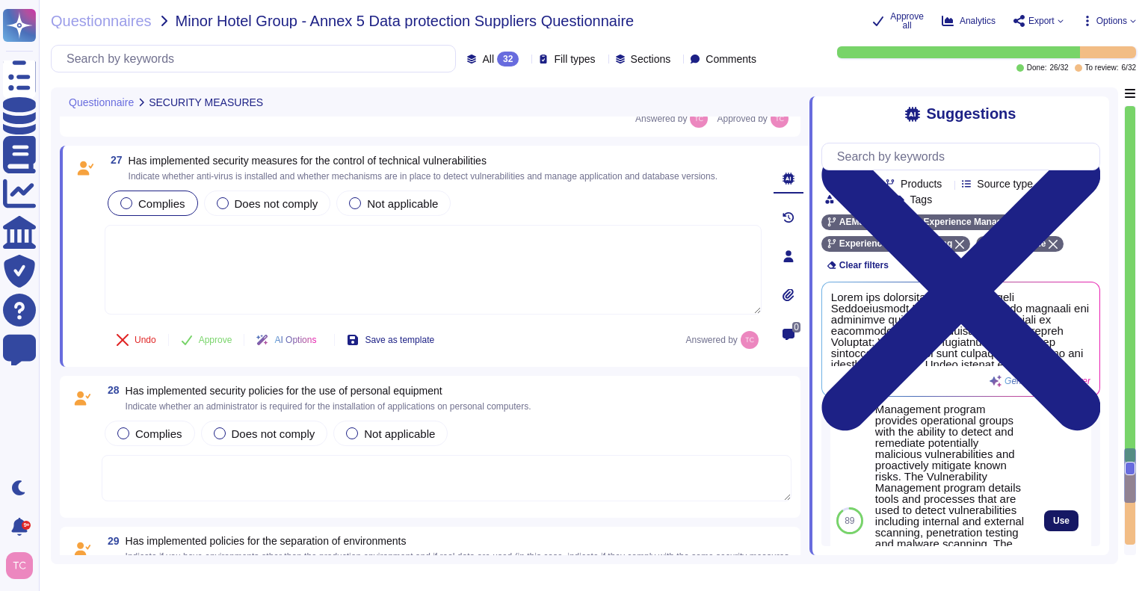
scroll to position [102, 0]
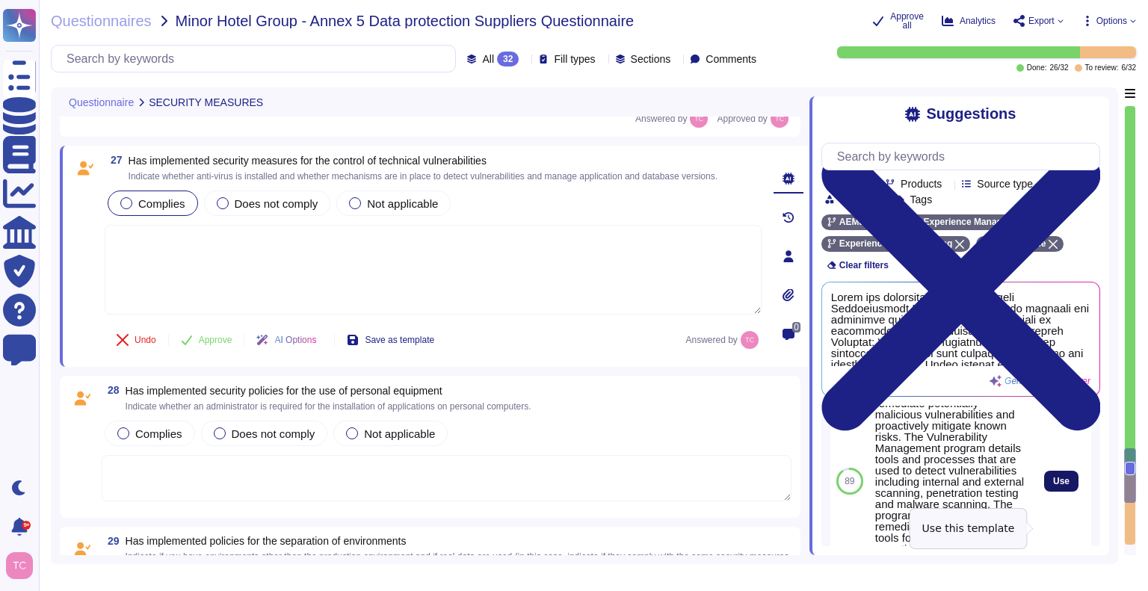
click at [1060, 492] on button "Use" at bounding box center [1061, 481] width 34 height 21
type textarea "The Adobe Vulnerability Management program provides operational groups with the…"
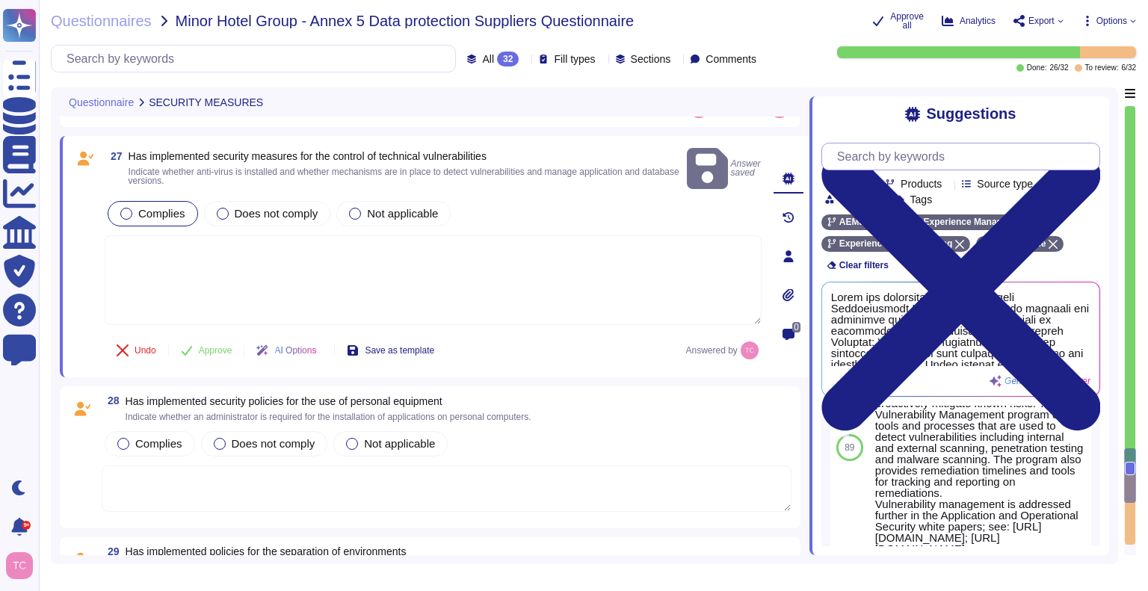
click at [867, 161] on input "text" at bounding box center [964, 156] width 270 height 26
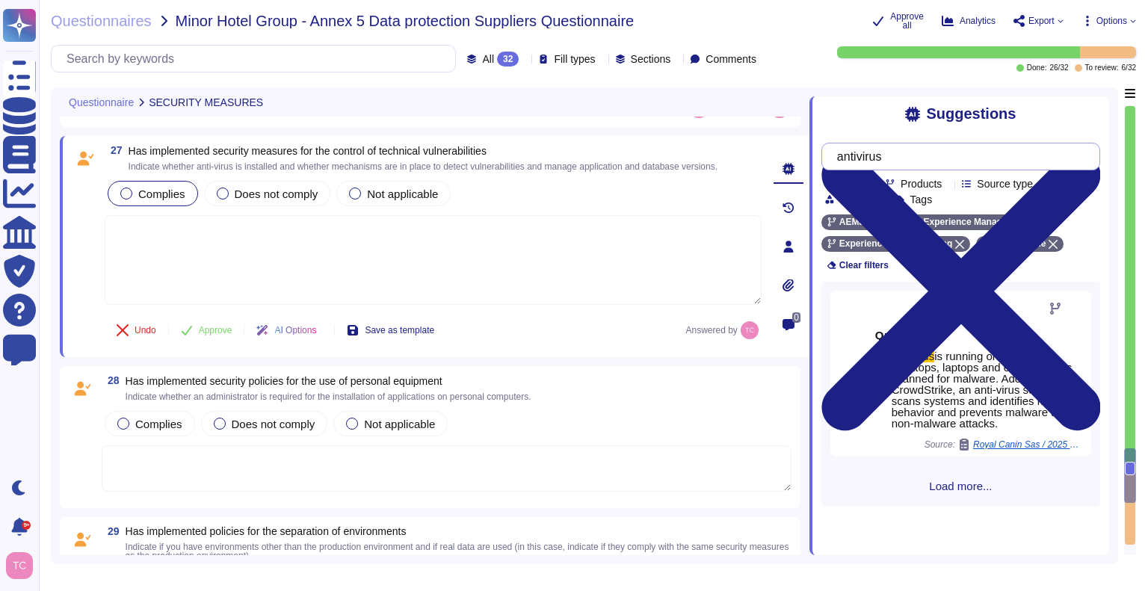
click at [938, 169] on input "antivirus" at bounding box center [956, 156] width 255 height 26
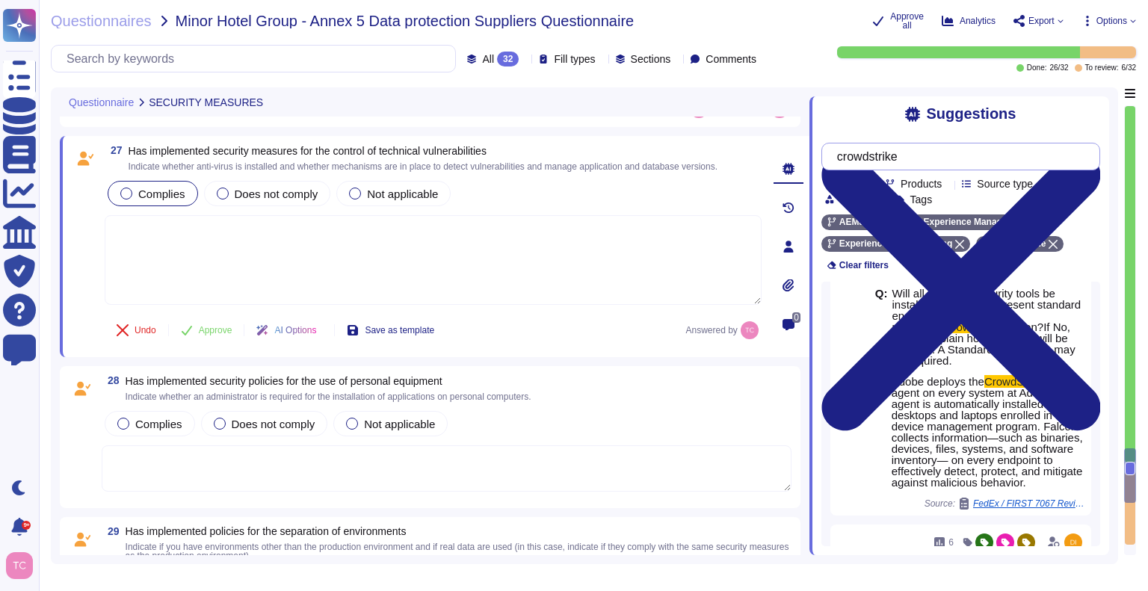
scroll to position [339, 0]
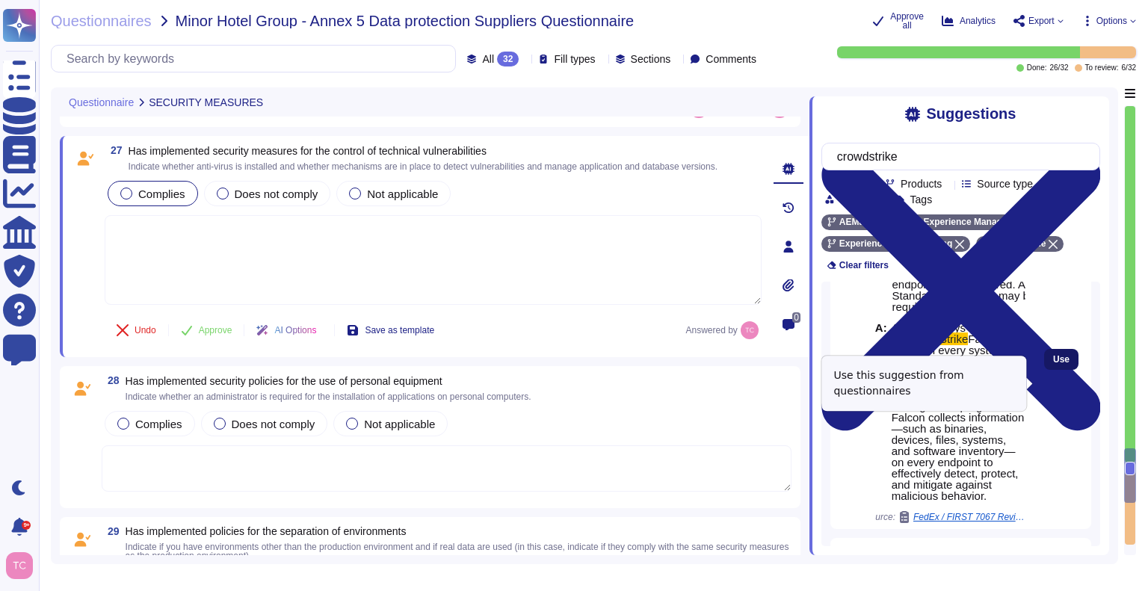
type input "crowdstrike"
click at [1053, 364] on span "Use" at bounding box center [1061, 359] width 16 height 9
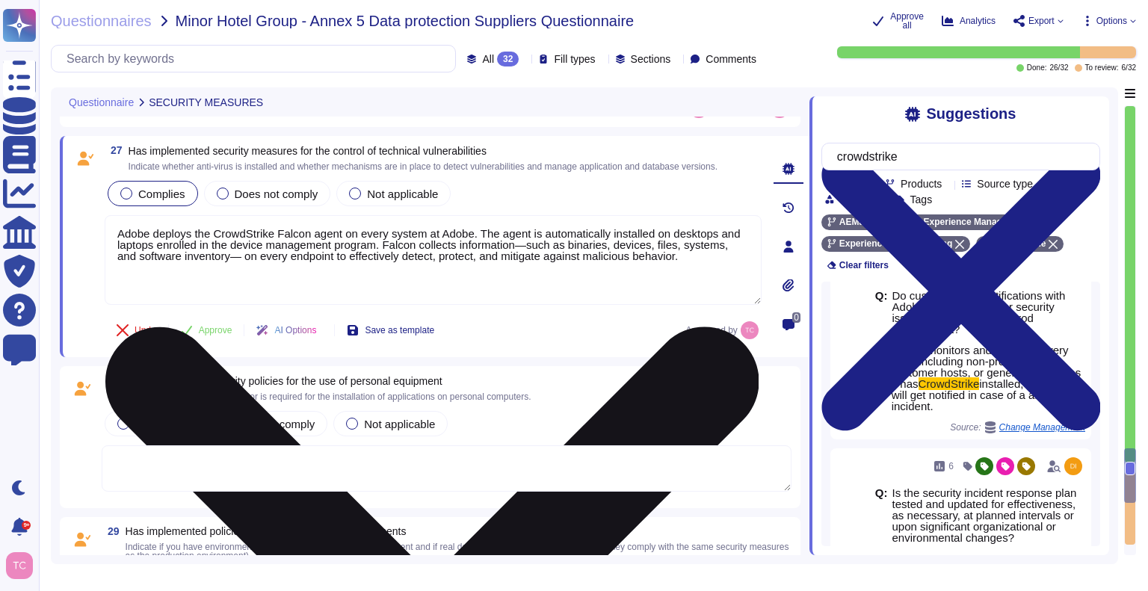
click at [678, 259] on textarea "Adobe deploys the CrowdStrike Falcon agent on every system at Adobe. The agent …" at bounding box center [433, 260] width 657 height 90
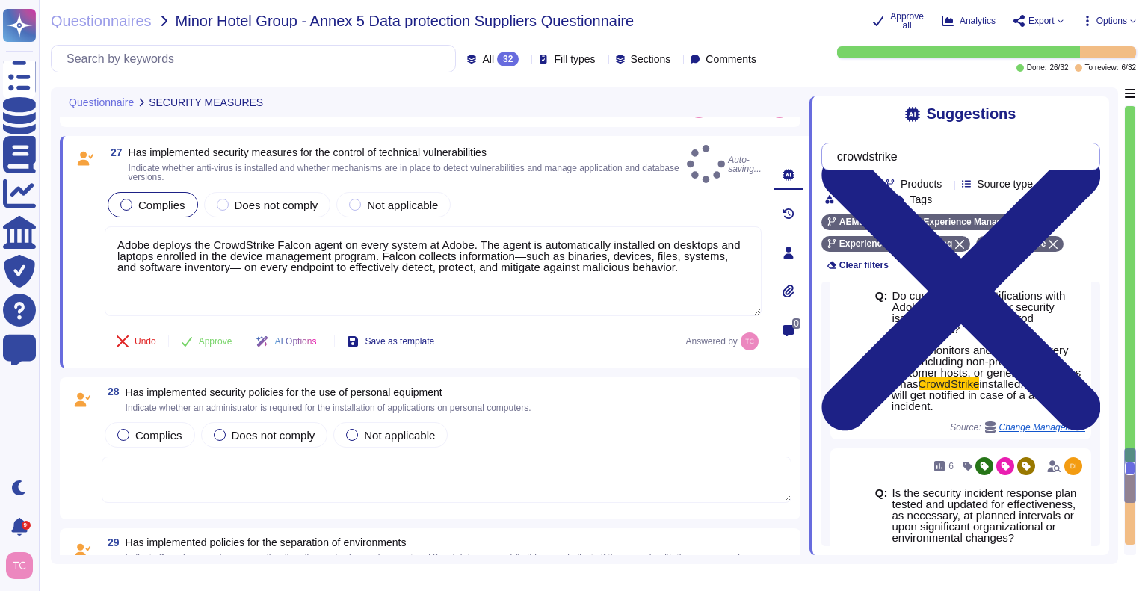
type textarea "Adobe deploys the CrowdStrike Falcon agent on every system at Adobe. The agent …"
click at [928, 159] on input "crowdstrike" at bounding box center [956, 156] width 255 height 26
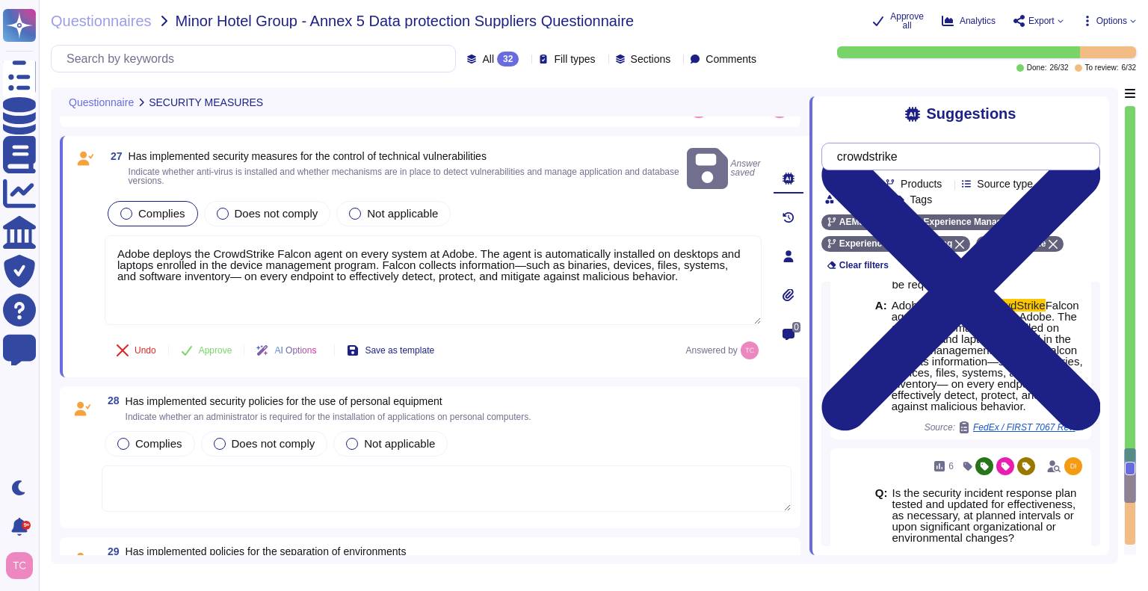
scroll to position [0, 0]
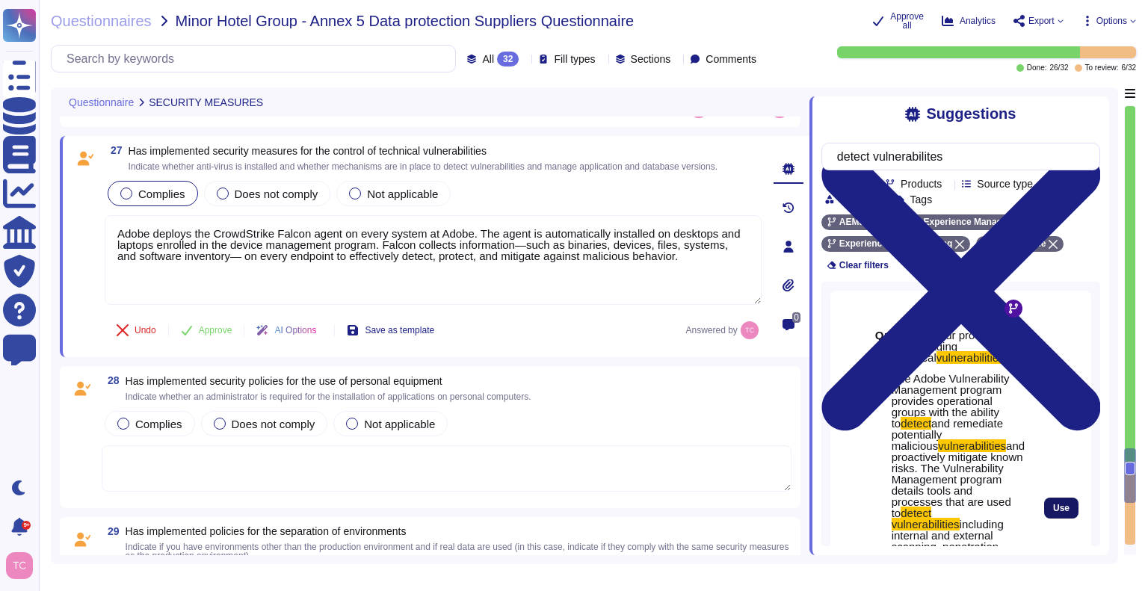
type input "detect vulnerabilites"
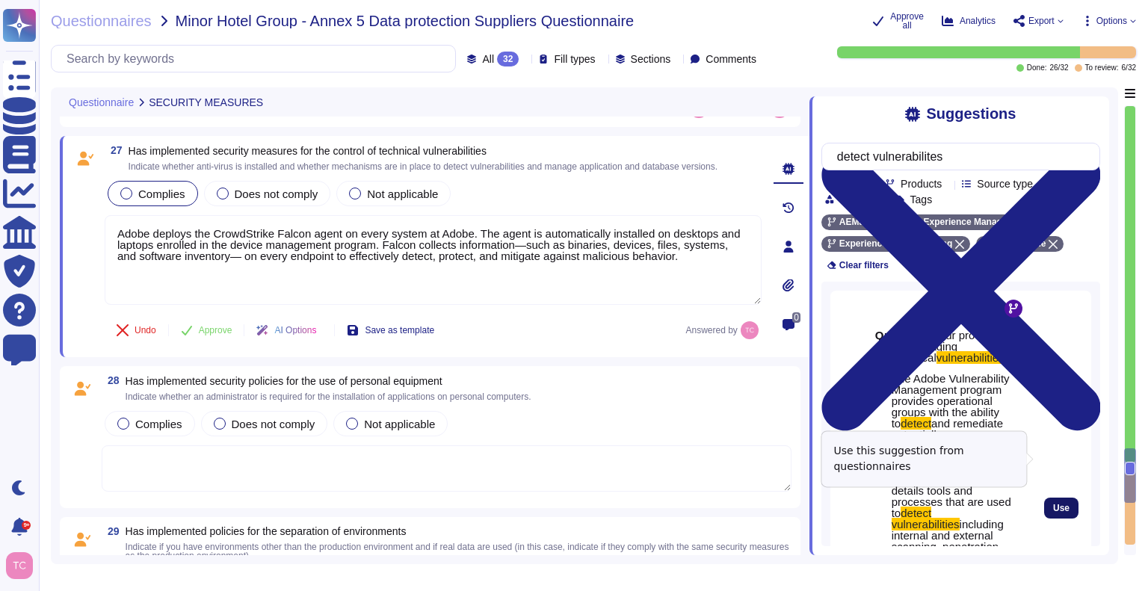
click at [1053, 504] on span "Use" at bounding box center [1061, 508] width 16 height 9
type textarea "Lorem ipsumdo sit AmetcOnsect Adipis elits do eiusm tempor in Utlab. Etd magna …"
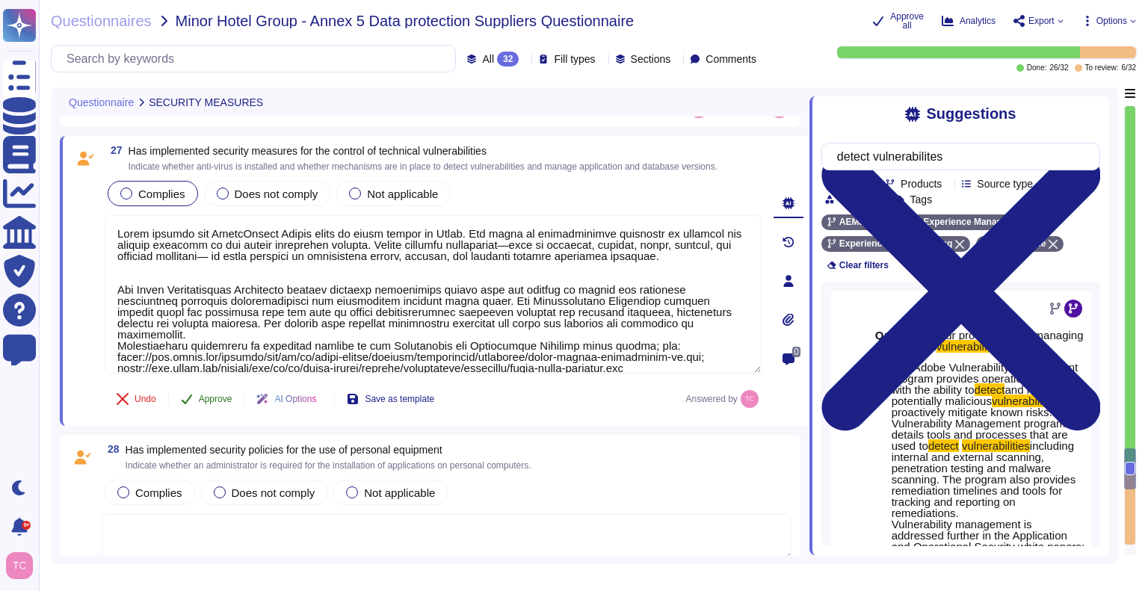
click at [206, 399] on span "Approve" at bounding box center [216, 398] width 34 height 9
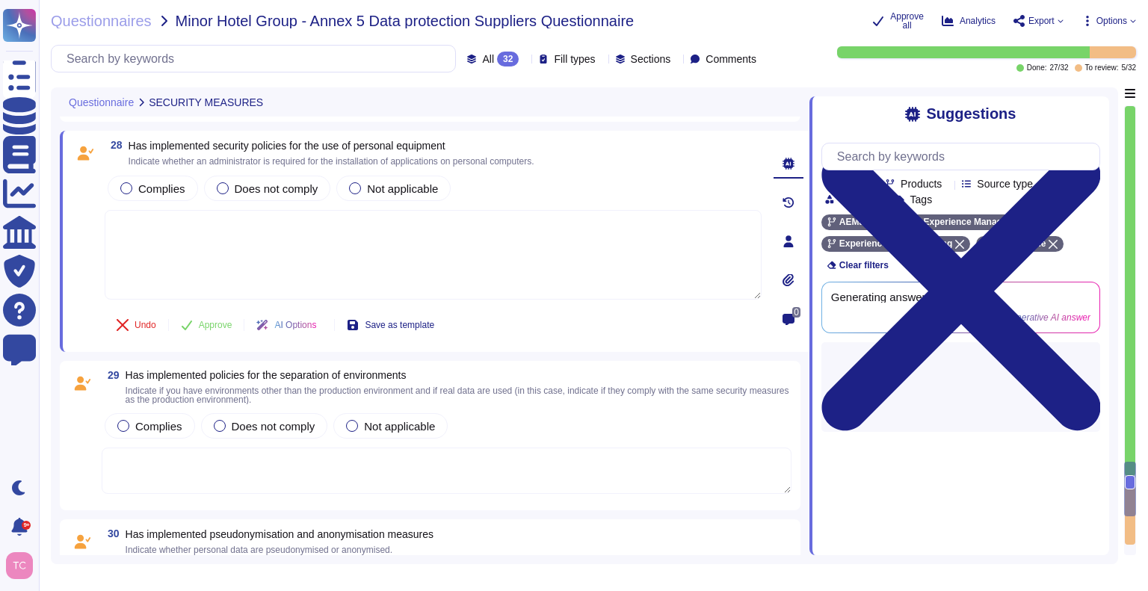
scroll to position [6426, 0]
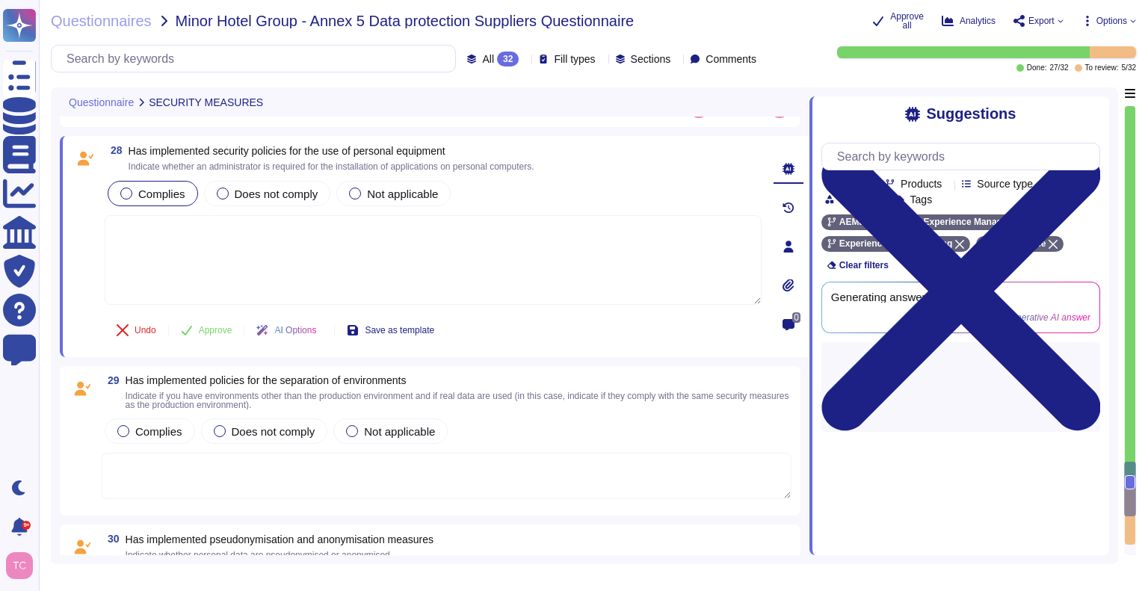
click at [161, 188] on span "Complies" at bounding box center [161, 194] width 47 height 13
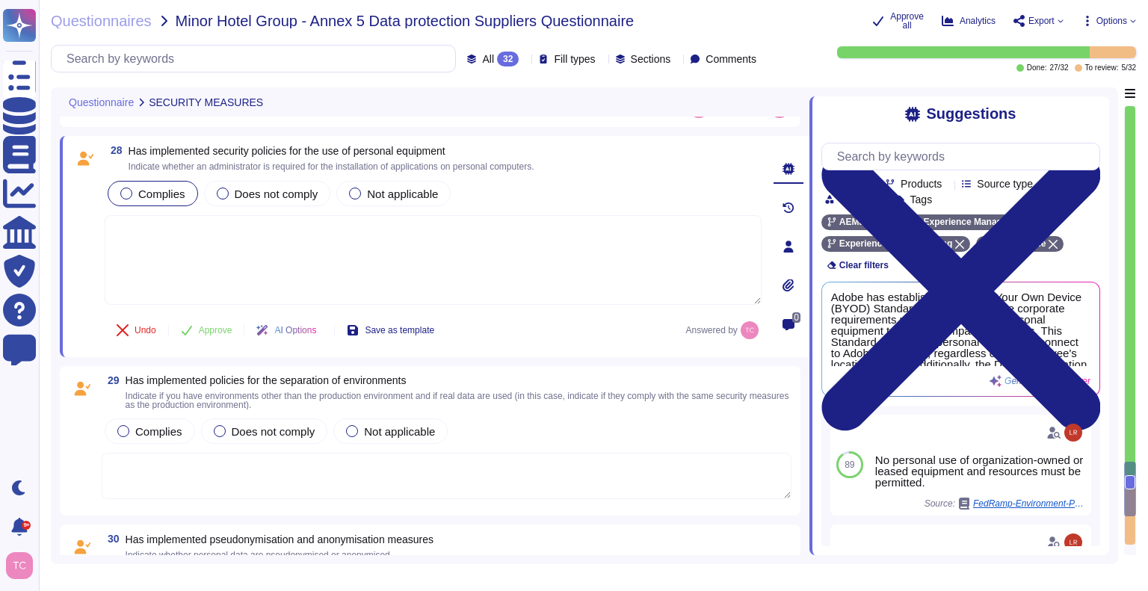
click at [241, 226] on textarea at bounding box center [433, 260] width 657 height 90
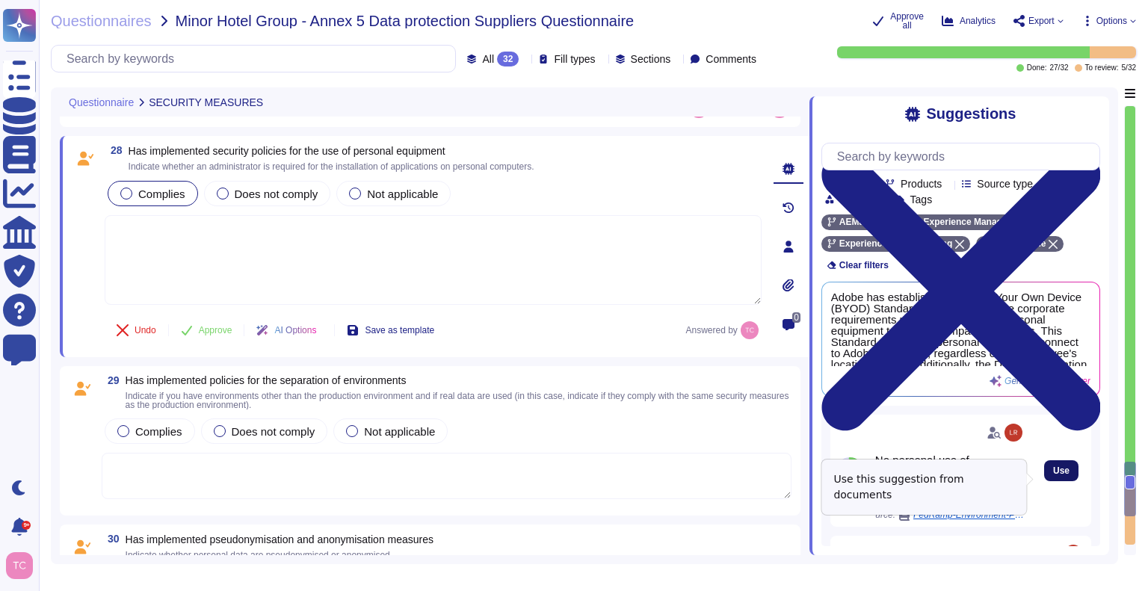
click at [1053, 475] on span "Use" at bounding box center [1061, 470] width 16 height 9
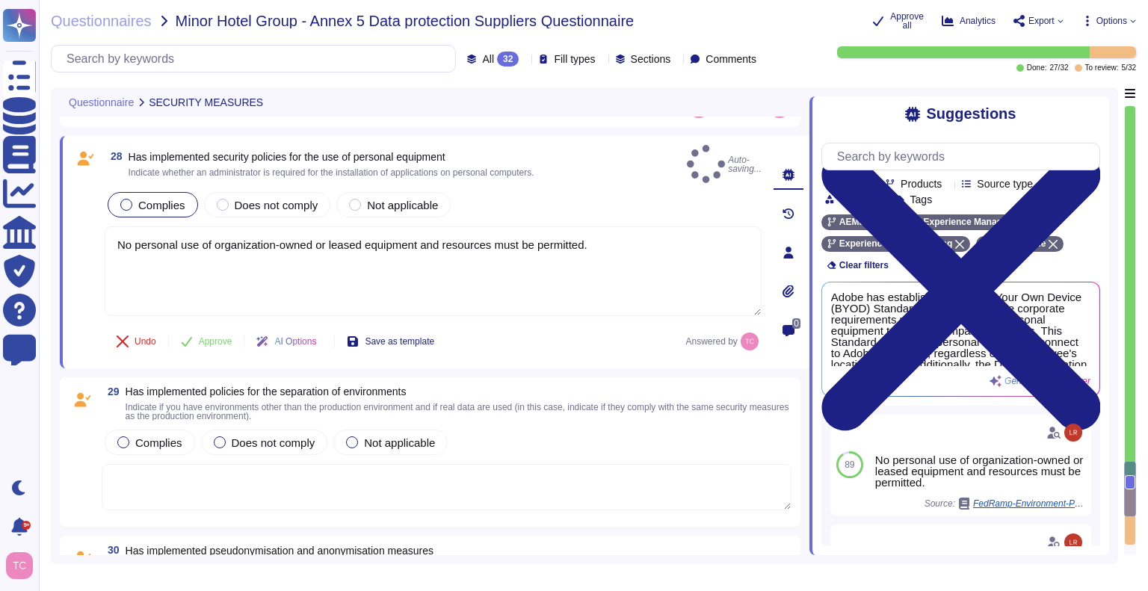
type textarea "No personal use of organization-owned or leased equipment and resources must be…"
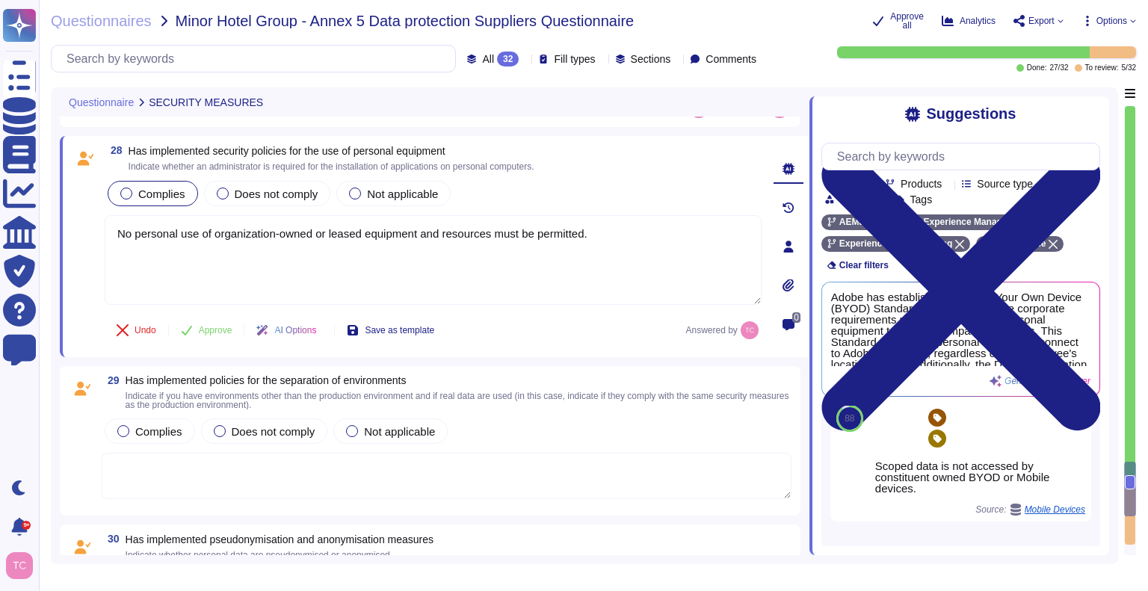
scroll to position [690, 0]
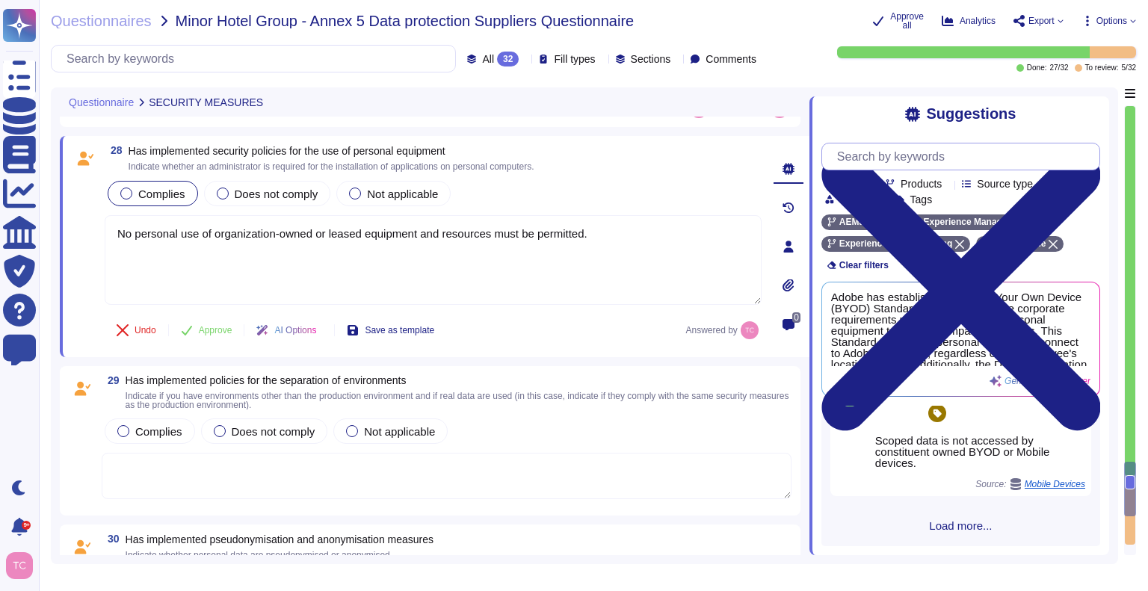
click at [921, 155] on input "text" at bounding box center [964, 156] width 270 height 26
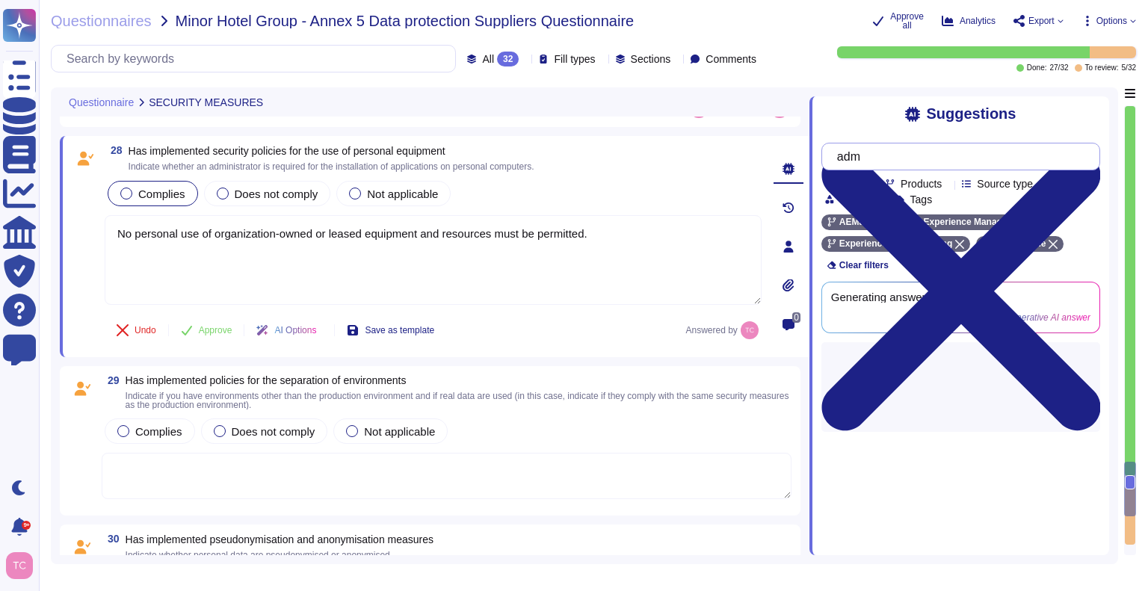
type input "a"
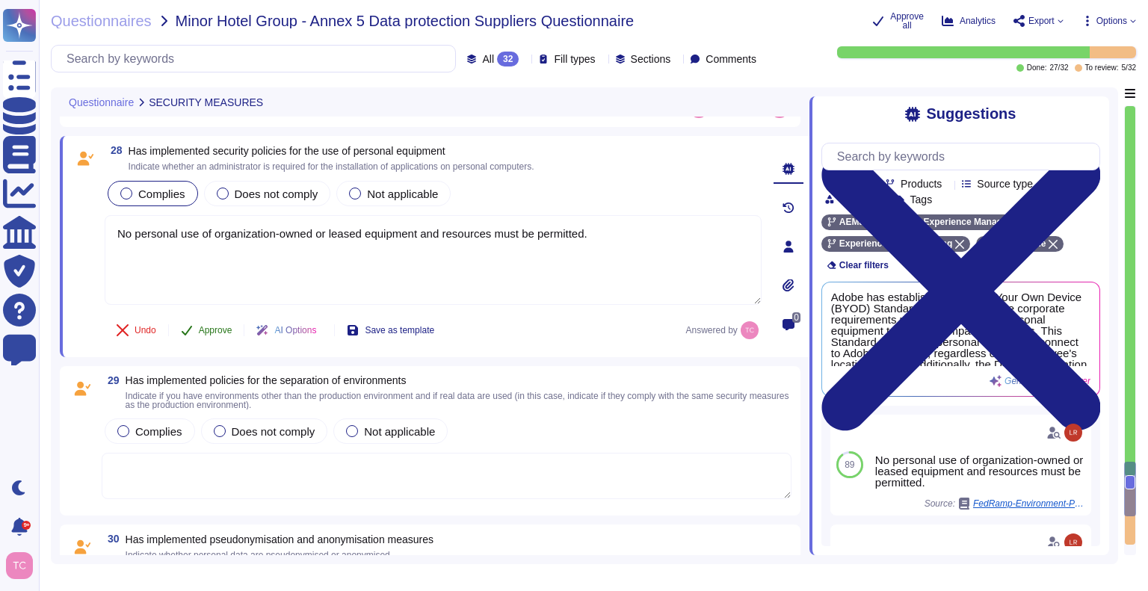
click at [208, 330] on span "Approve" at bounding box center [216, 330] width 34 height 9
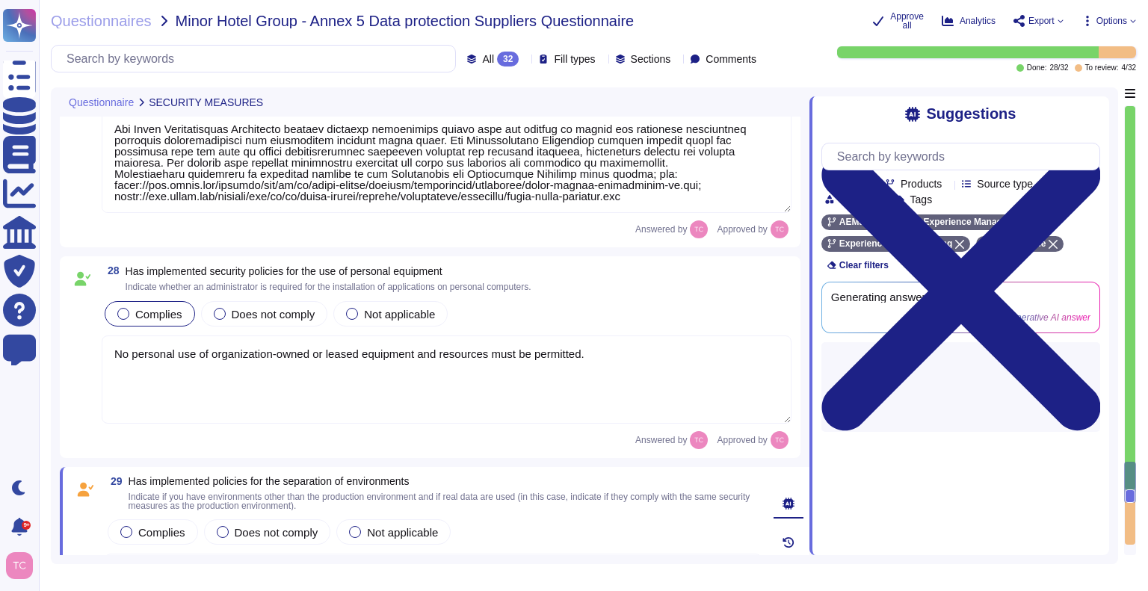
type textarea "Adobe regularly engages approved third-party security firms on an annual basis …"
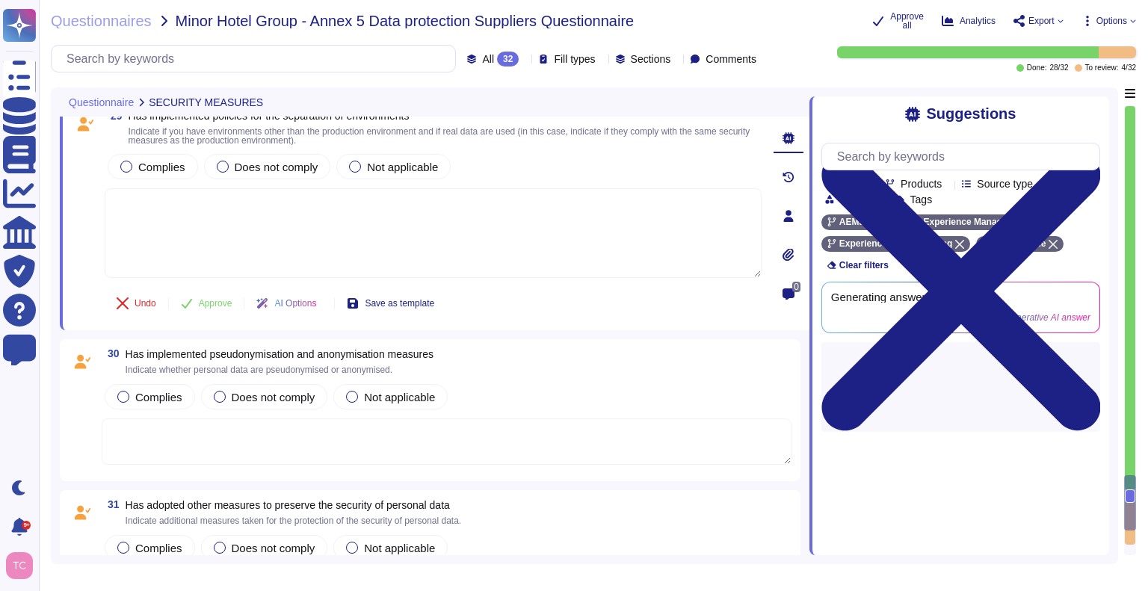
scroll to position [6662, 0]
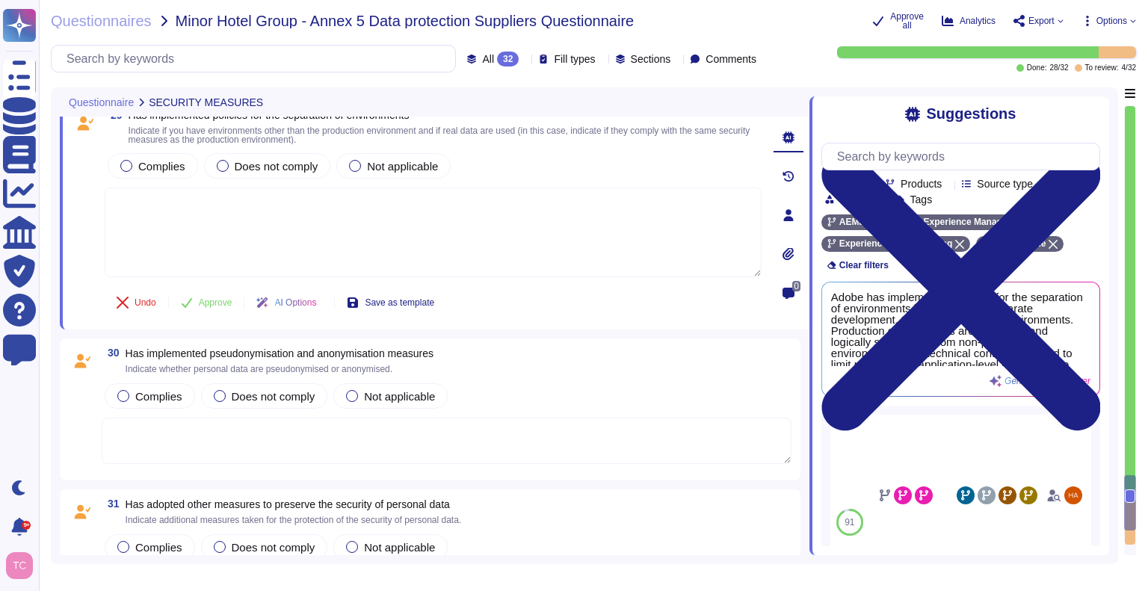
click at [551, 226] on textarea at bounding box center [433, 233] width 657 height 90
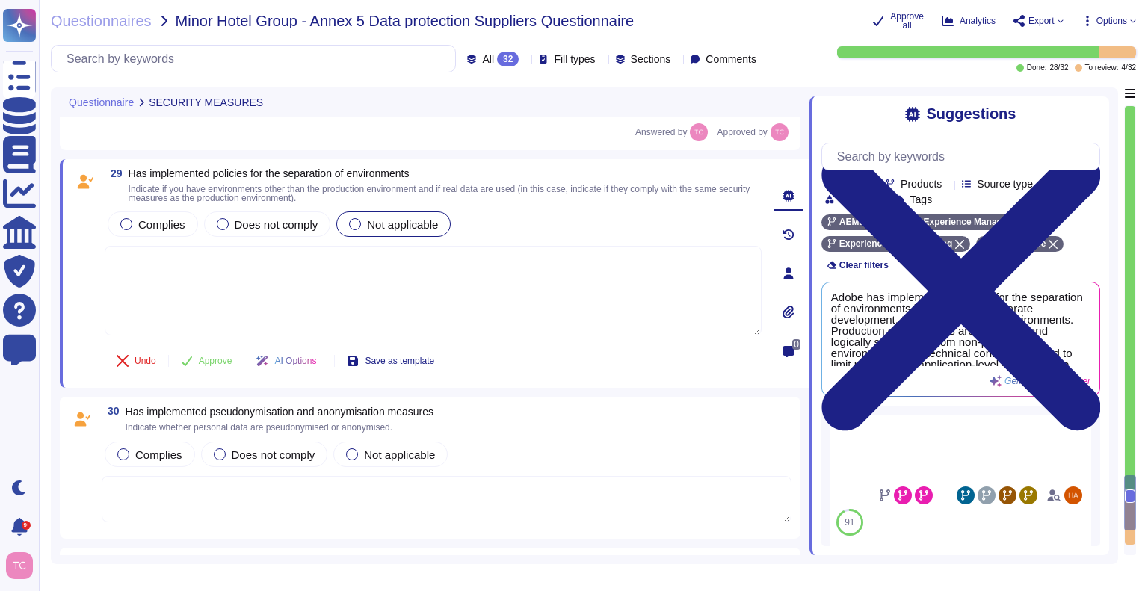
scroll to position [6603, 0]
click at [331, 279] on textarea at bounding box center [433, 292] width 657 height 90
click at [155, 227] on span "Complies" at bounding box center [161, 226] width 47 height 13
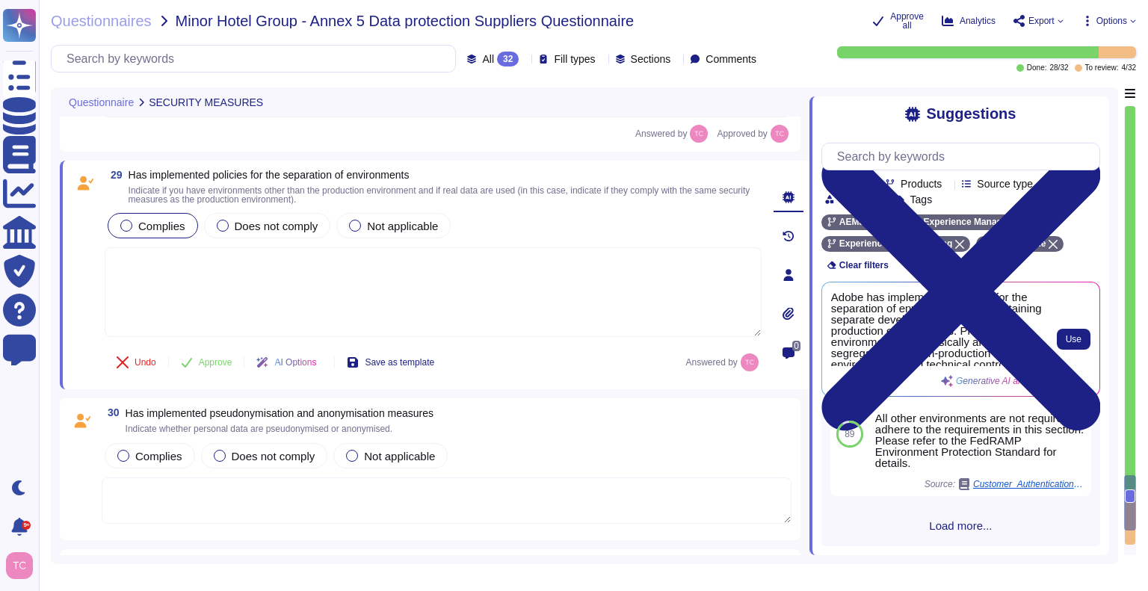
scroll to position [583, 0]
click at [1077, 339] on span "Use" at bounding box center [1073, 339] width 16 height 9
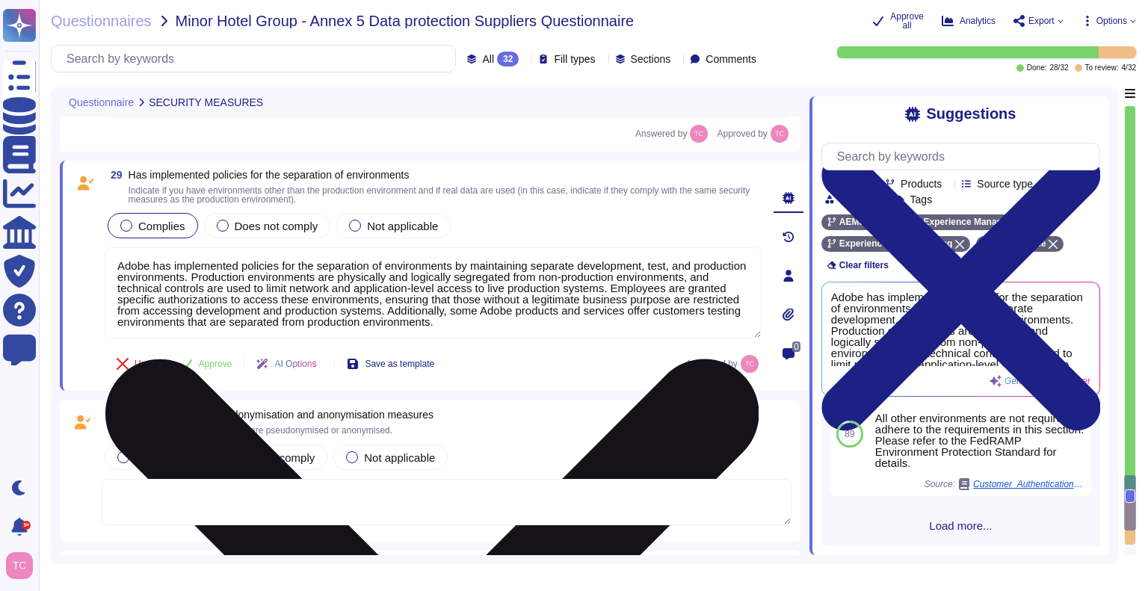
click at [616, 326] on textarea "Adobe has implemented policies for the separation of environments by maintainin…" at bounding box center [433, 292] width 657 height 91
click at [624, 324] on textarea "Adobe has implemented policies for the separation of environments by maintainin…" at bounding box center [433, 292] width 657 height 91
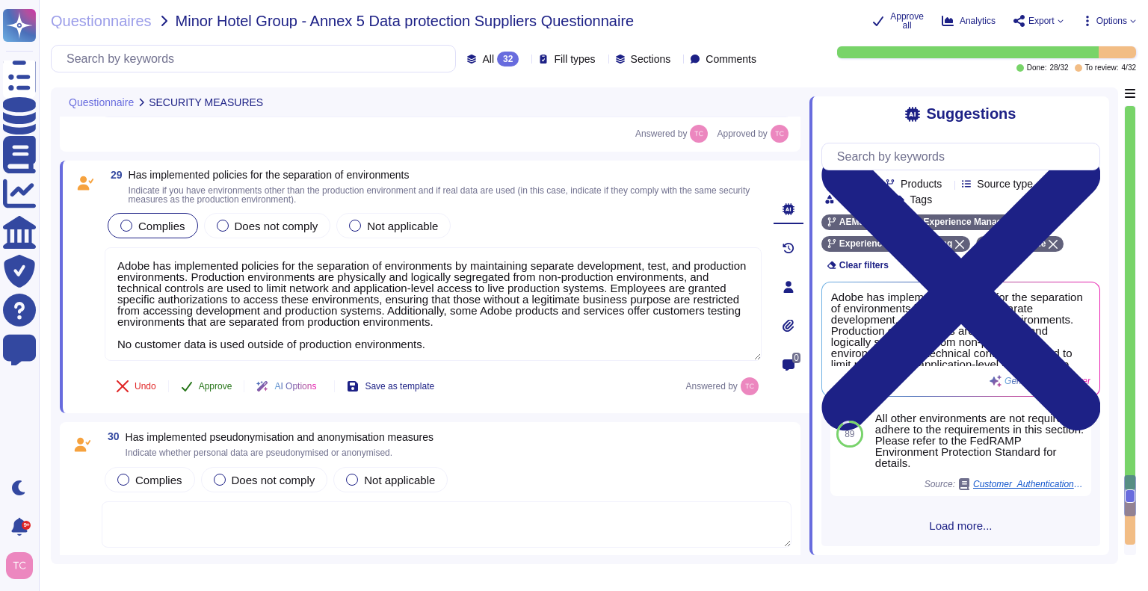
type textarea "Adobe has implemented policies for the separation of environments by maintainin…"
click at [208, 385] on span "Approve" at bounding box center [216, 386] width 34 height 9
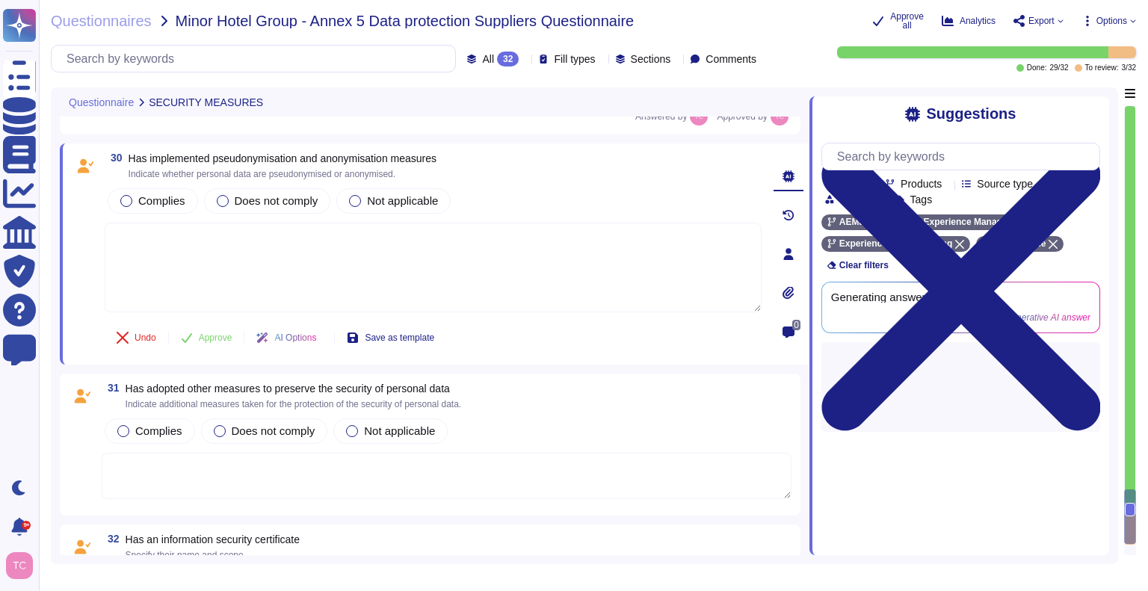
scroll to position [6861, 0]
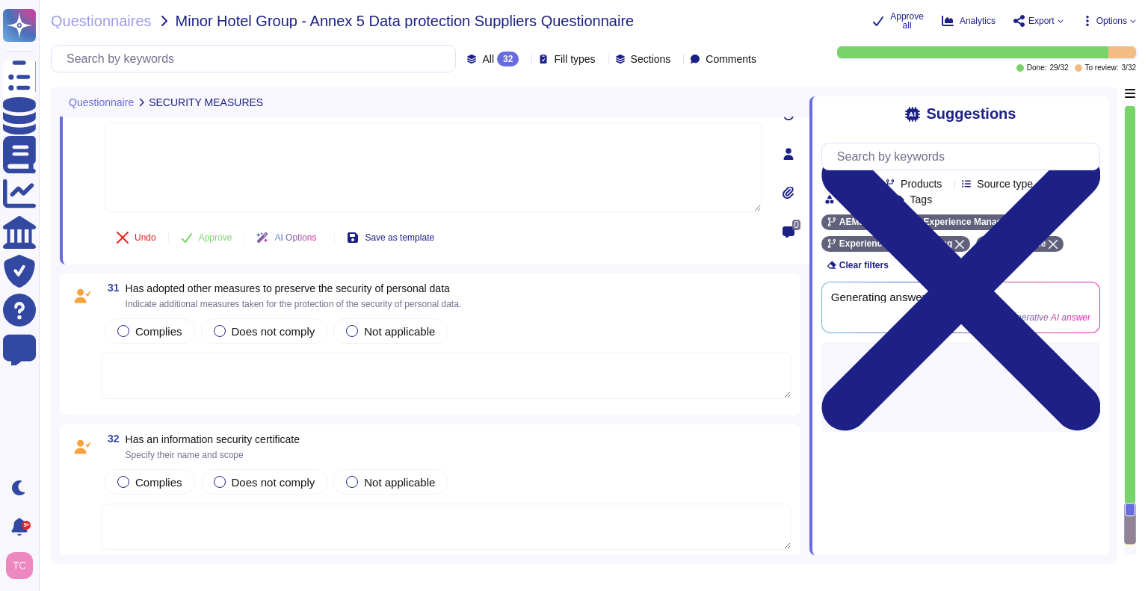
type textarea "No personal use of organization-owned or leased equipment and resources must be…"
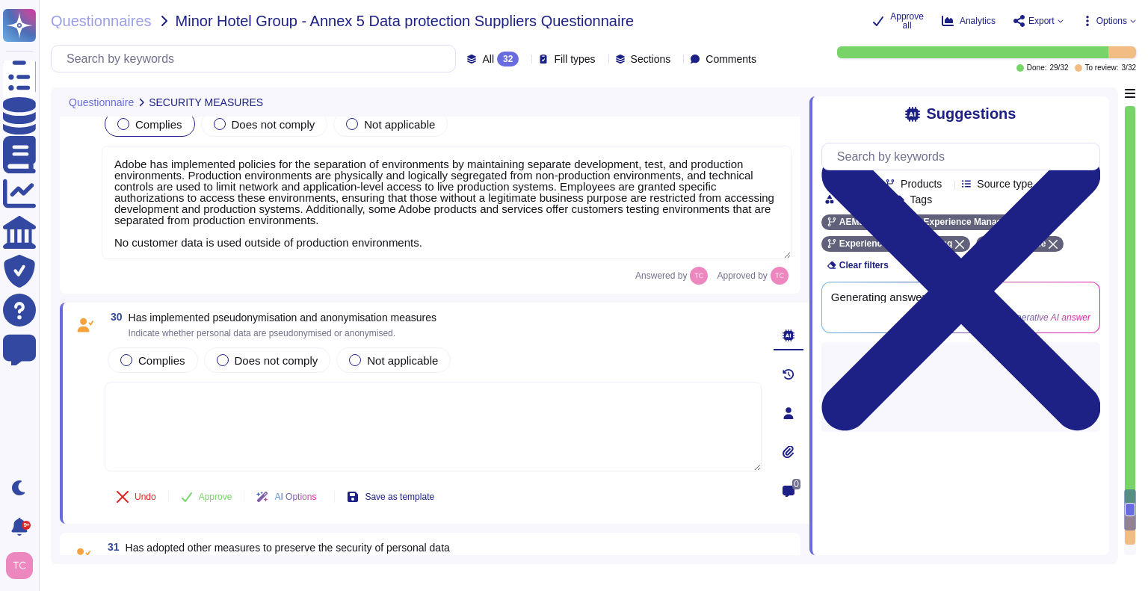
type textarea "Lorem ipsumdo sit AmetcOnsect Adipis elits do eiusm tempor in Utlab. Etd magna …"
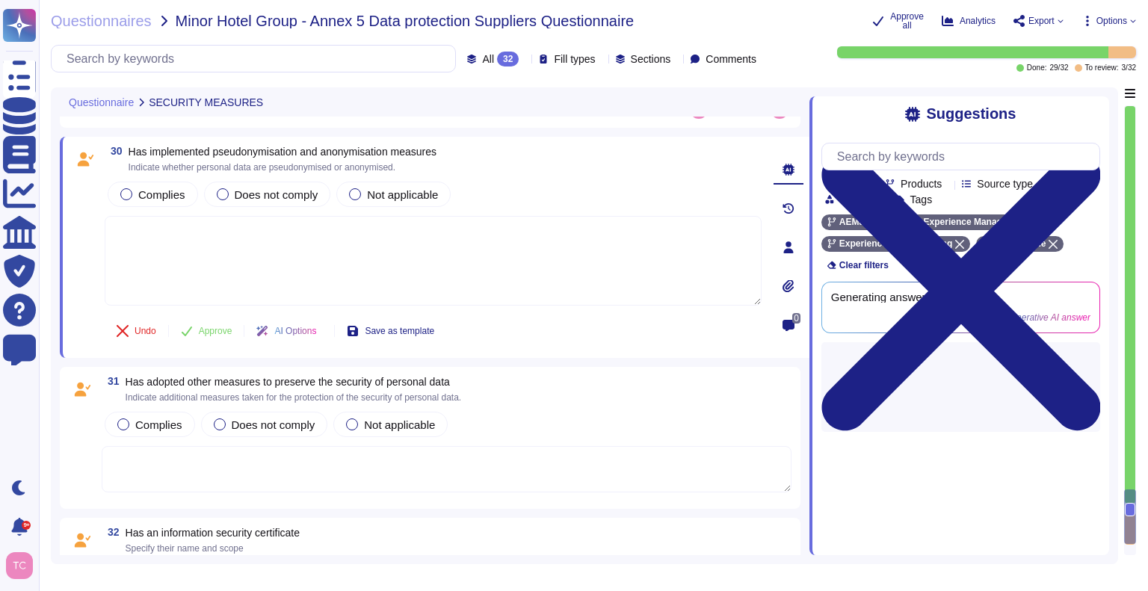
scroll to position [6819, 0]
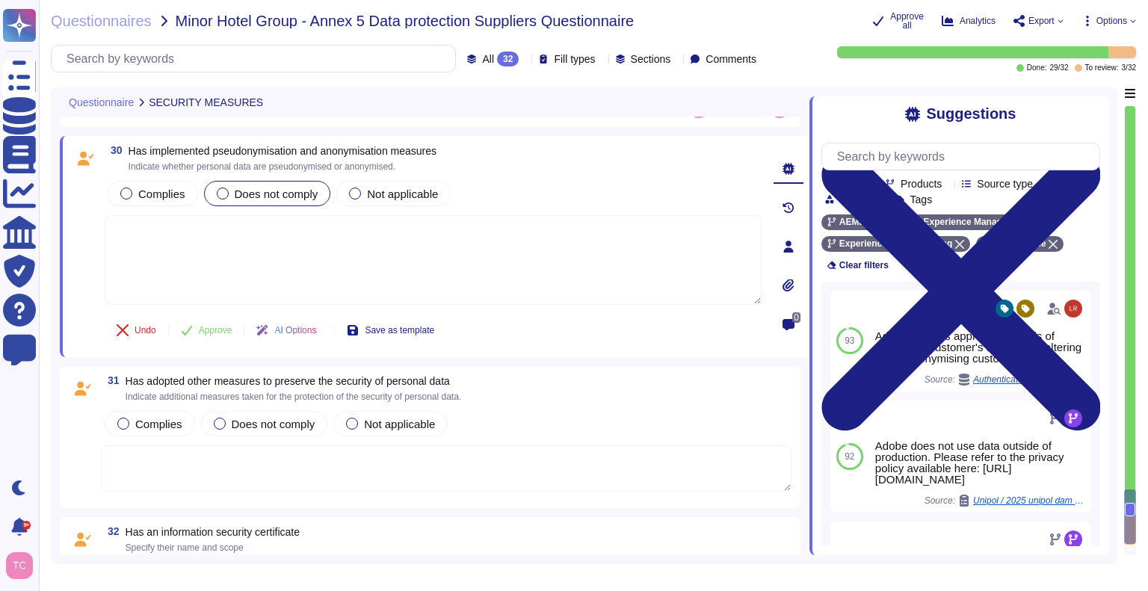
click at [293, 188] on span "Does not comply" at bounding box center [277, 194] width 84 height 13
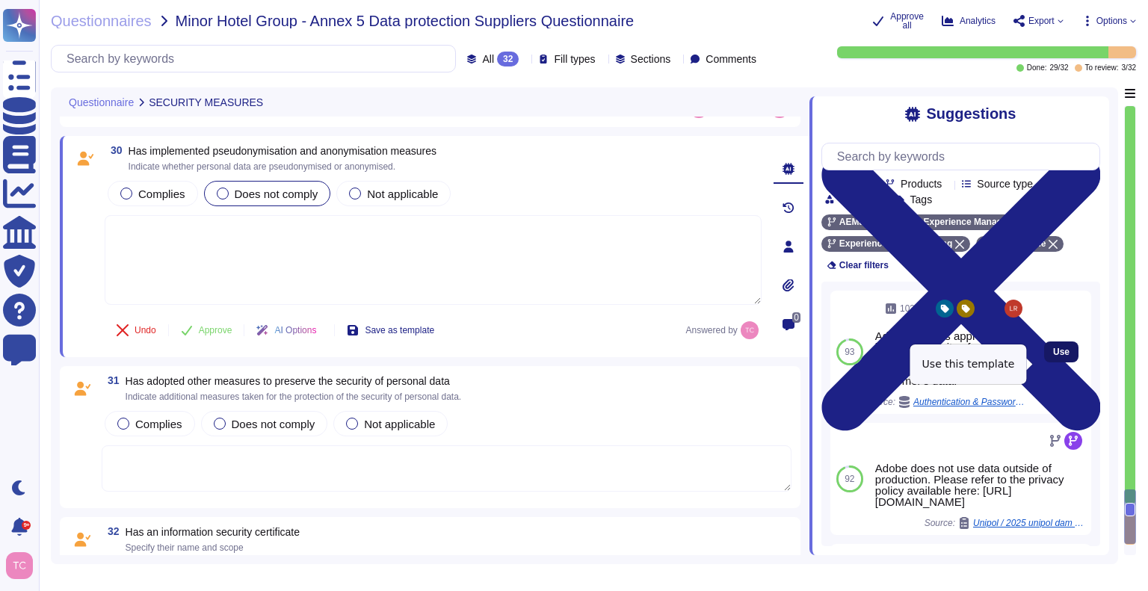
click at [1053, 356] on span "Use" at bounding box center [1061, 351] width 16 height 9
type textarea "Adobe ensures appropriate levels of security of customer's data by not altering…"
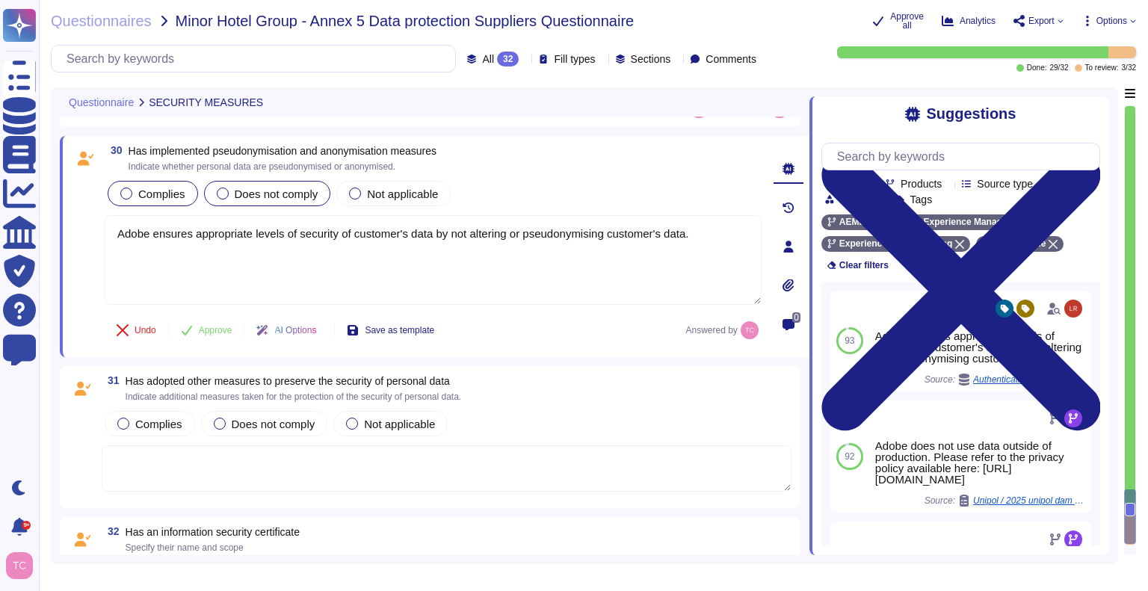
click at [130, 192] on div at bounding box center [126, 194] width 12 height 12
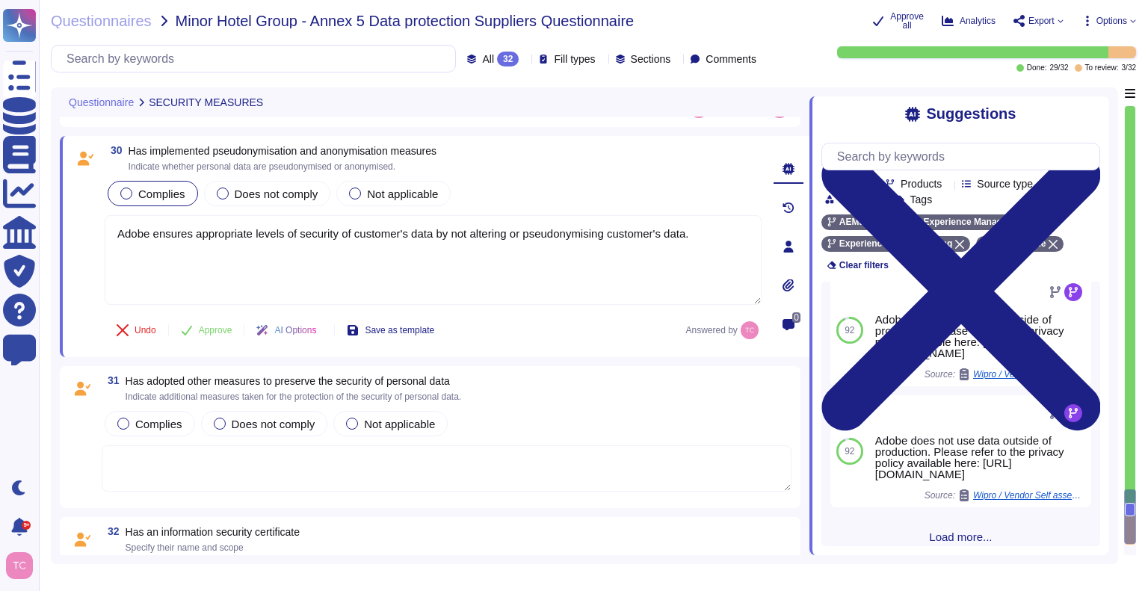
scroll to position [392, 0]
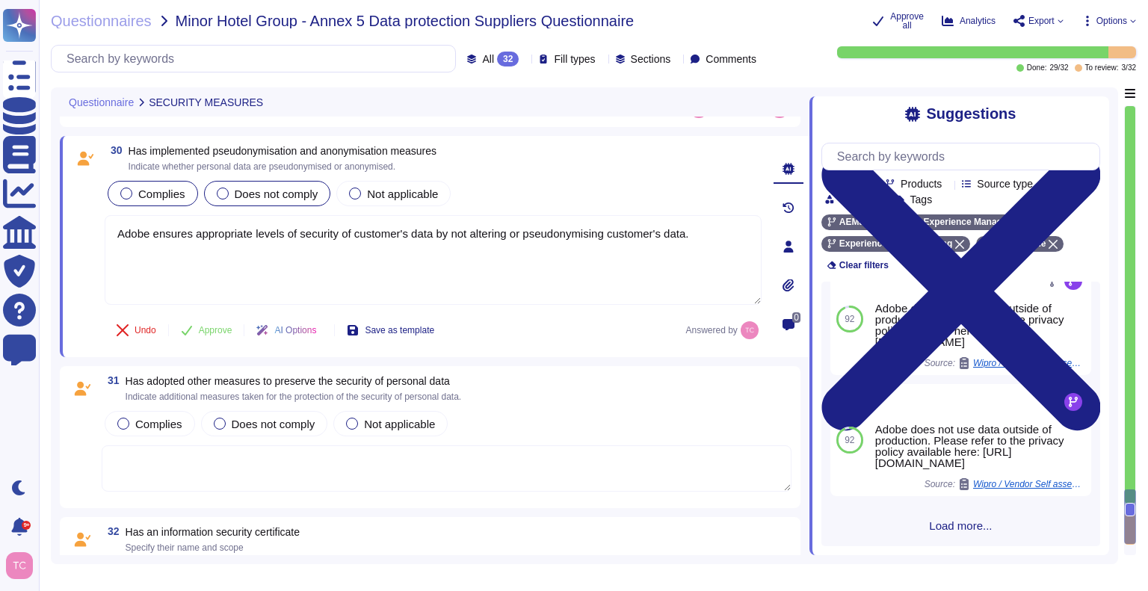
click at [287, 190] on span "Does not comply" at bounding box center [277, 194] width 84 height 13
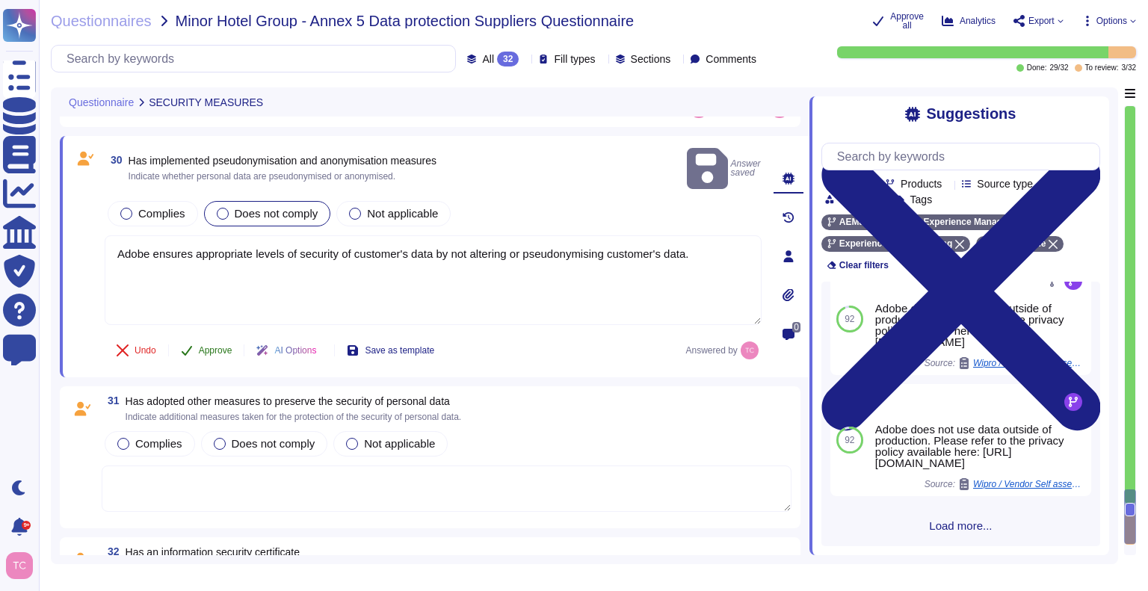
click at [213, 335] on button "Approve" at bounding box center [206, 350] width 75 height 30
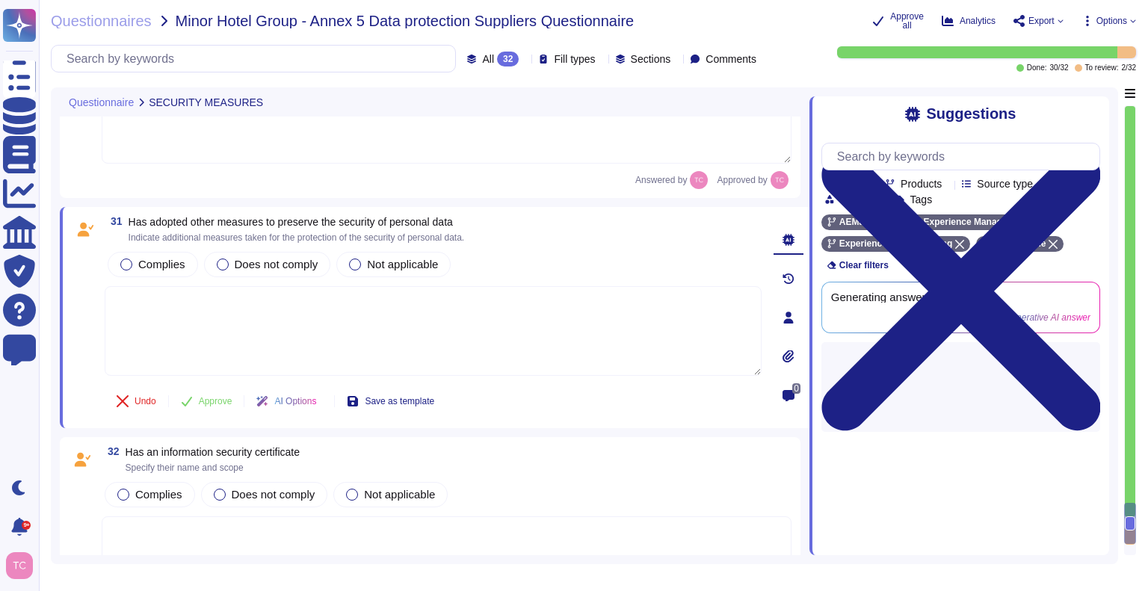
scroll to position [6969, 0]
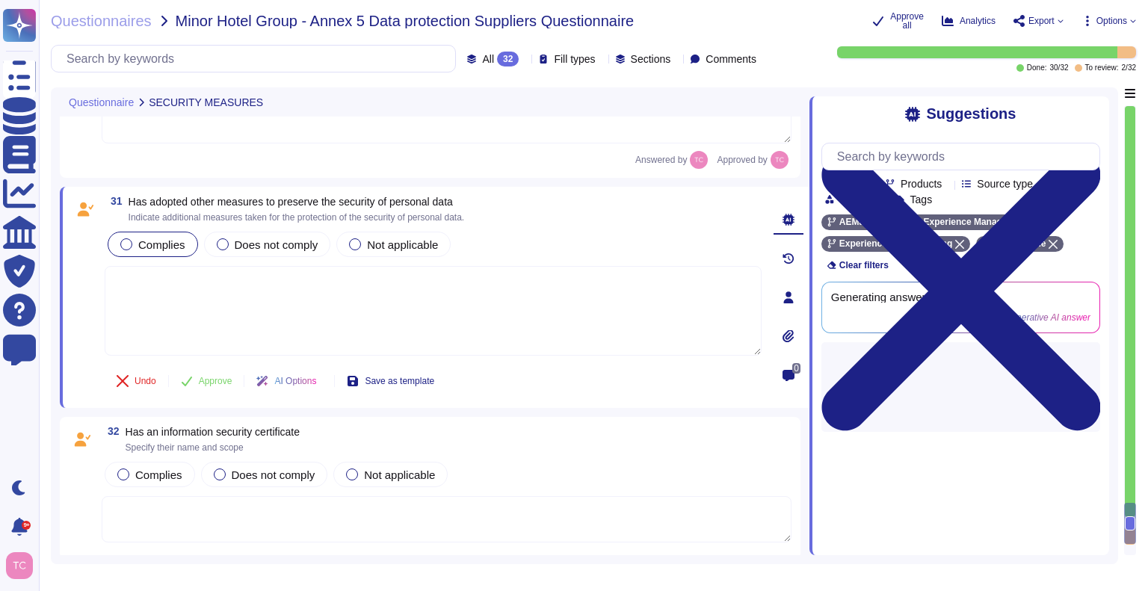
click at [165, 238] on span "Complies" at bounding box center [161, 244] width 47 height 13
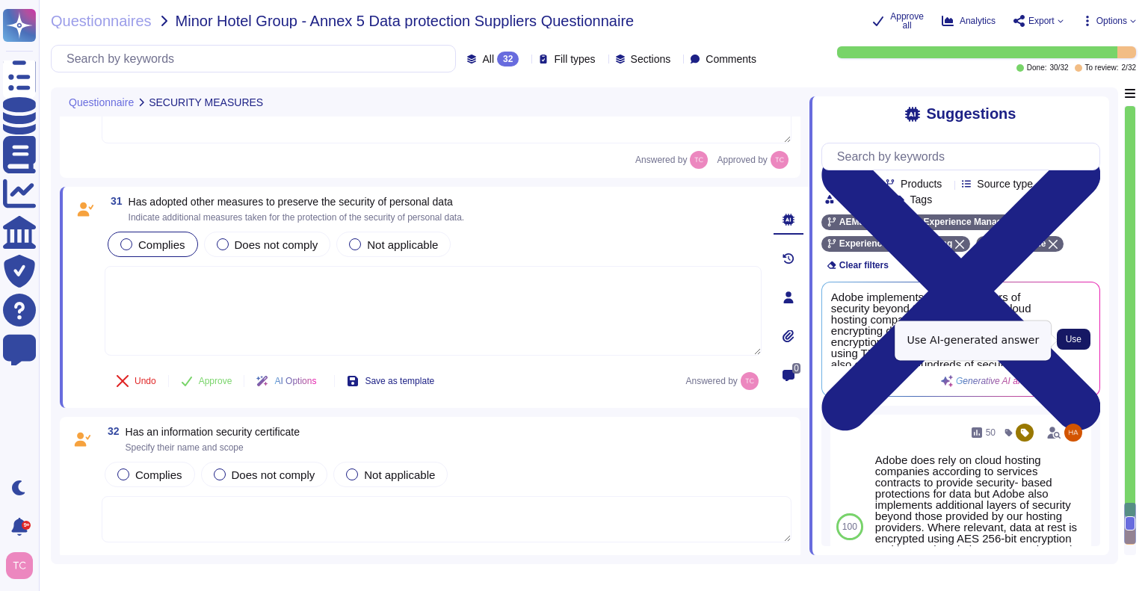
click at [1070, 335] on span "Use" at bounding box center [1073, 339] width 16 height 9
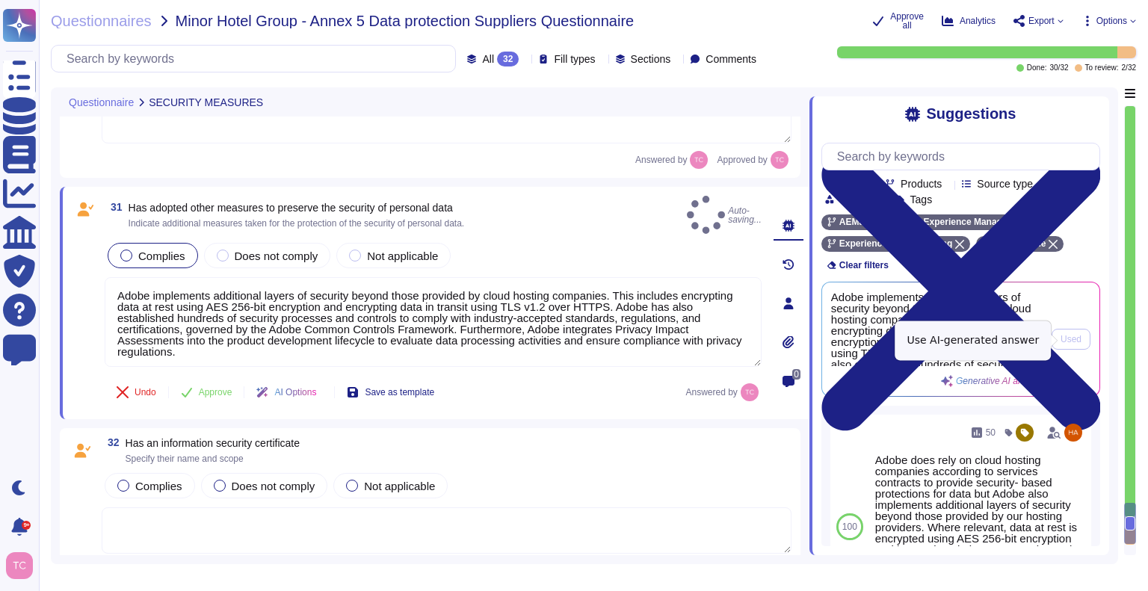
type textarea "Adobe implements additional layers of security beyond those provided by cloud h…"
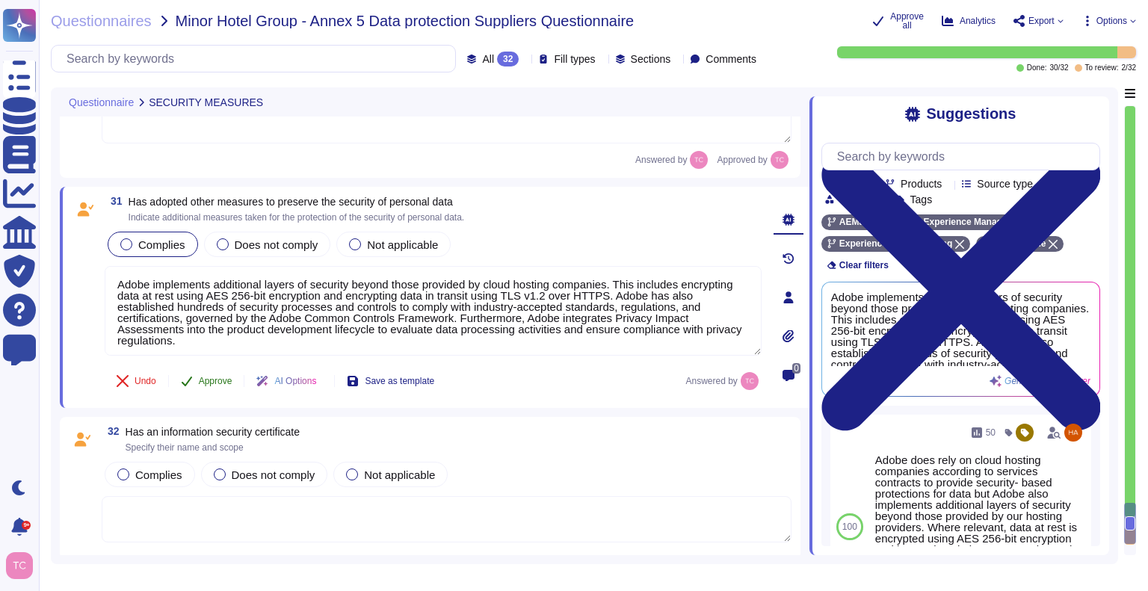
click at [195, 382] on button "Approve" at bounding box center [206, 381] width 75 height 30
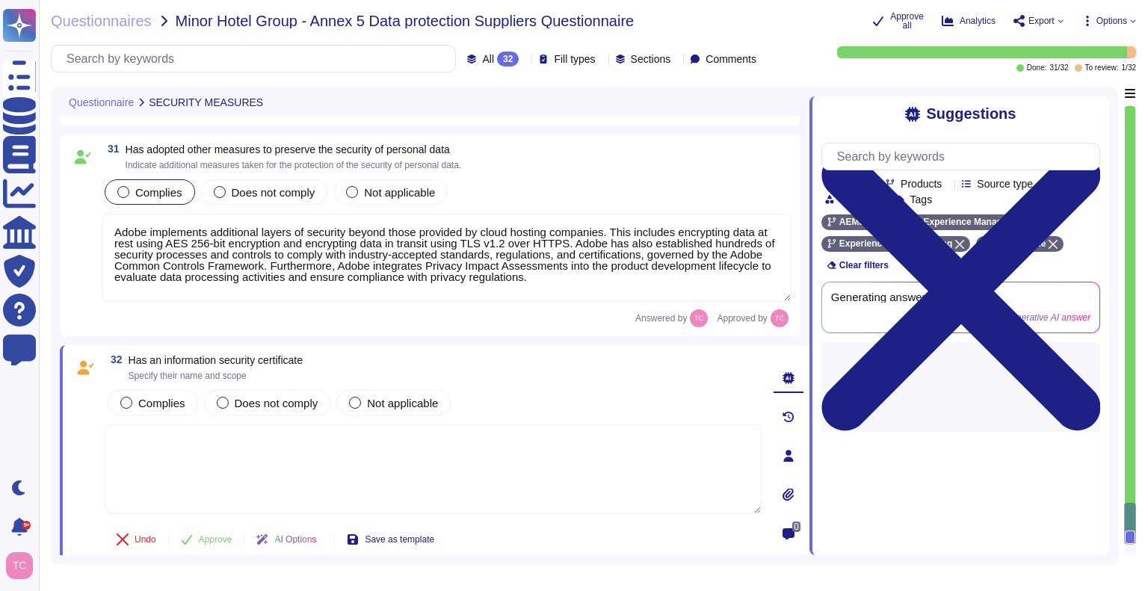
scroll to position [7029, 0]
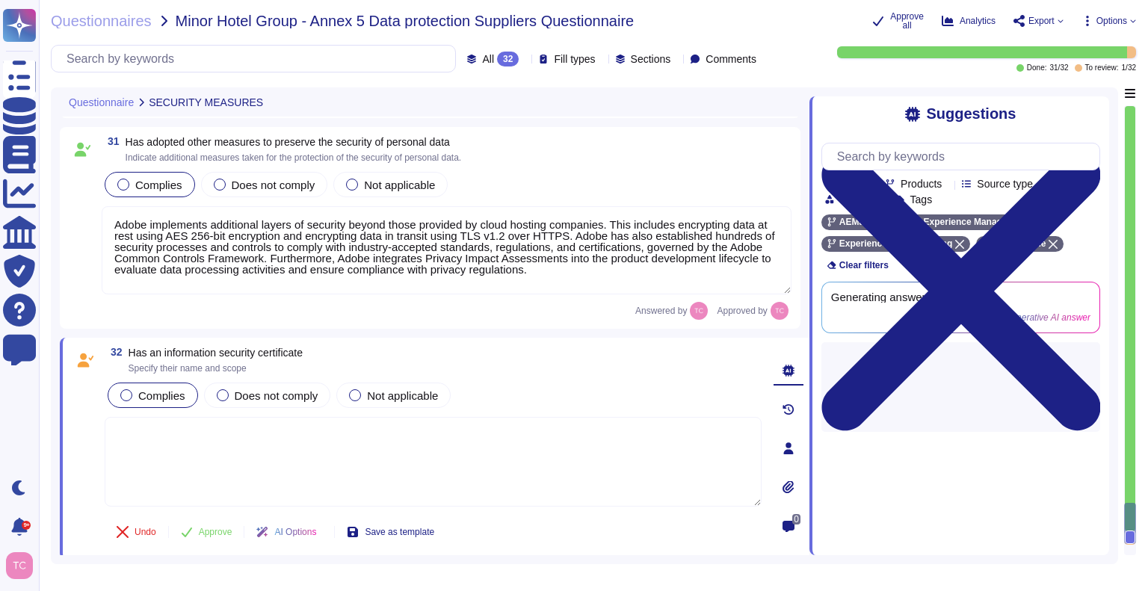
click at [149, 392] on span "Complies" at bounding box center [161, 395] width 47 height 13
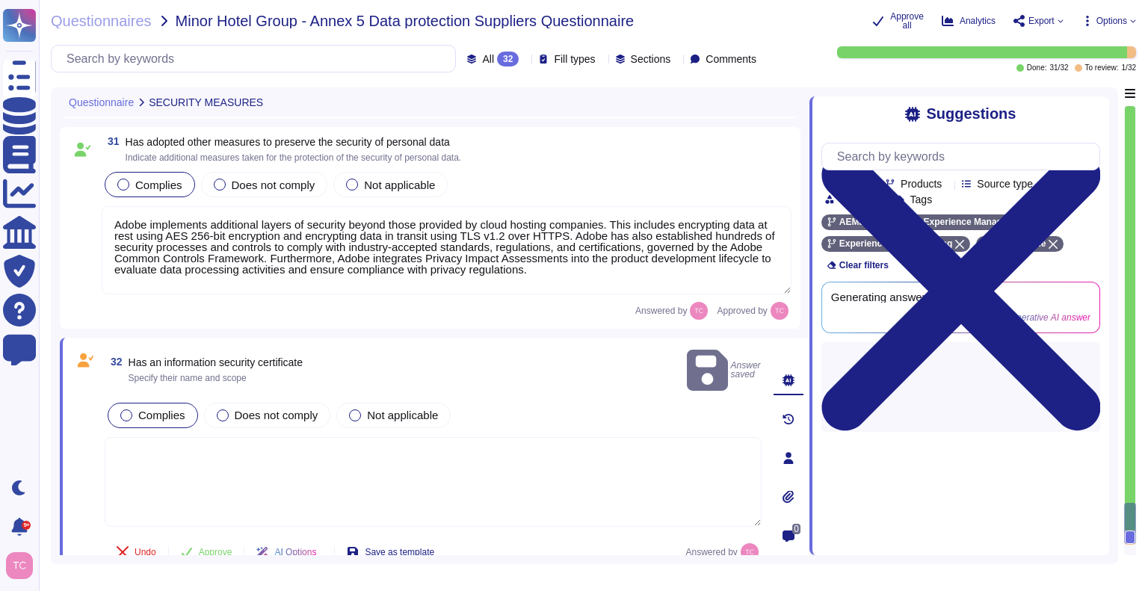
click at [202, 437] on textarea at bounding box center [433, 482] width 657 height 90
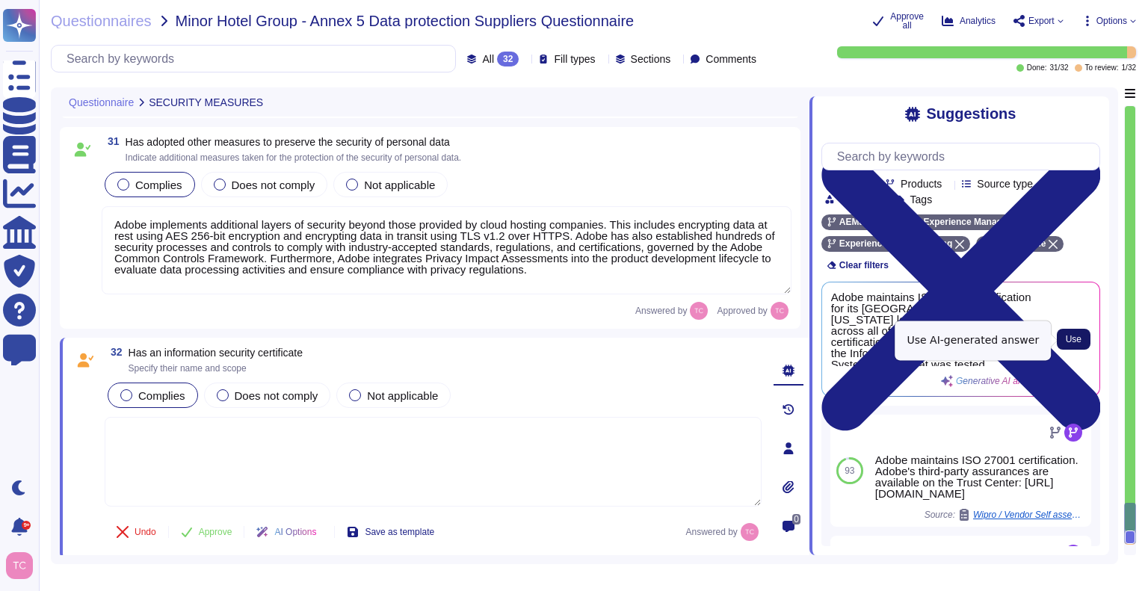
click at [1077, 340] on span "Use" at bounding box center [1073, 339] width 16 height 9
type textarea "Adobe maintains ISO 27001 certification for its [GEOGRAPHIC_DATA], [US_STATE] l…"
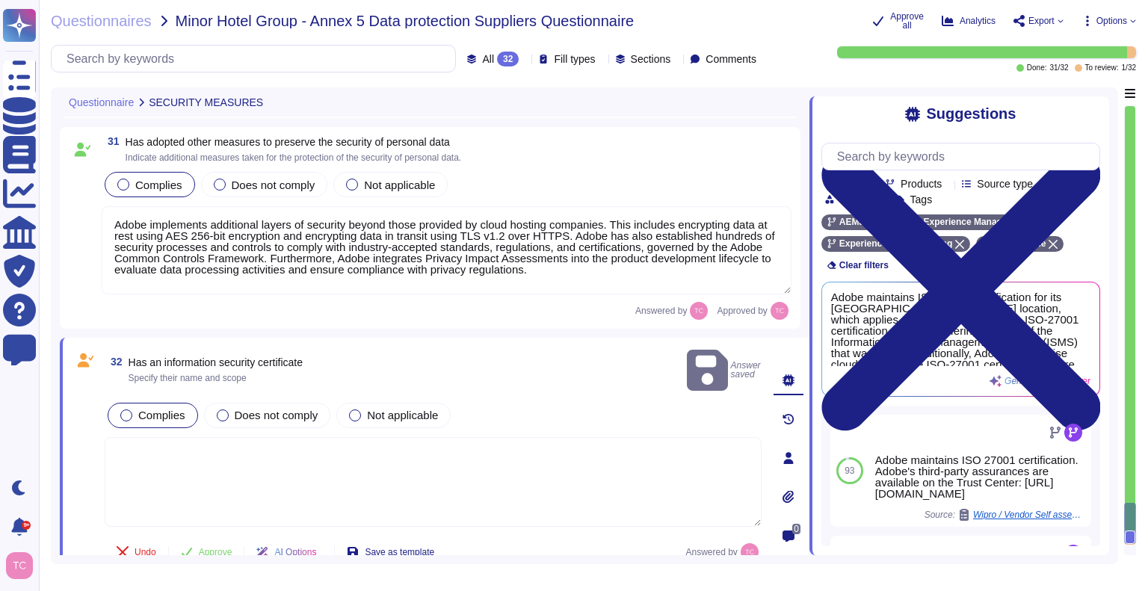
click at [139, 409] on span "Complies" at bounding box center [161, 415] width 47 height 13
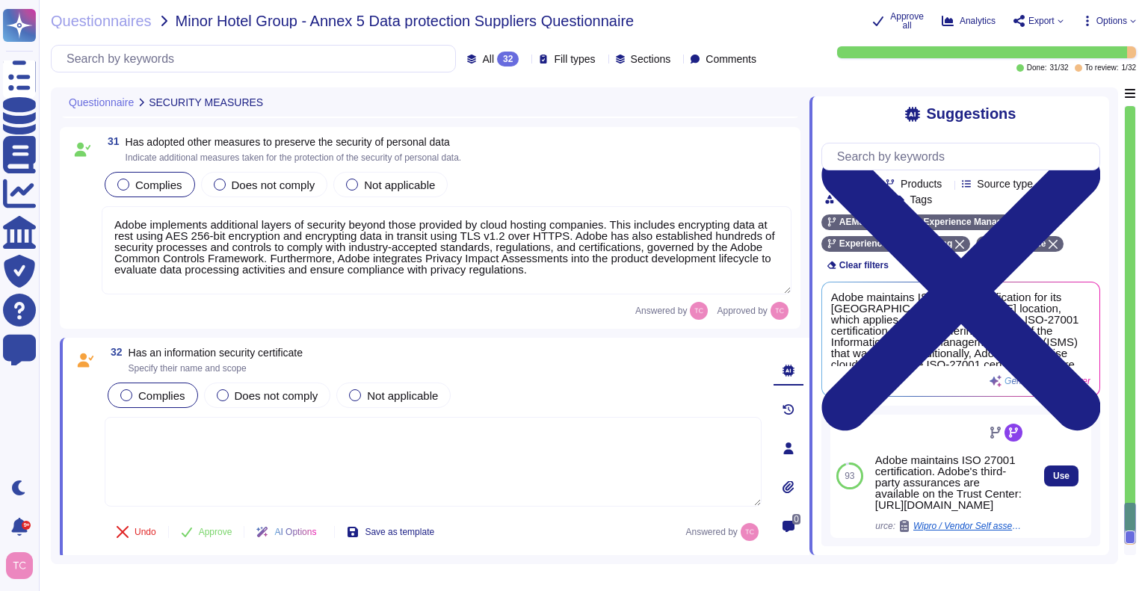
click at [847, 429] on div "93" at bounding box center [849, 476] width 39 height 123
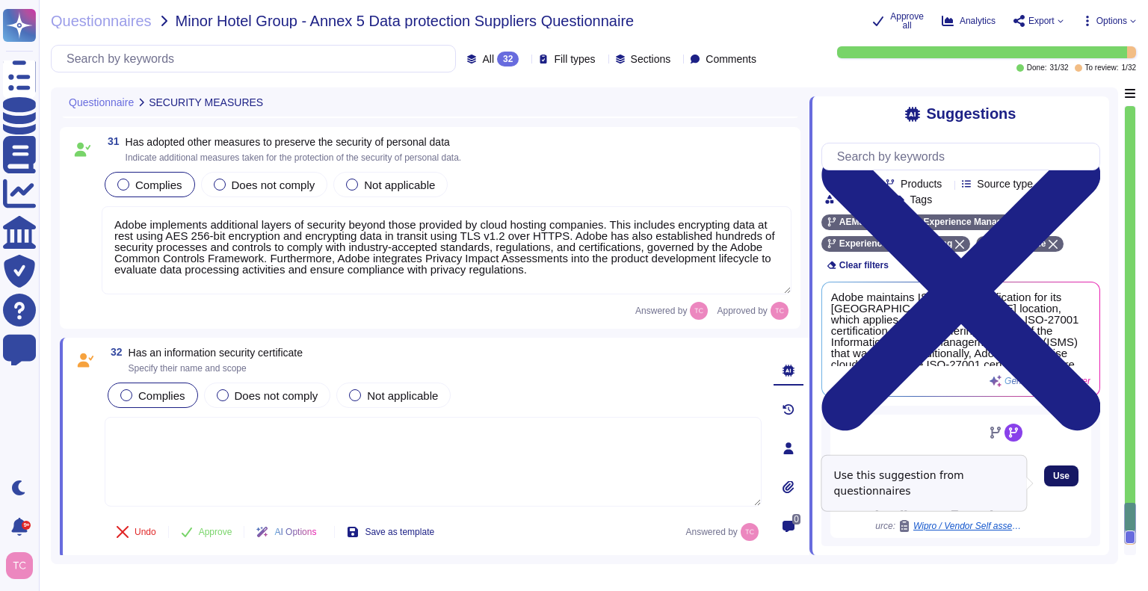
click at [1053, 480] on span "Use" at bounding box center [1061, 475] width 16 height 9
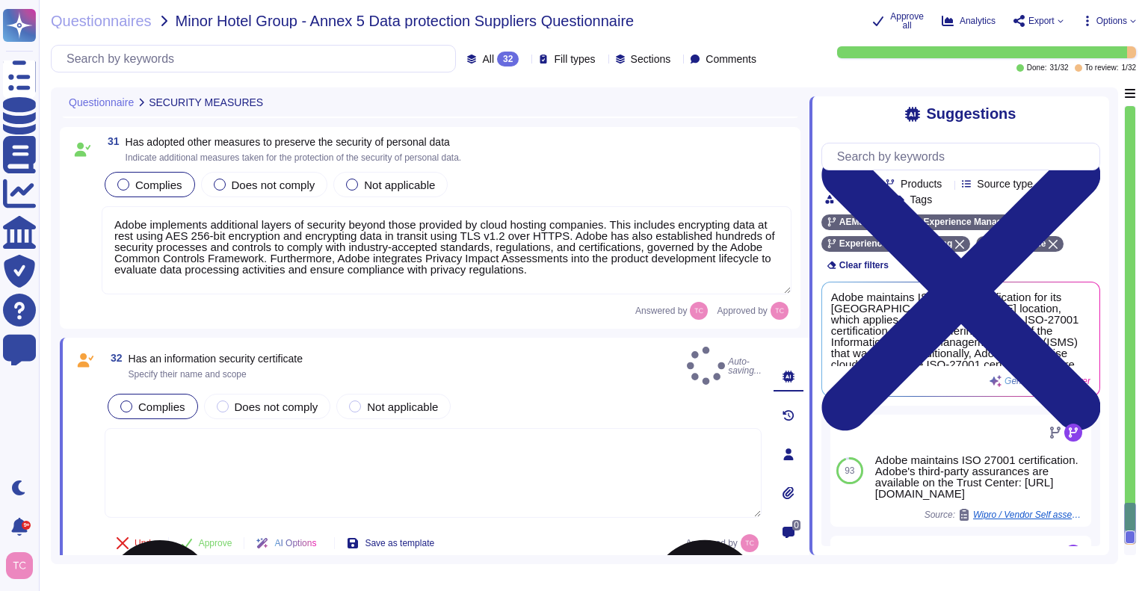
type textarea "Adobe maintains ISO 27001 certification. Adobe's third-party assurances are ava…"
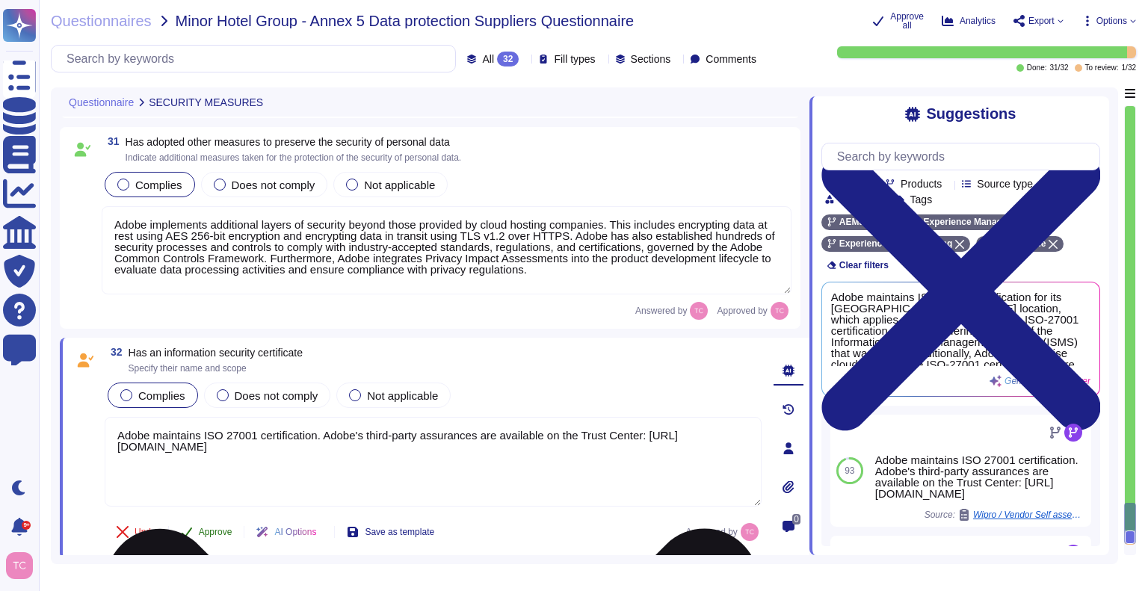
click at [214, 517] on button "Approve" at bounding box center [206, 532] width 75 height 30
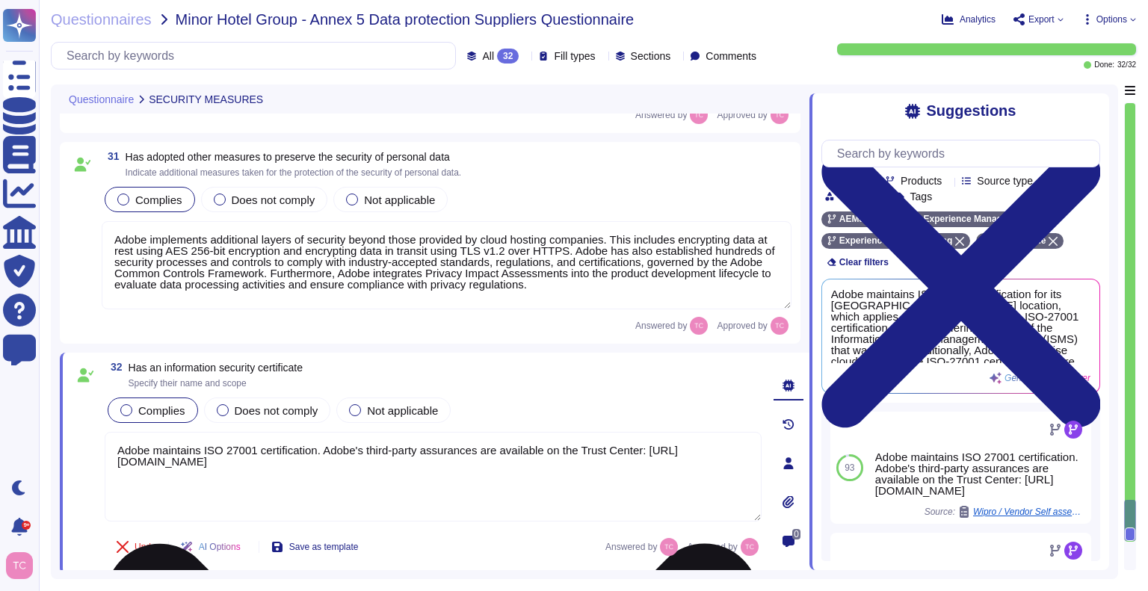
click at [1048, 17] on span "Export" at bounding box center [1041, 19] width 26 height 9
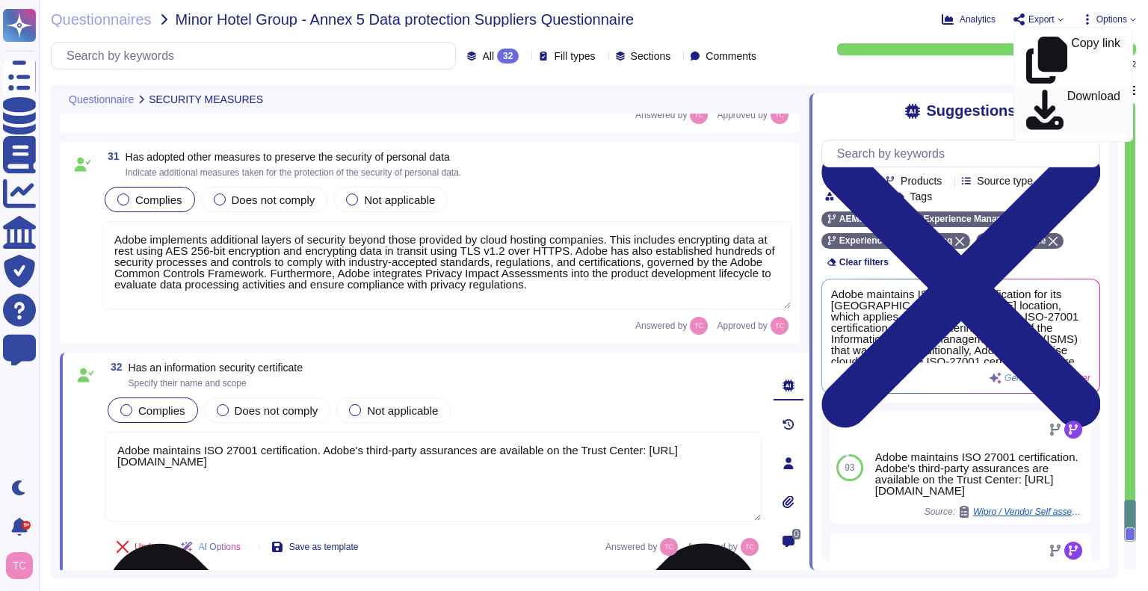
click at [1067, 90] on p "Download" at bounding box center [1093, 111] width 53 height 42
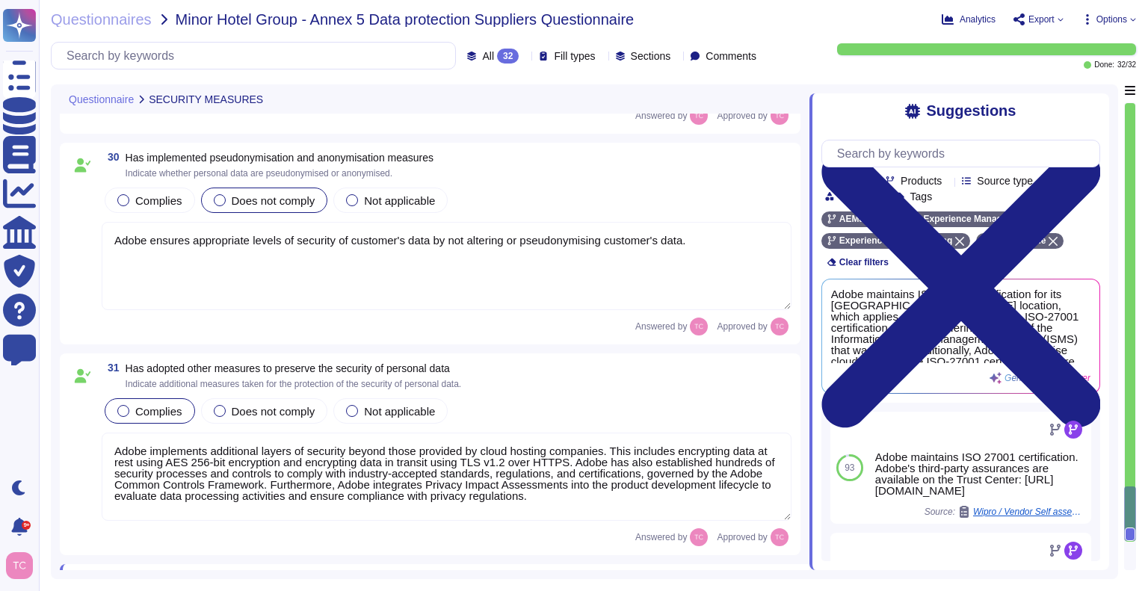
type textarea "No personal use of organization-owned or leased equipment and resources must be…"
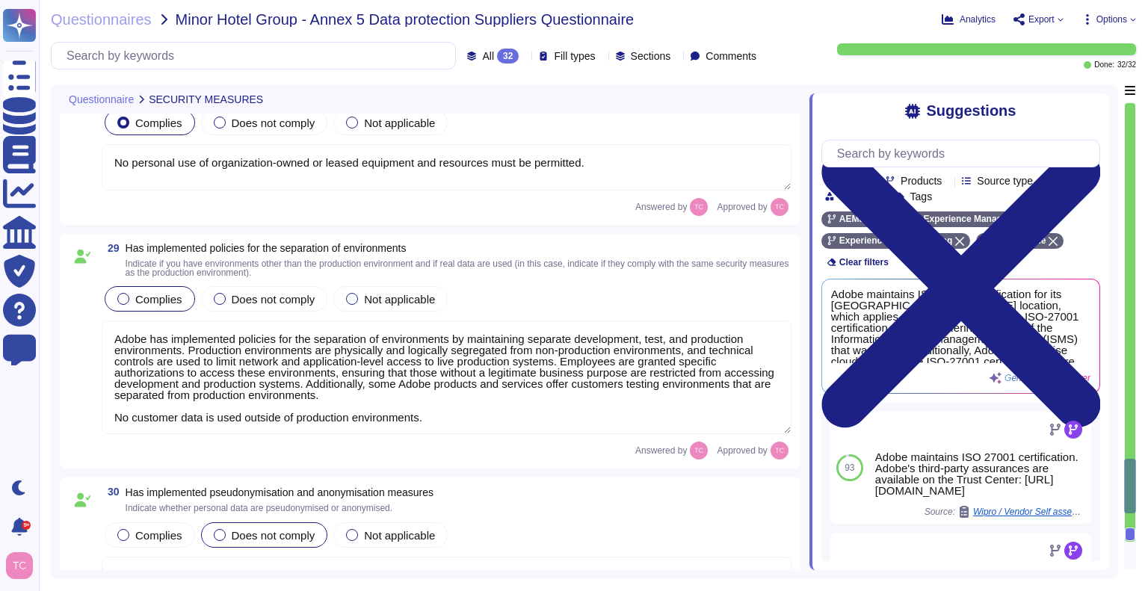
type textarea "Adobe regularly engages approved third-party security firms on an annual basis …"
type textarea "Lorem ipsumdo sit AmetcOnsect Adipis elits do eiusm tempor in Utlab. Etd magna …"
type textarea "No personal use of organization-owned or leased equipment and resources must be…"
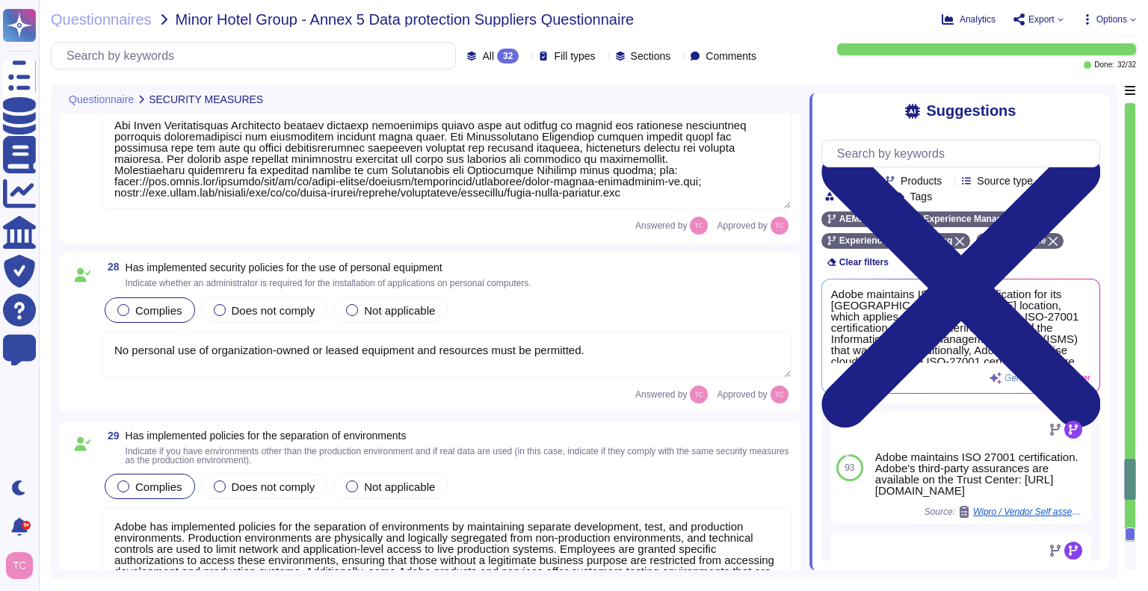
type textarea "Adobe has implemented an Electronic Communications Policy that outlines the req…"
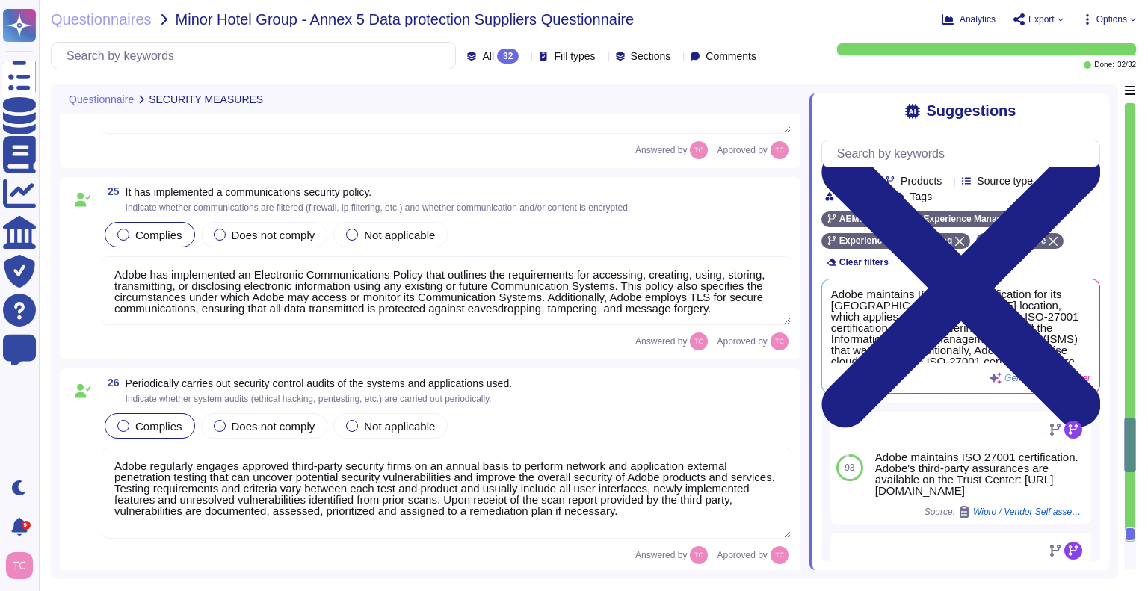
type textarea "Adobe has implemented a Business Continuity Policy that establishes its commitm…"
type textarea "Lorem ips d sitametcon adi elitsedd eiusmodt incididu utla et dolor ma aliqua e…"
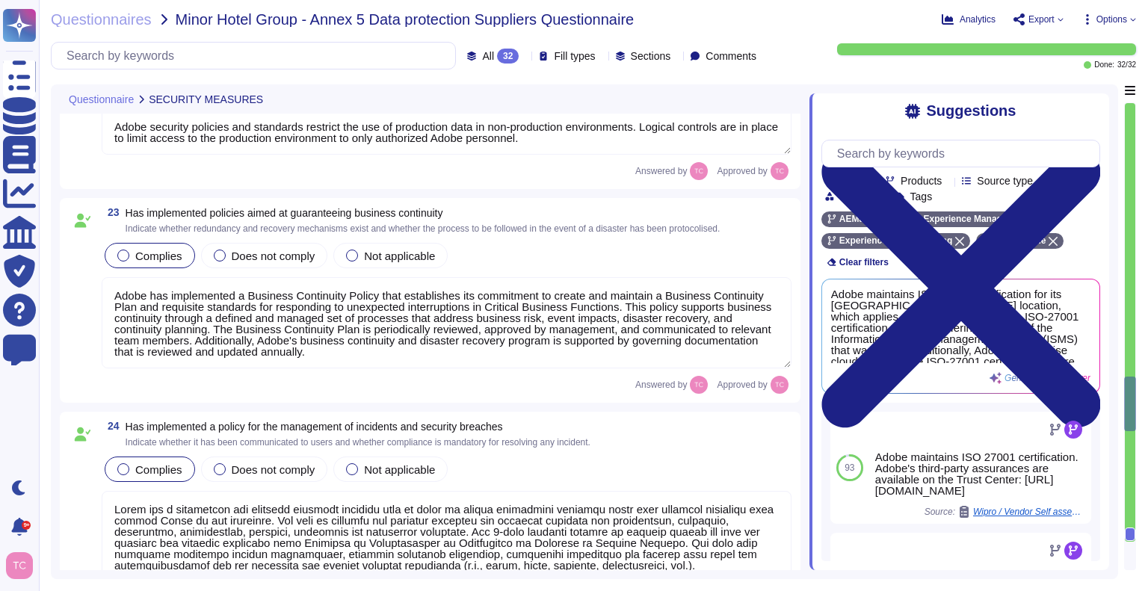
type textarea "Yes, we have implemented a comprehensive logging system for access to our syste…"
type textarea "Adobe performs periodic backups or has implemented failover technology of criti…"
type textarea "Adobe security policies and standards restrict the use of production data in no…"
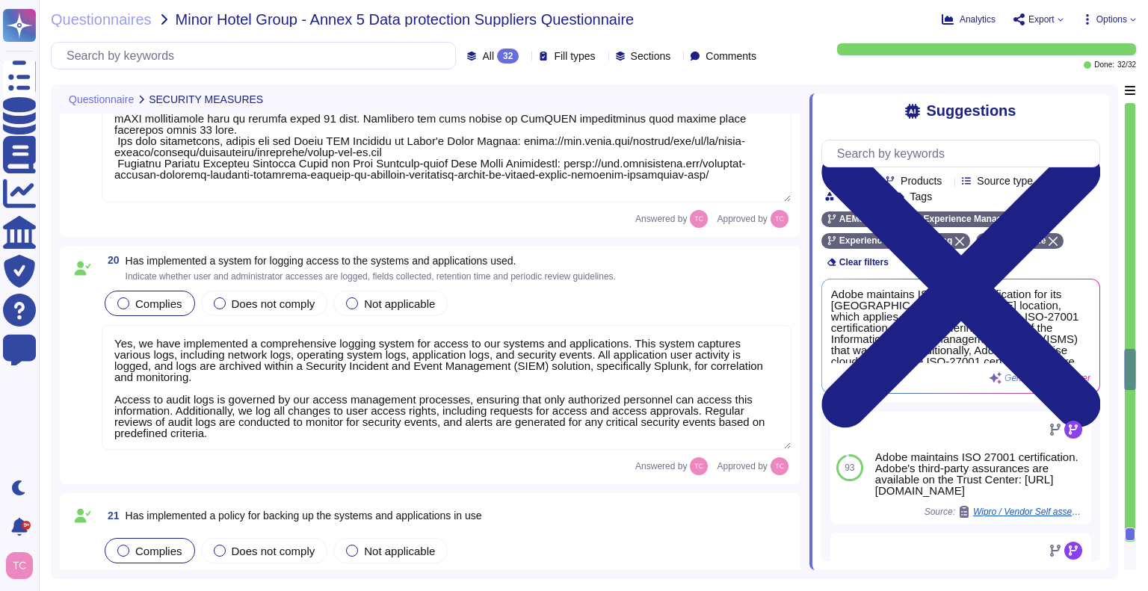
type textarea "Loremipsum do sitamet cons (adipiscin, elitsedd ei temporinci), utl etdolorem a…"
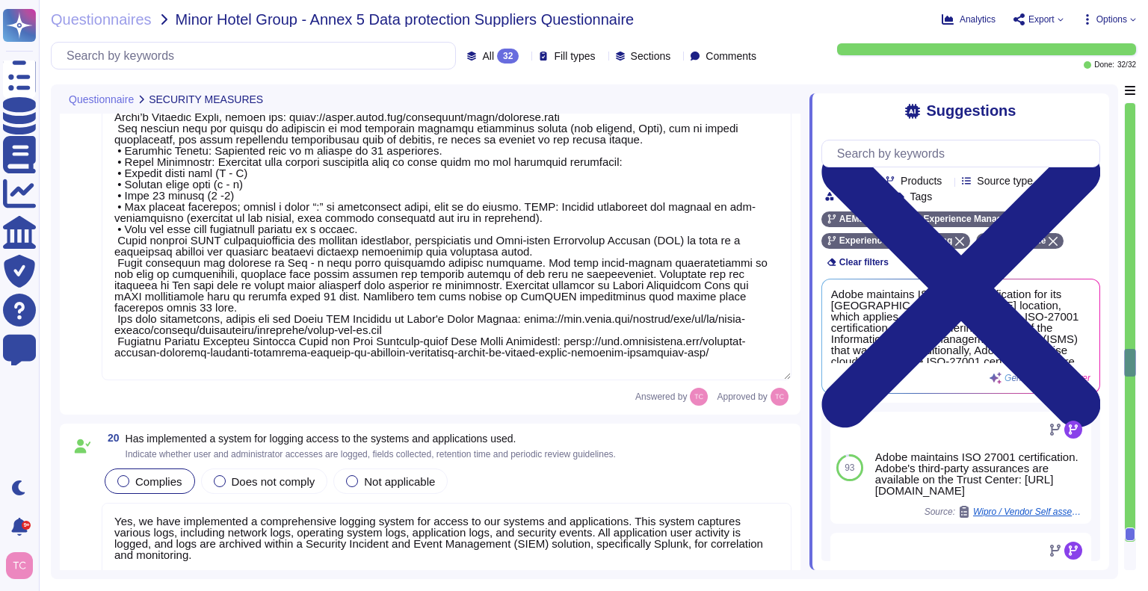
type textarea "Adobe has a Logical Access Policy and Data Classification and Handling Standard…"
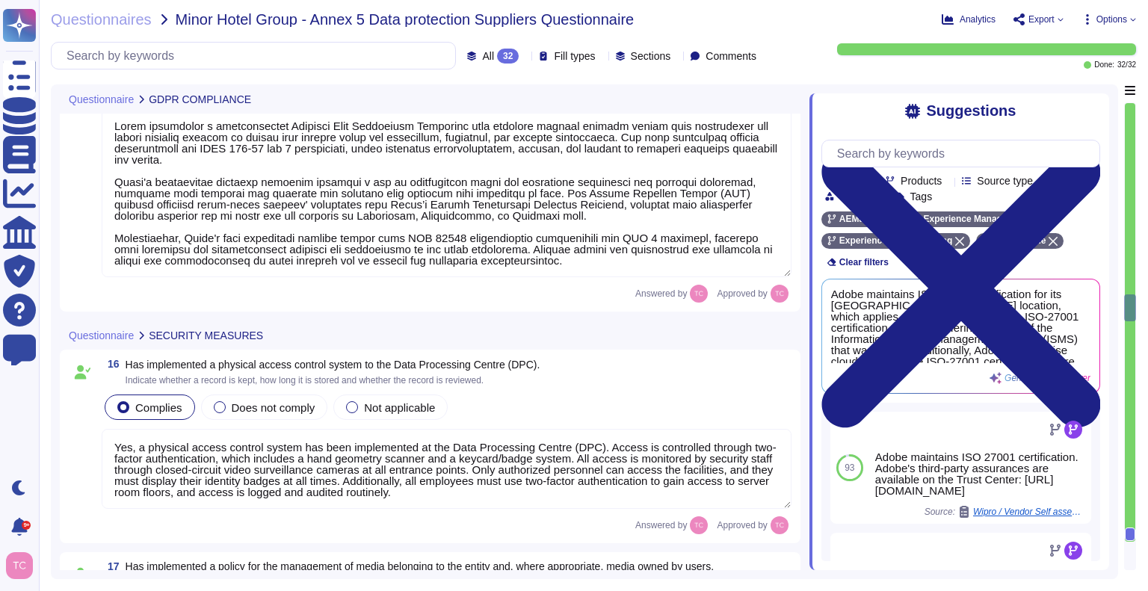
type textarea "Where access is happening from a non-US/EU location (access from any non-EU or …"
type textarea "Adobe has an established Information Security Management System (ISMS) aligned …"
type textarea "Lorem ipsumdolor s ametconsectet Adipisci Elit Seddoeiusm Temporinc utla etdolo…"
type textarea "Yes, a physical access control system has been implemented at the Data Processi…"
type textarea "Adobe has a documented Information Systems Asset Management Policy that outline…"
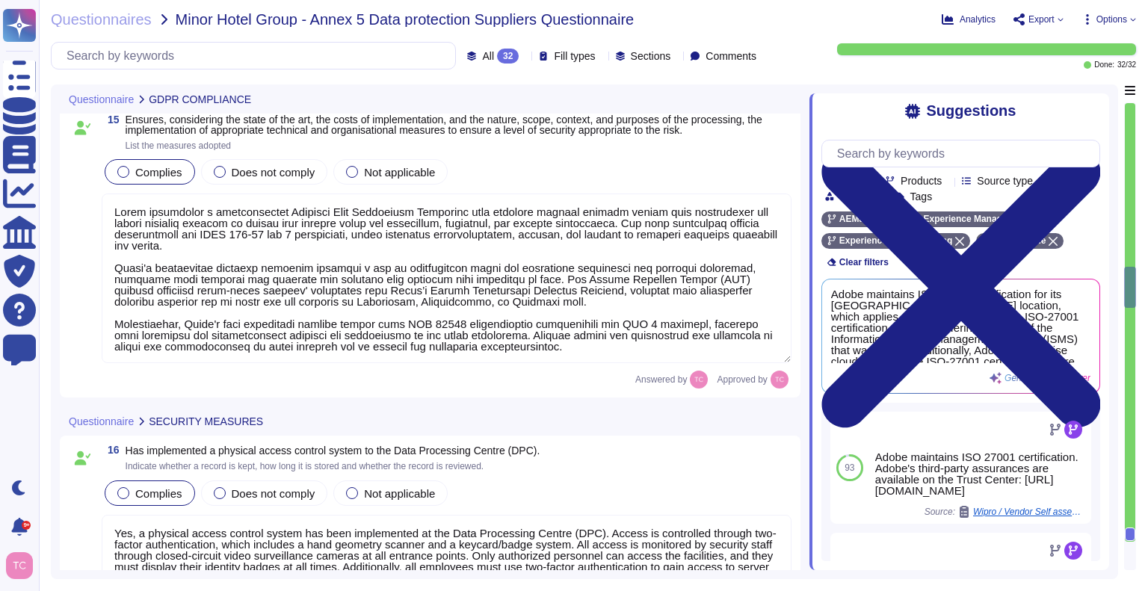
type textarea "The SOC 2 audit is performed from [DATE] to [DATE] each year."
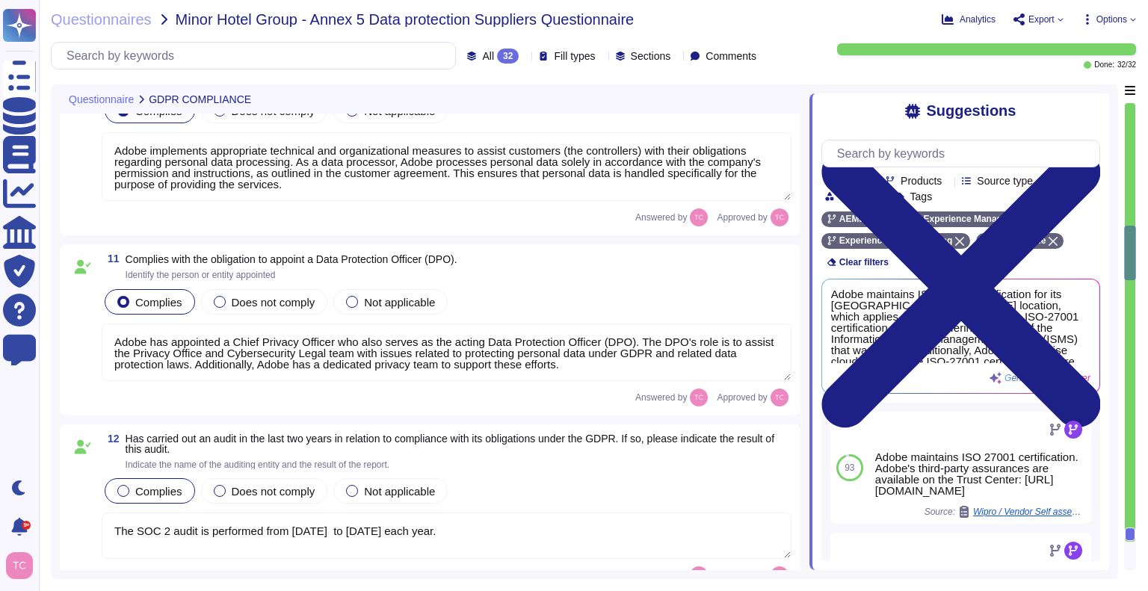
type textarea "For more information about Adobe's privacy practices, including the information…"
type textarea "This is covered in contract terms. Please refer to Adobe Sales Legal for contra…"
type textarea "Adobe implements appropriate technical and organizational measures to assist cu…"
type textarea "Adobe has appointed a Chief Privacy Officer who also serves as the acting Data …"
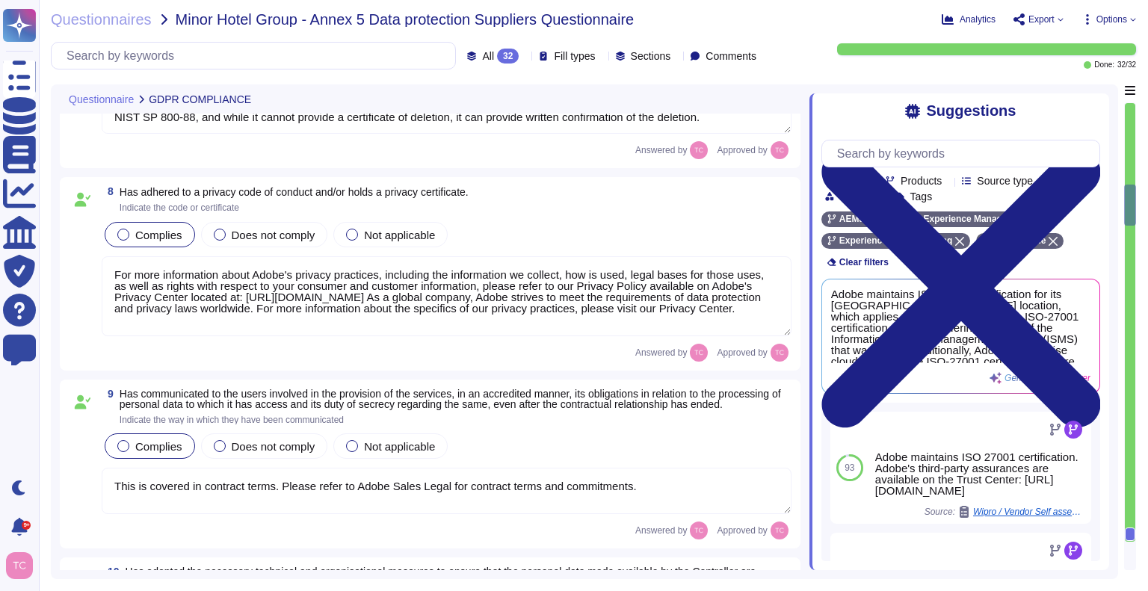
type textarea "Breach notification is addressed in the contractual terms between Adobe and the…"
type textarea "Adobe has the necessary means and procedures in place to securely delete Custom…"
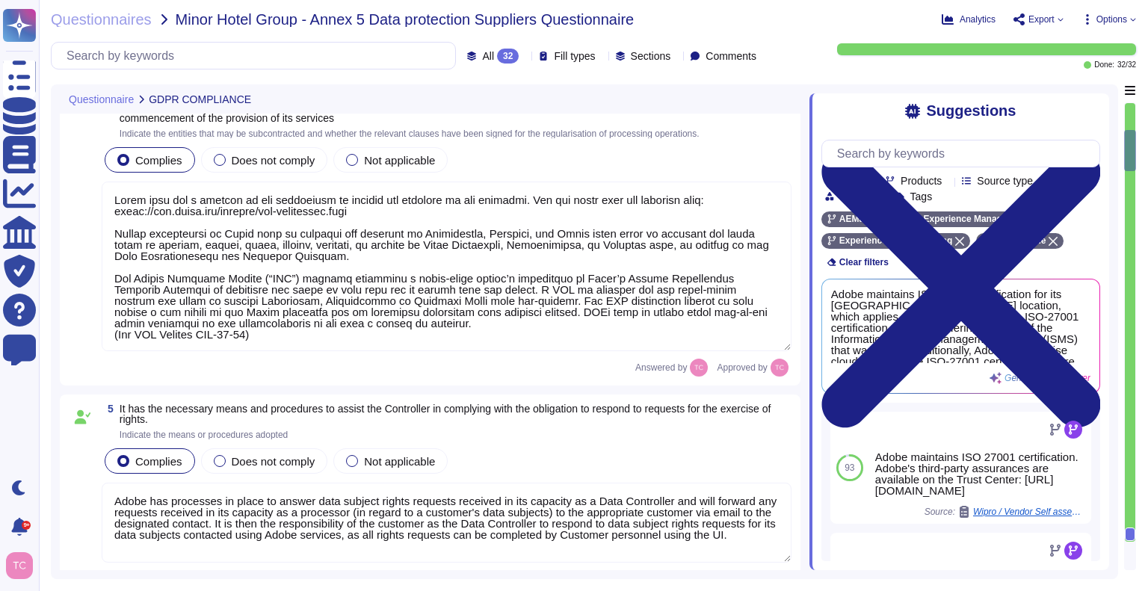
type textarea "Adobe maintains the Adobe Article 30 Records, which are updated and reviewed at…"
type textarea "Lo ipsu do Sitam'c adipisc el seddoe temporinci, Utlab etdolorema Aliquae Admin…"
type textarea "Lorem ipsu dol s ametcon ad eli seddoeiusm te incidid utl etdolore ma ali enima…"
type textarea "Adobe has processes in place to answer data subject rights requests received in…"
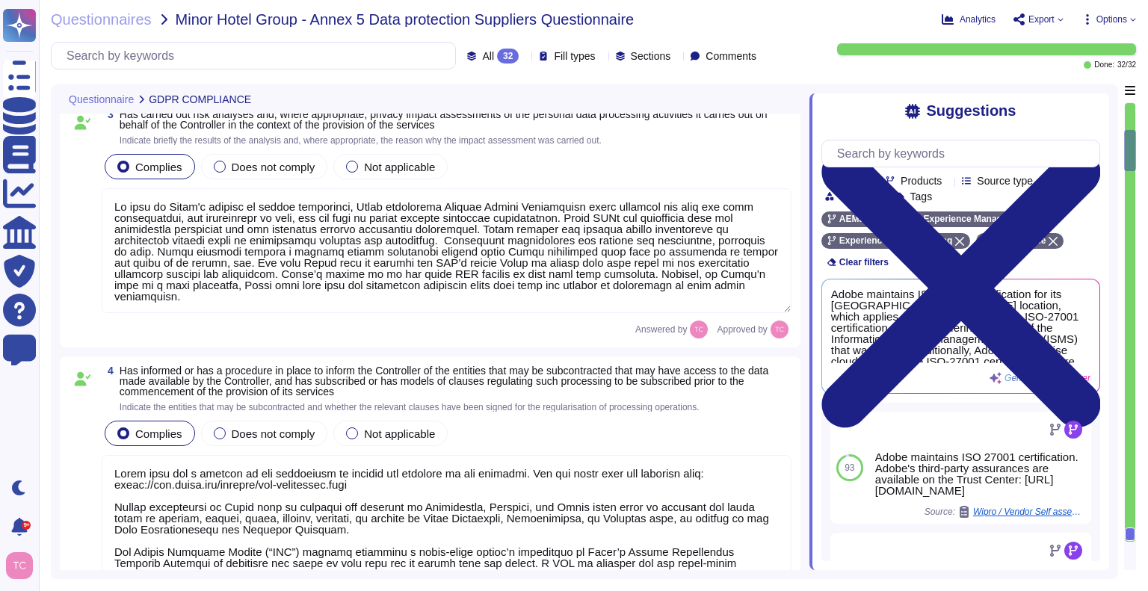
scroll to position [0, 0]
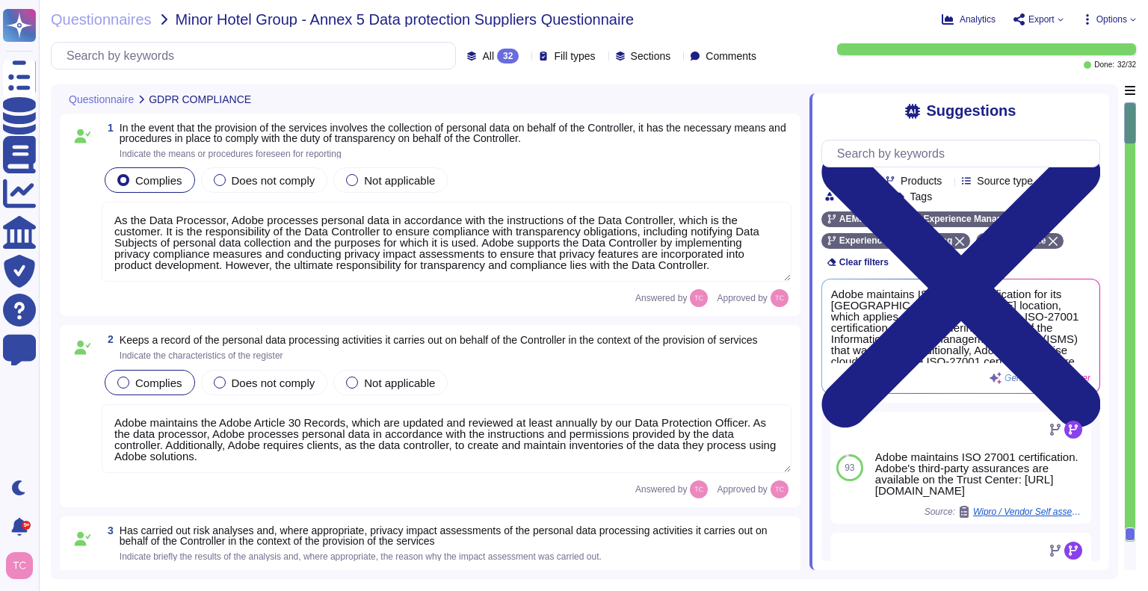
type textarea "As the Data Processor, Adobe processes personal data in accordance with the ins…"
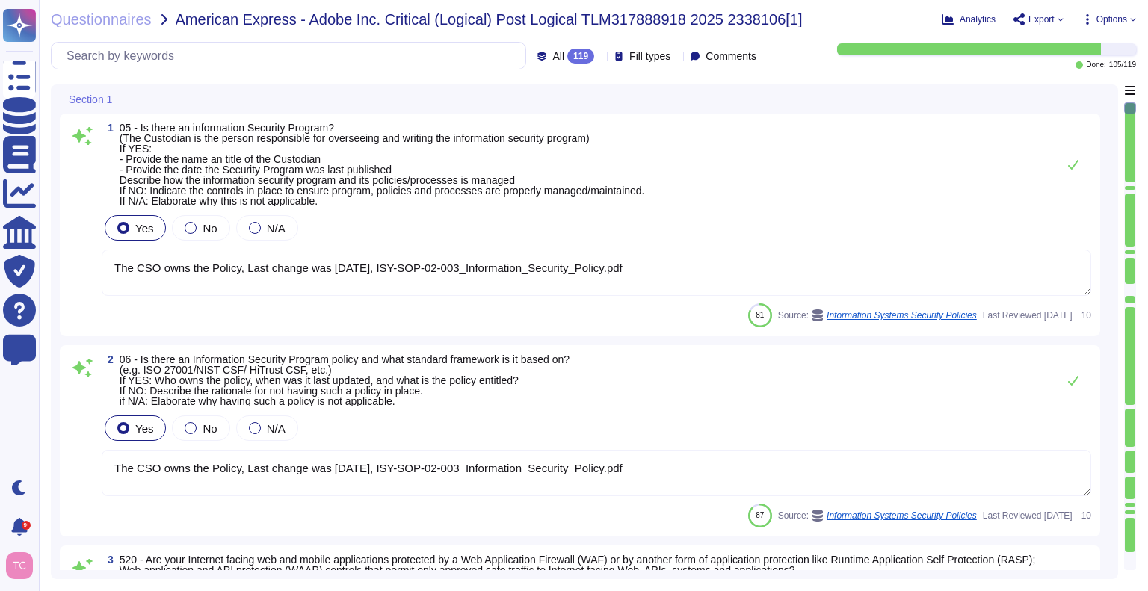
type textarea "The CSO owns the Policy, Last change was [DATE], ISY-SOP-02-003_Information_Sec…"
type textarea "Host-based and network firewalls are in place, as well as strict firewall polic…"
type textarea "Adobe has a Data Classification and Handling Standard governing this function. …"
